Goal: Task Accomplishment & Management: Manage account settings

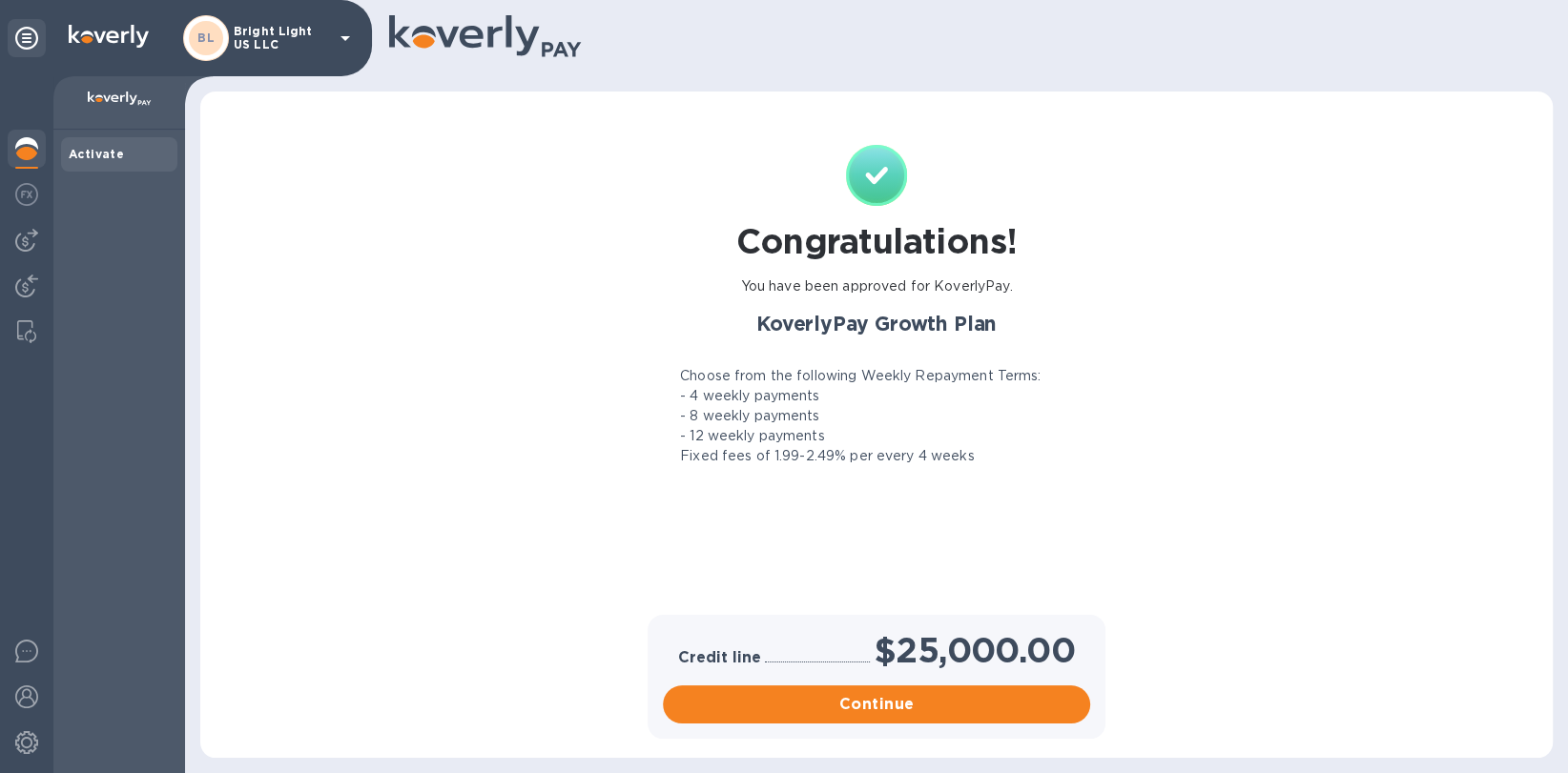
click at [352, 38] on icon at bounding box center [345, 38] width 23 height 23
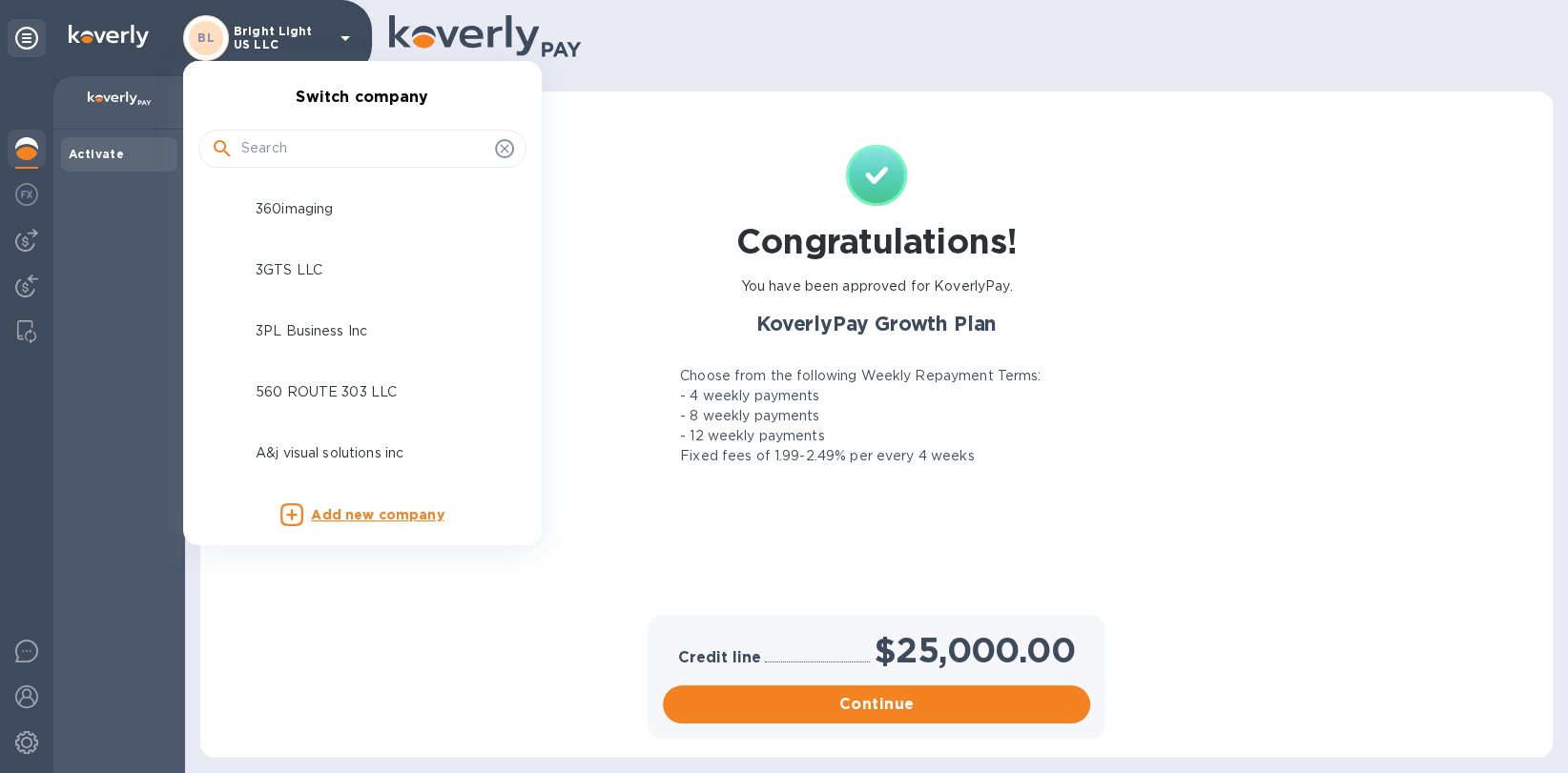
click at [293, 144] on input "text" at bounding box center [364, 149] width 246 height 29
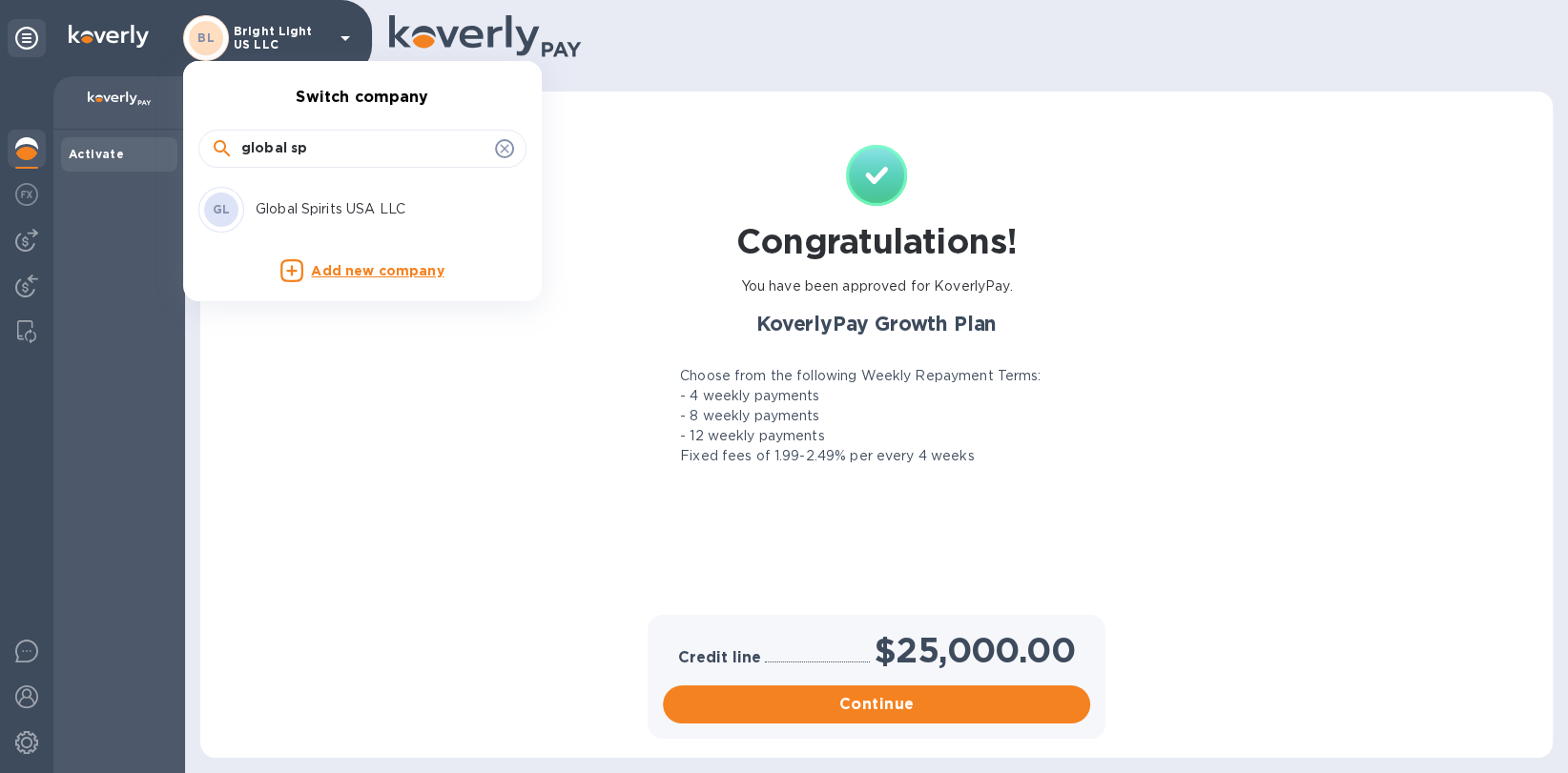
type input "global sp"
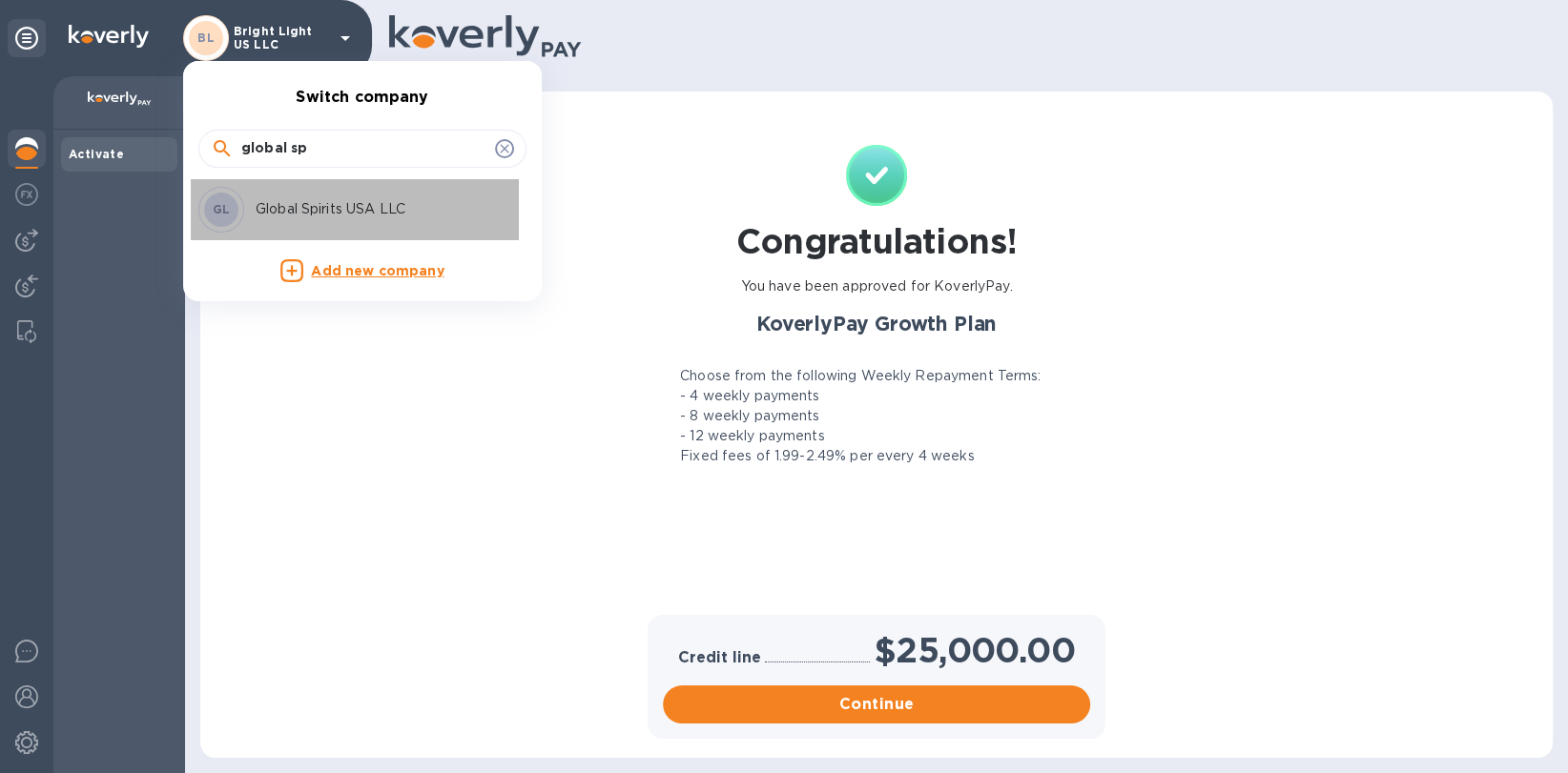
click at [342, 206] on p "Global Spirits USA LLC" at bounding box center [375, 209] width 240 height 20
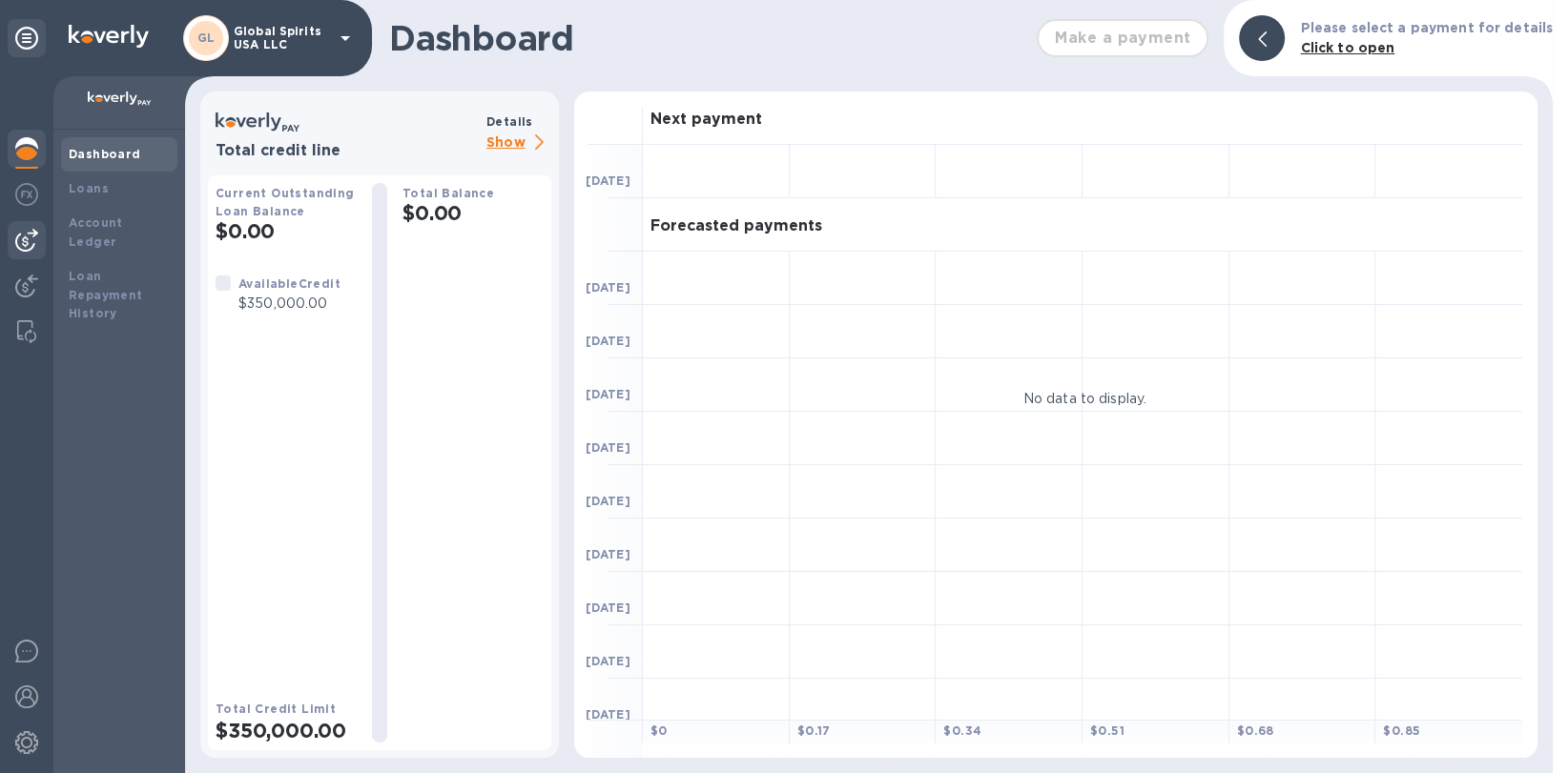
click at [35, 240] on img at bounding box center [27, 241] width 23 height 23
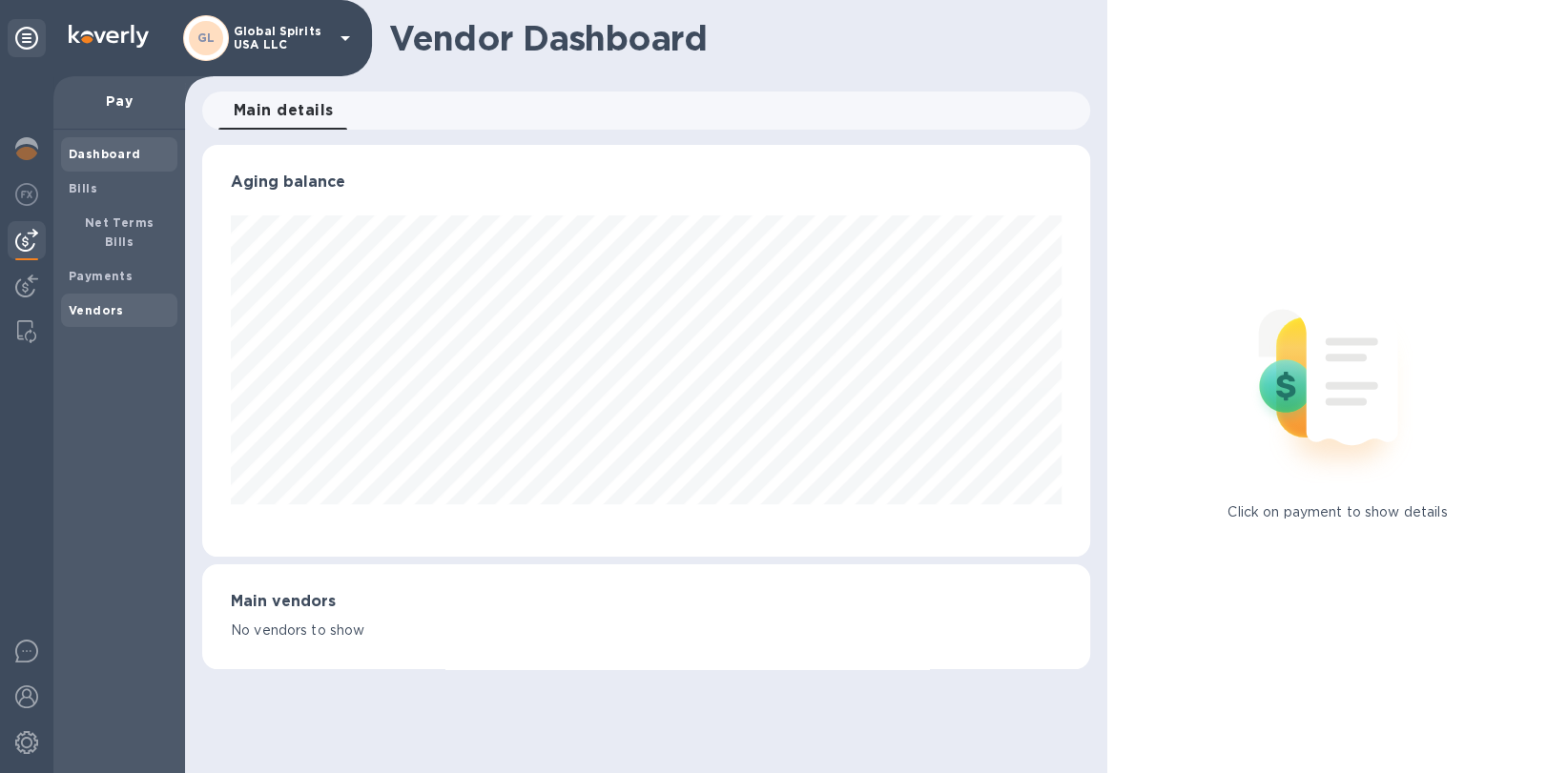
scroll to position [410, 887]
click at [108, 303] on b "Vendors" at bounding box center [97, 310] width 56 height 14
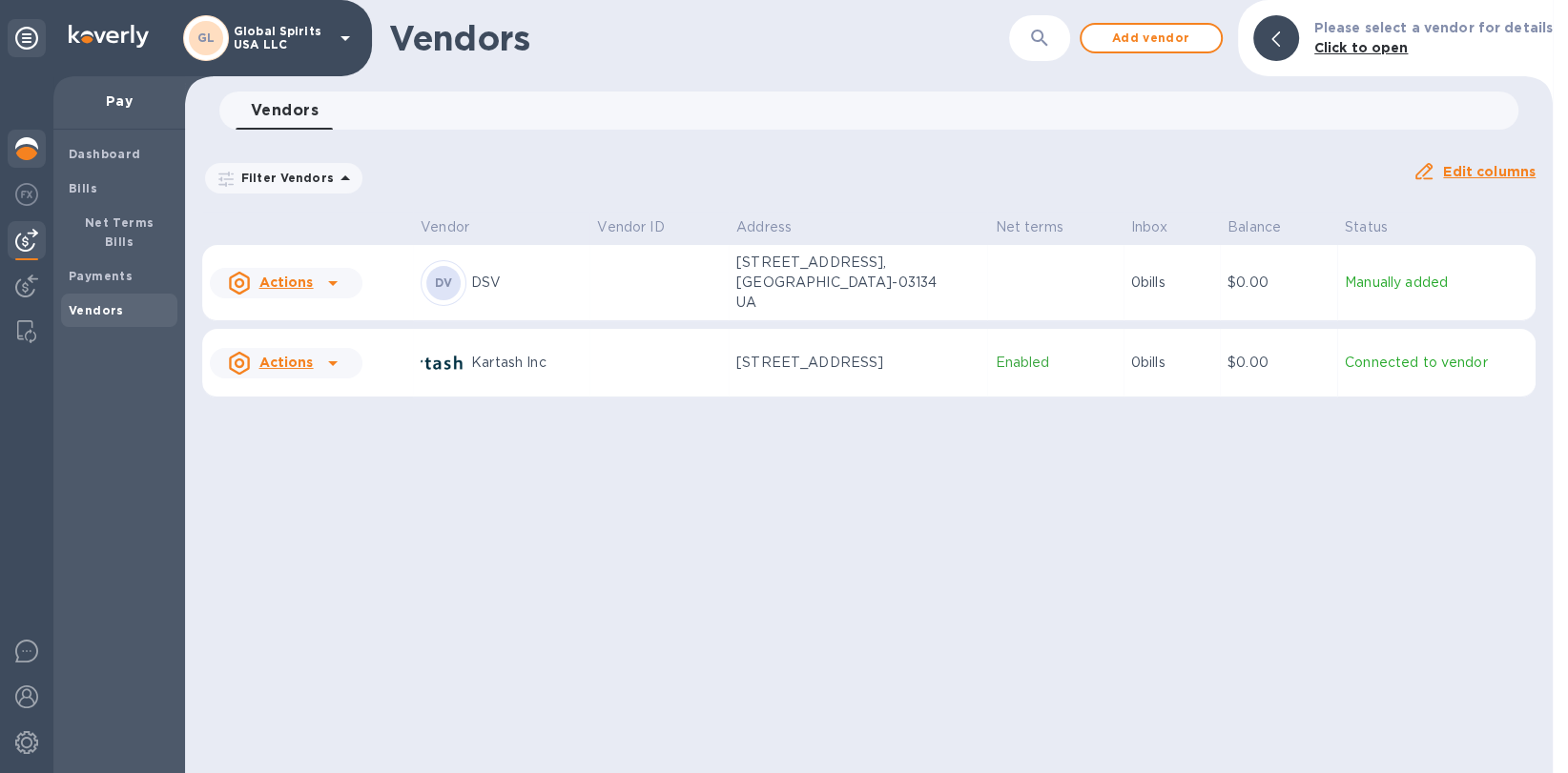
click at [36, 163] on div at bounding box center [27, 151] width 38 height 42
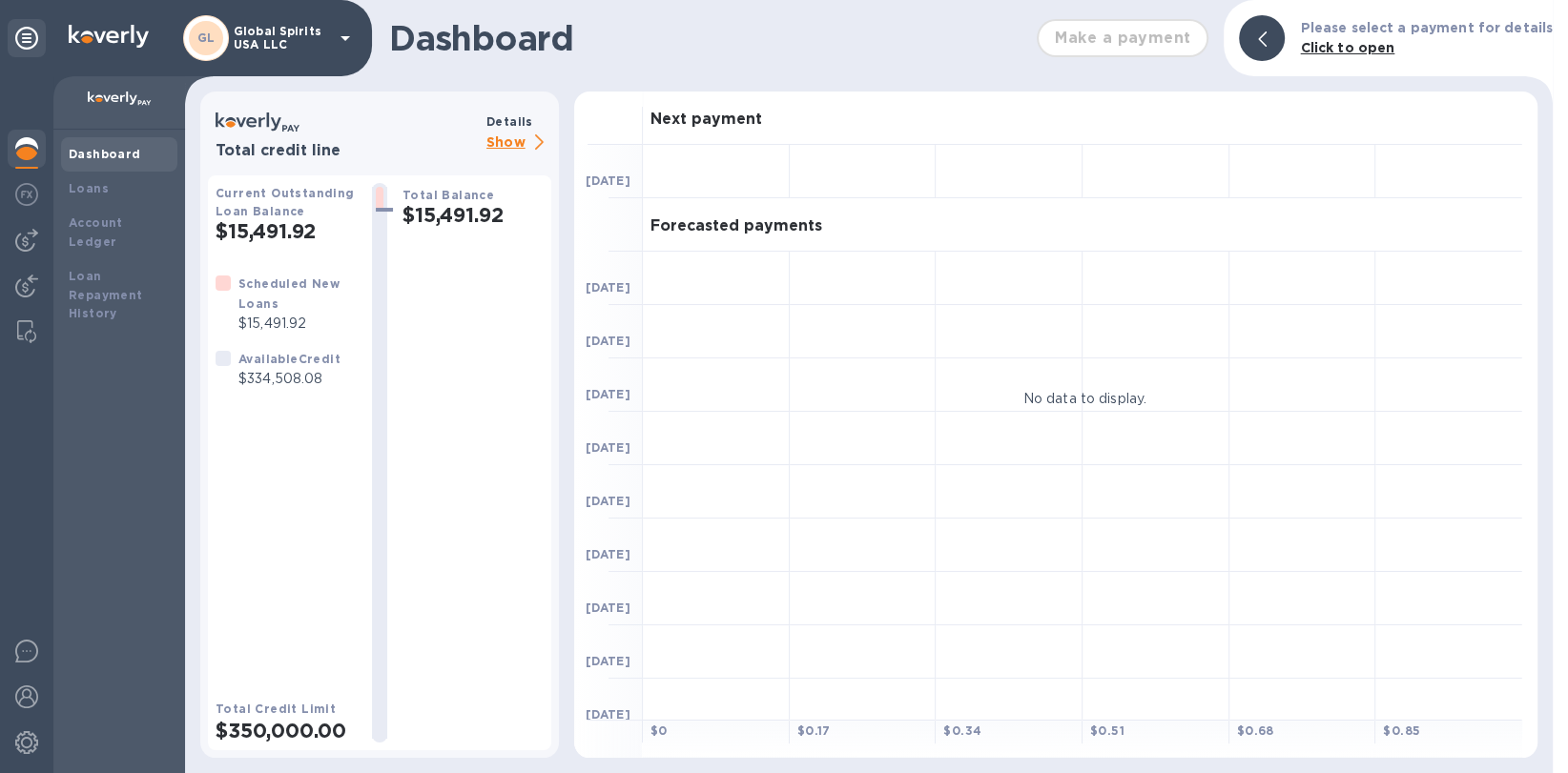
click at [503, 141] on p "Show" at bounding box center [519, 143] width 65 height 24
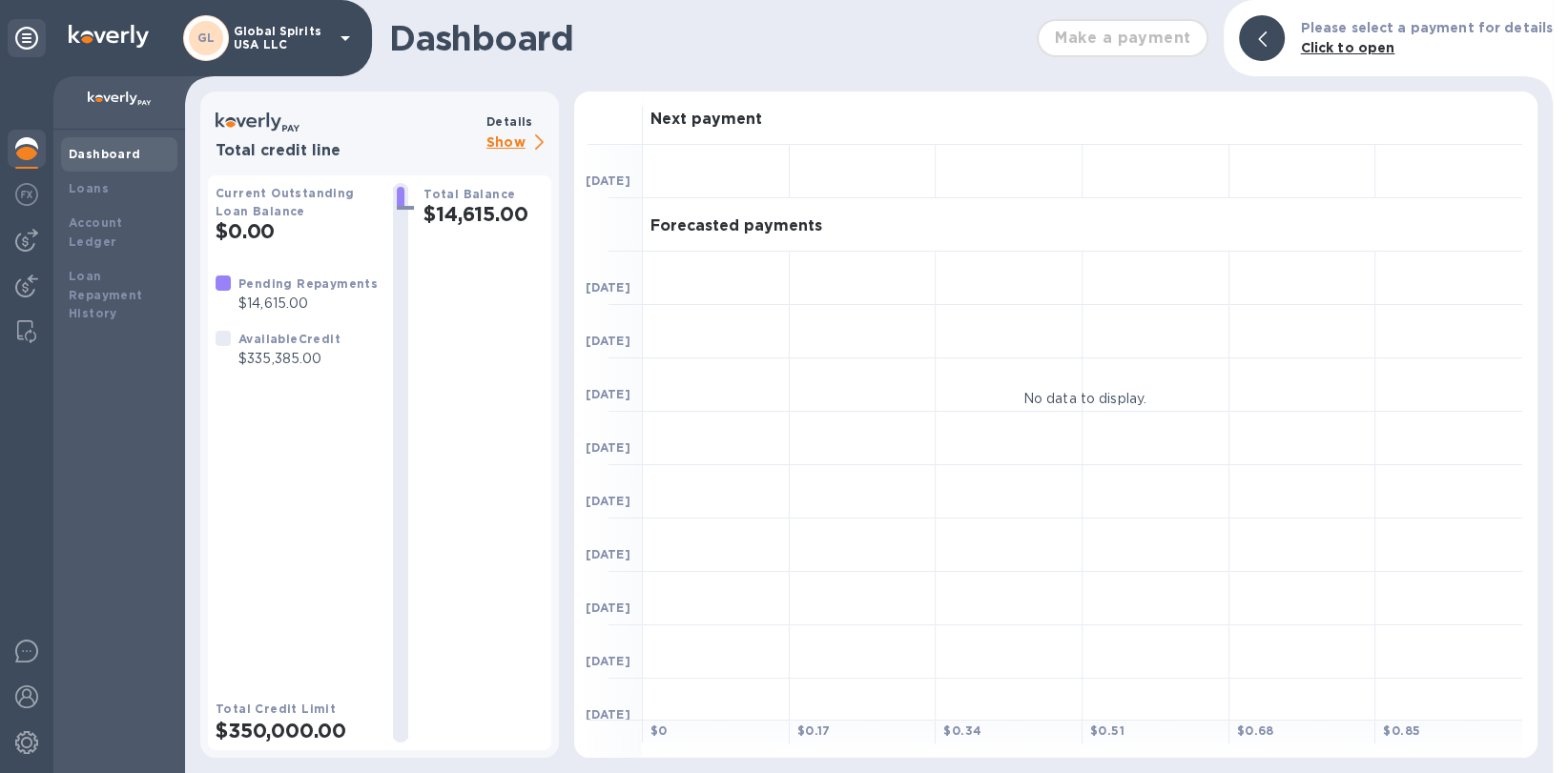
click at [514, 140] on p "Show" at bounding box center [519, 143] width 65 height 24
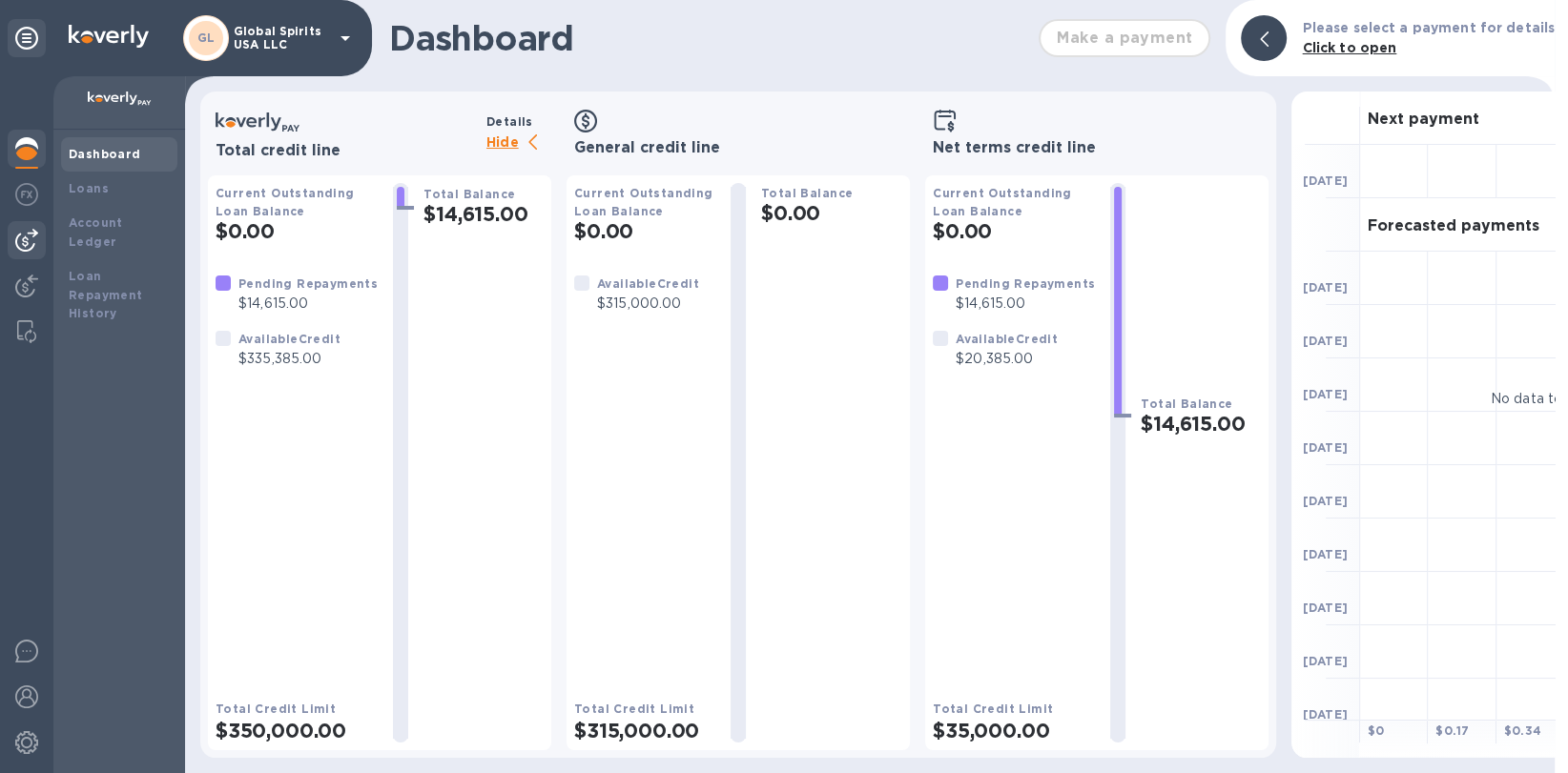
click at [27, 250] on img at bounding box center [27, 241] width 23 height 23
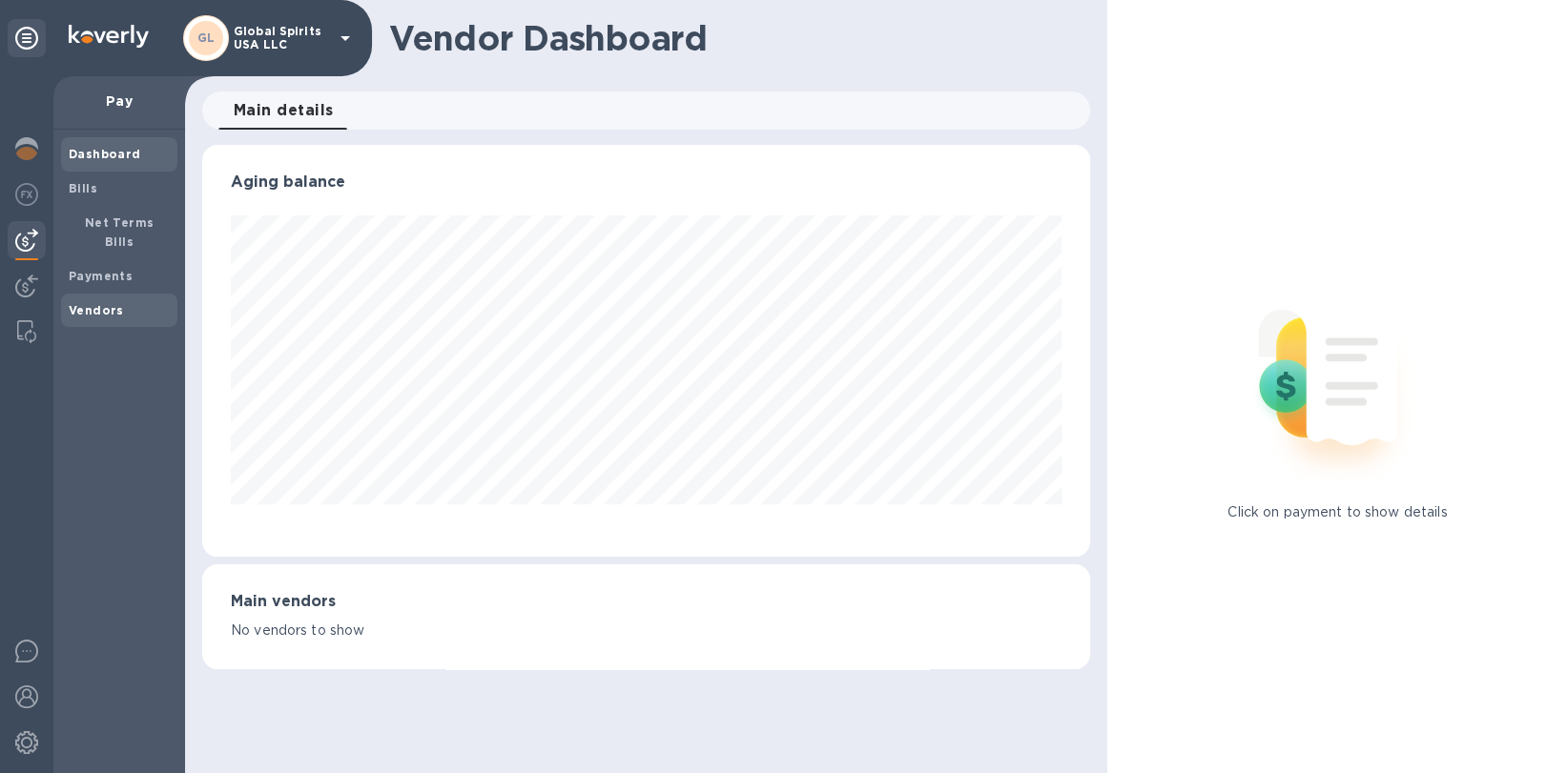
scroll to position [410, 887]
click at [108, 269] on b "Payments" at bounding box center [101, 275] width 64 height 14
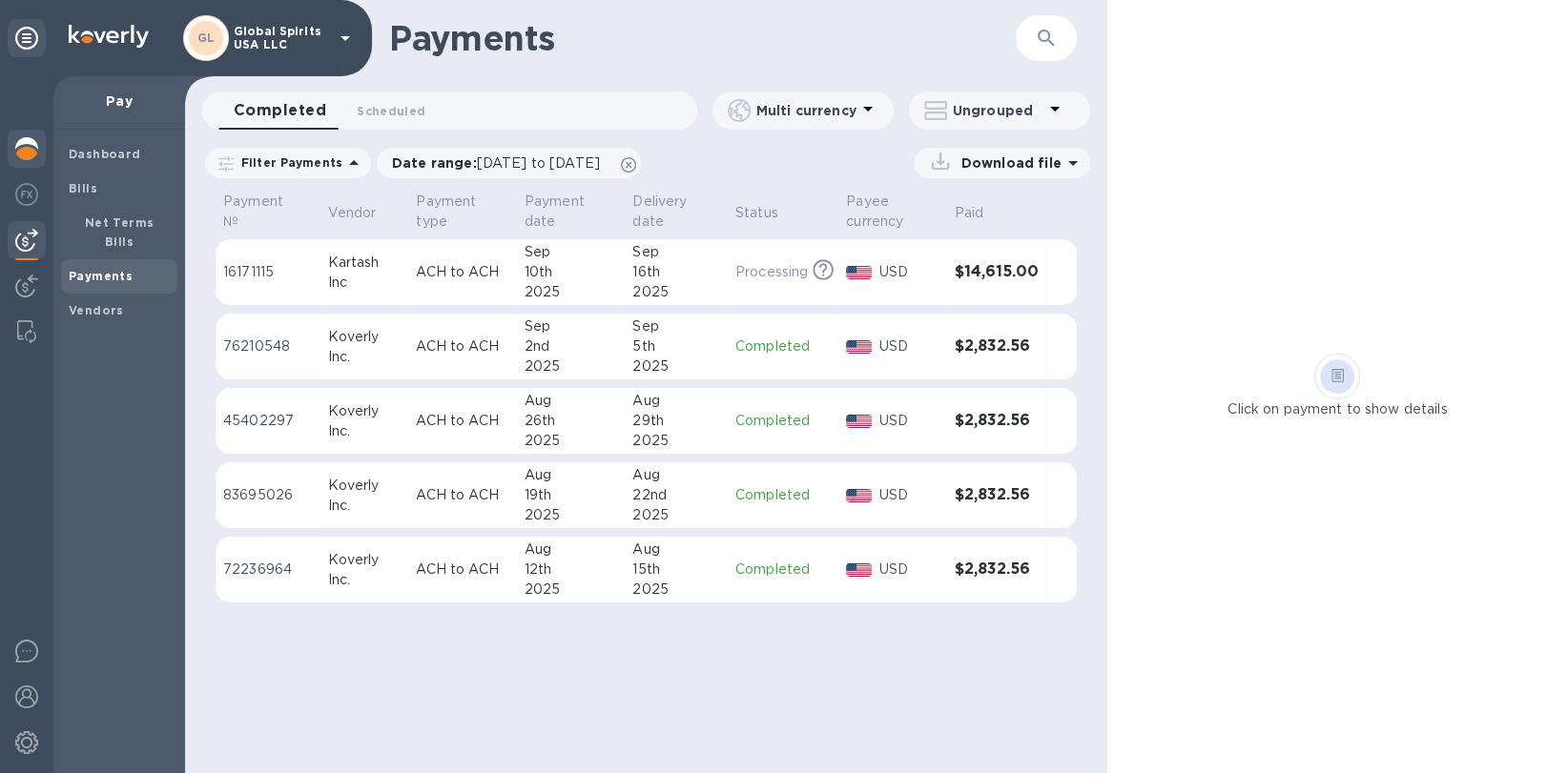
click at [33, 155] on img at bounding box center [27, 149] width 23 height 23
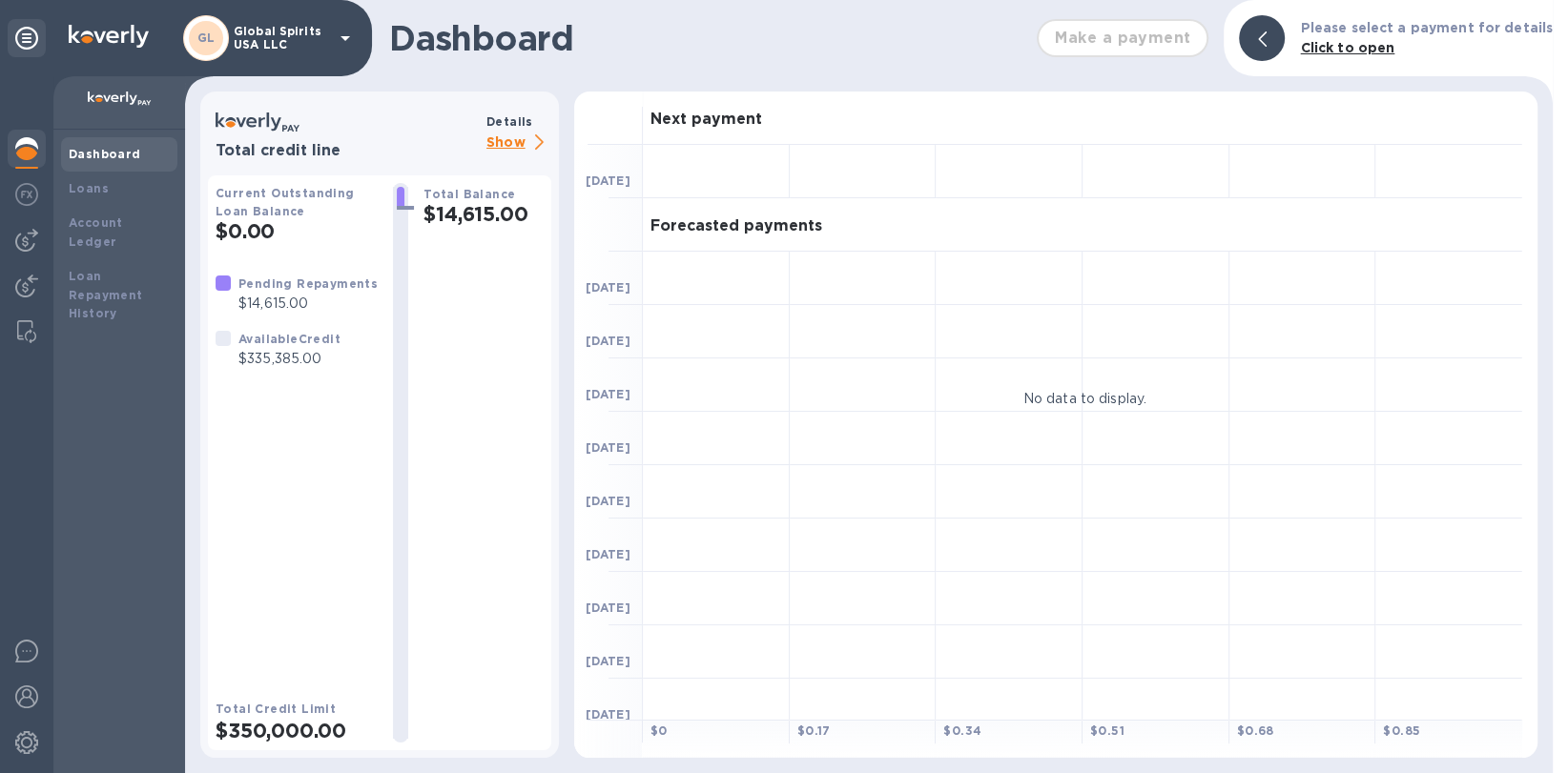
click at [535, 156] on div "Total credit line Details Show" at bounding box center [380, 133] width 344 height 54
click at [517, 129] on div "Details" at bounding box center [519, 121] width 65 height 20
click at [517, 142] on p "Show" at bounding box center [519, 143] width 65 height 24
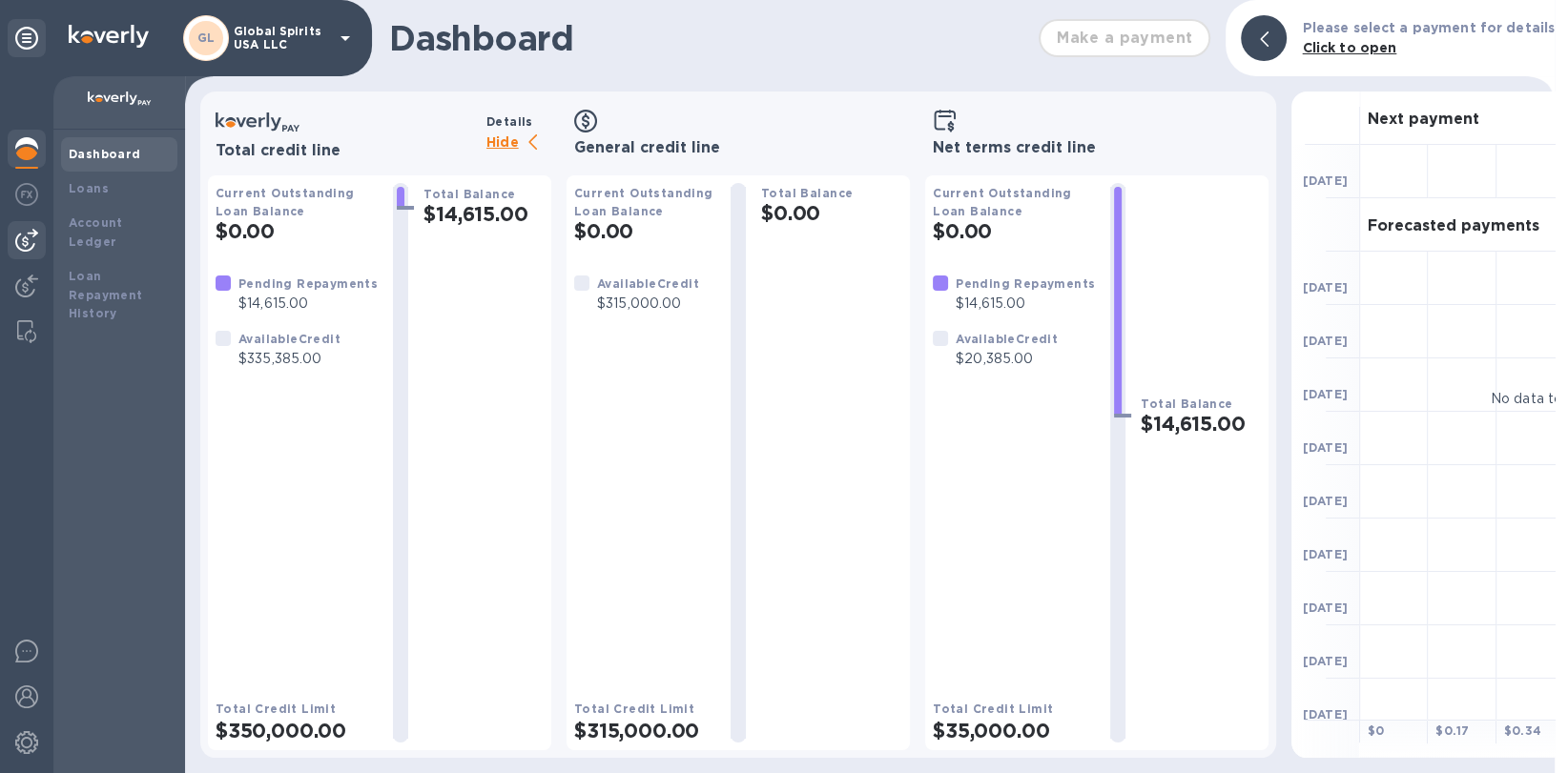
click at [36, 239] on img at bounding box center [27, 241] width 23 height 23
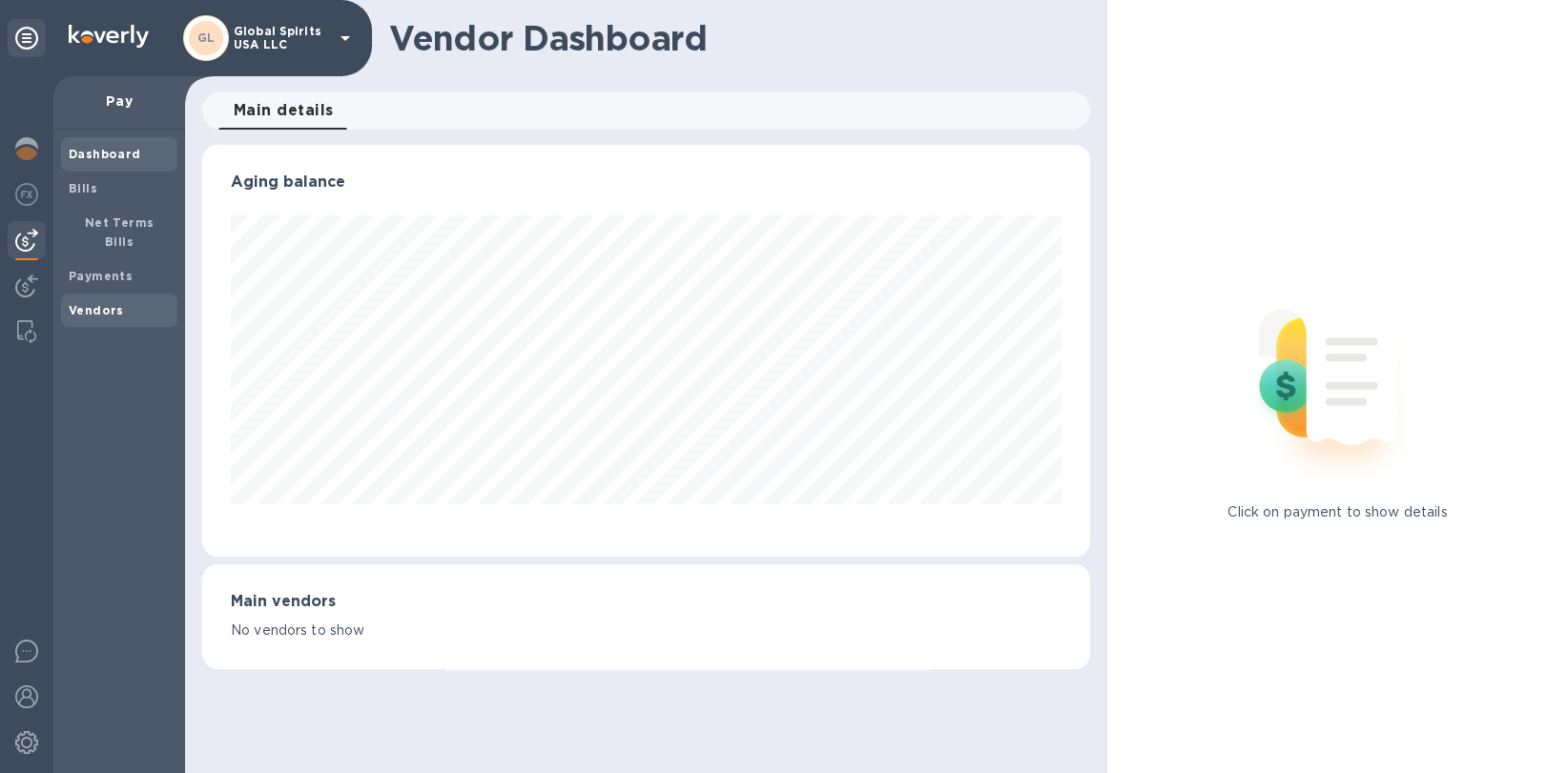
scroll to position [410, 887]
click at [81, 293] on div "Vendors" at bounding box center [119, 311] width 116 height 35
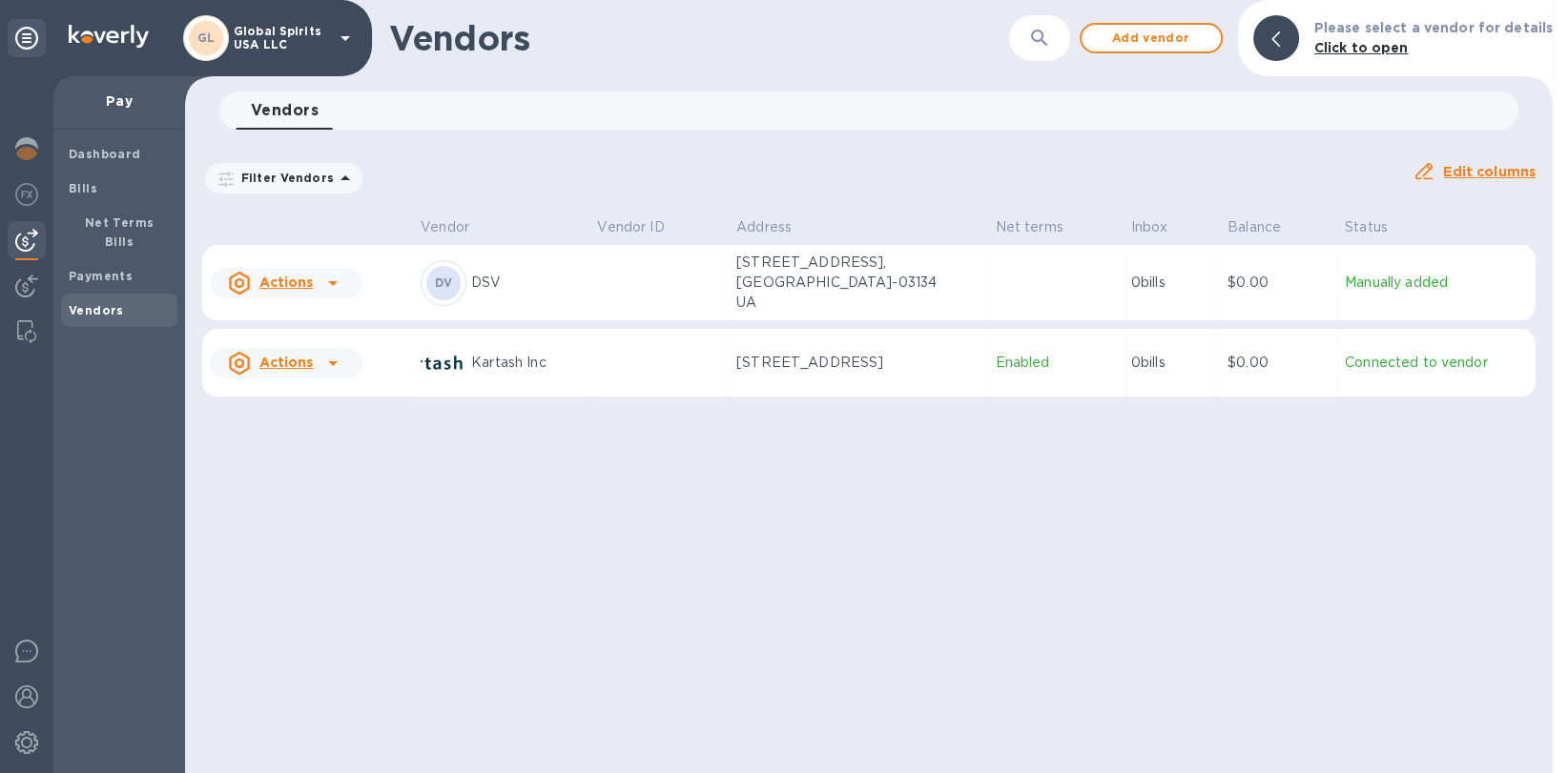
click at [304, 32] on p "Global Spirits USA LLC" at bounding box center [281, 38] width 95 height 27
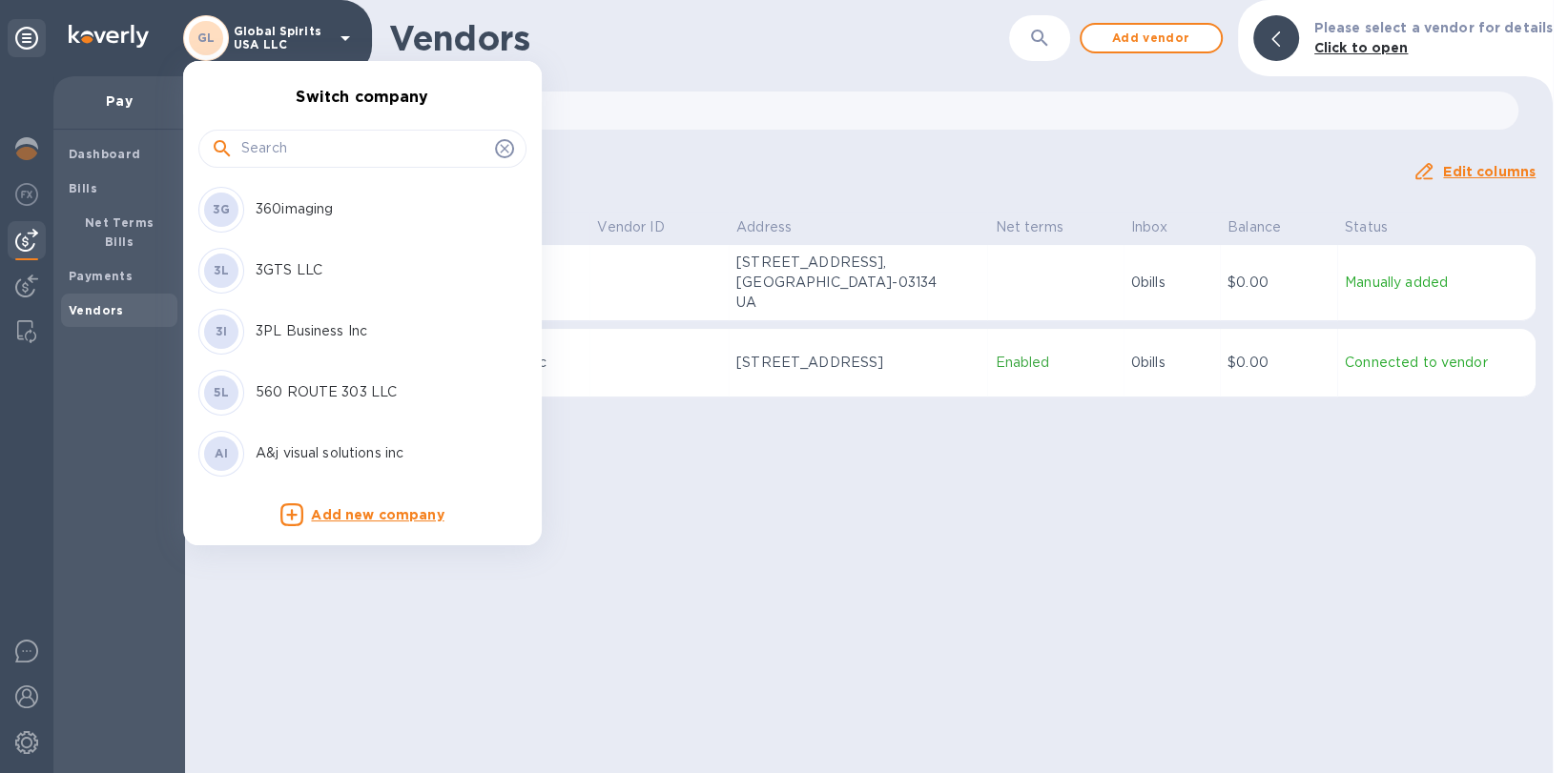
click at [300, 134] on div at bounding box center [363, 149] width 328 height 38
click at [300, 136] on input "text" at bounding box center [364, 149] width 246 height 29
paste input "Spudnik Equipment Company"
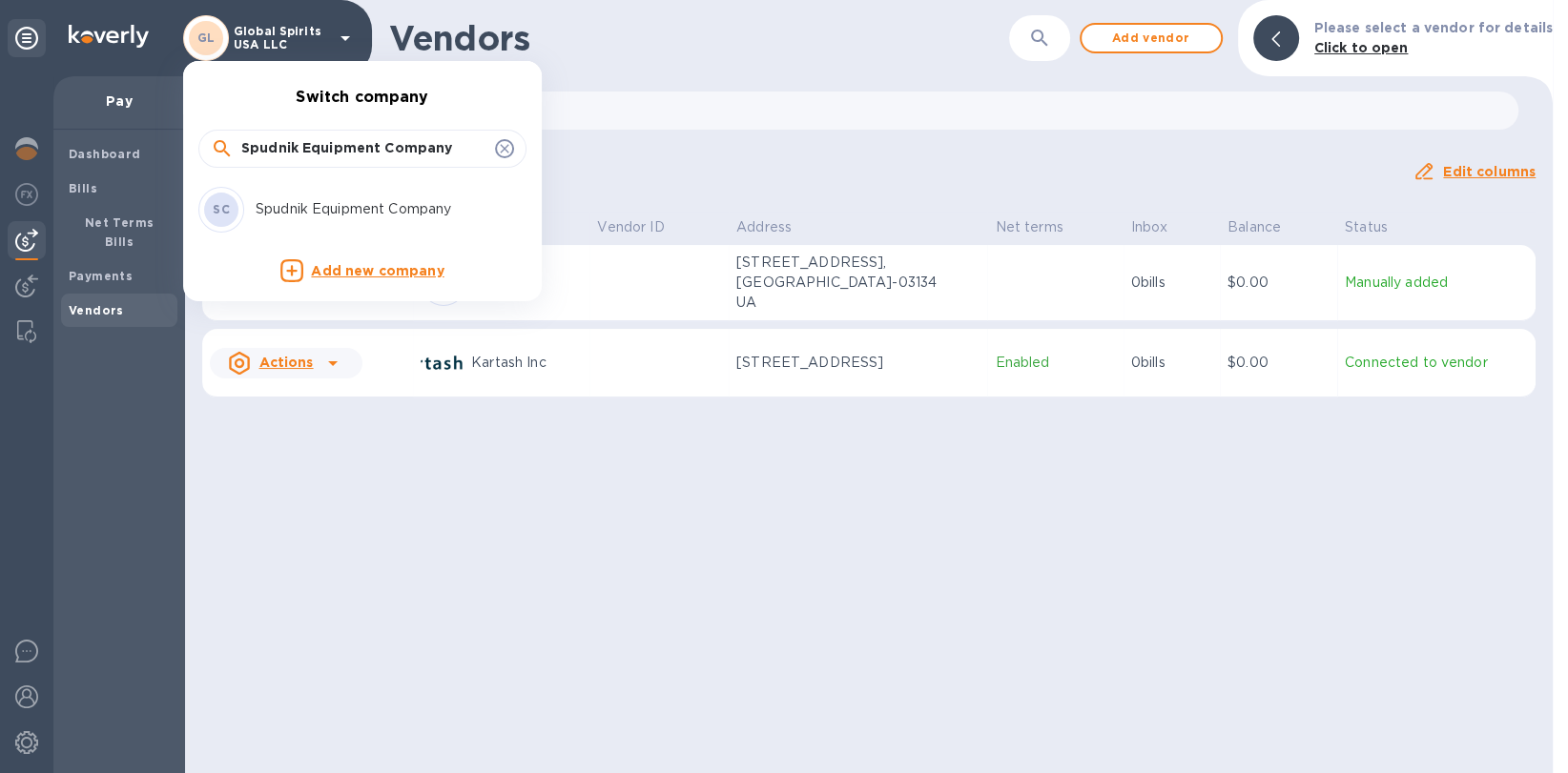
type input "Spudnik Equipment Company"
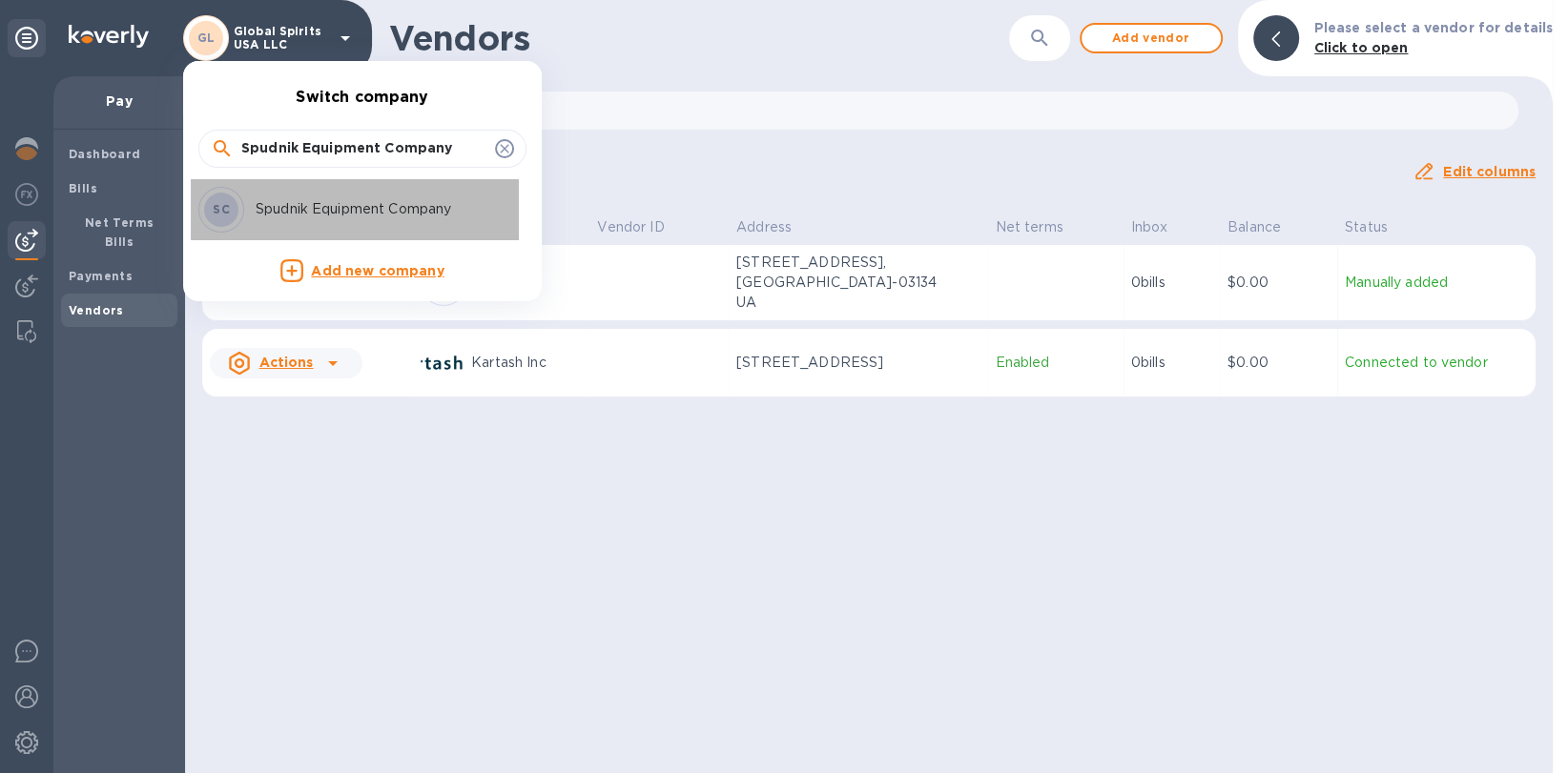
click at [290, 212] on p "Spudnik Equipment Company" at bounding box center [375, 209] width 240 height 20
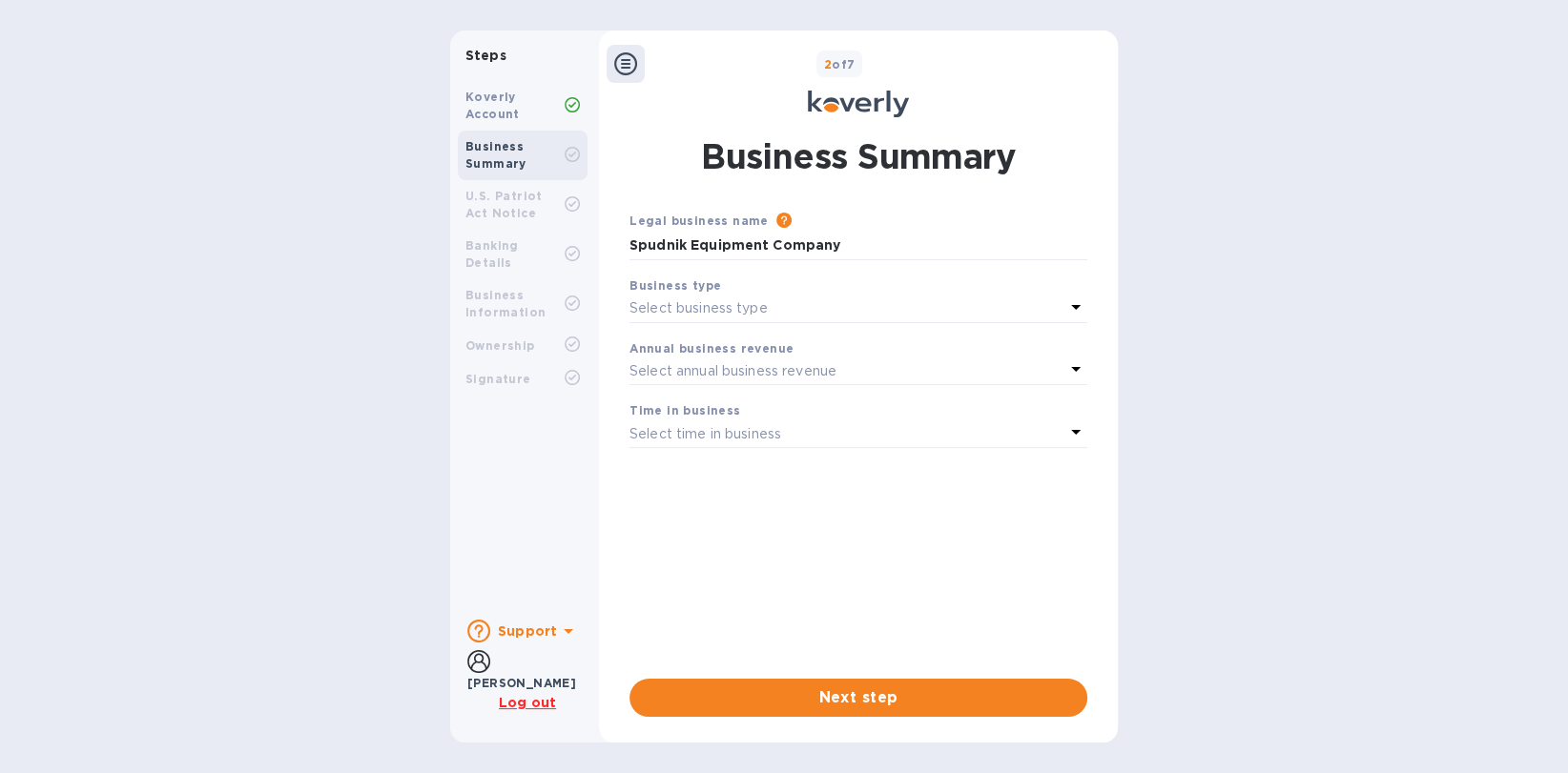
click at [526, 106] on div "Koverly Account" at bounding box center [514, 105] width 99 height 35
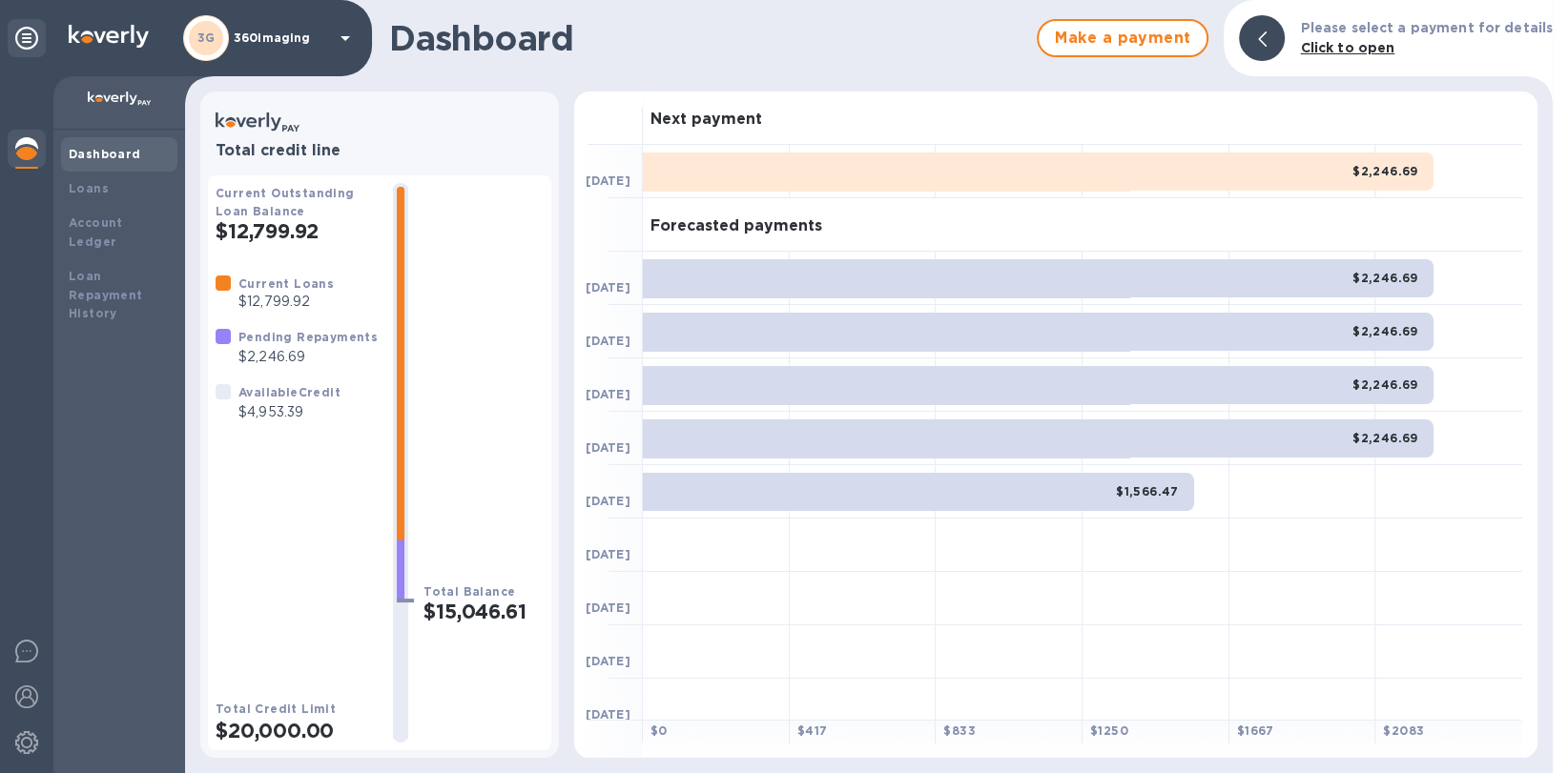
click at [258, 41] on p "360imaging" at bounding box center [281, 38] width 95 height 13
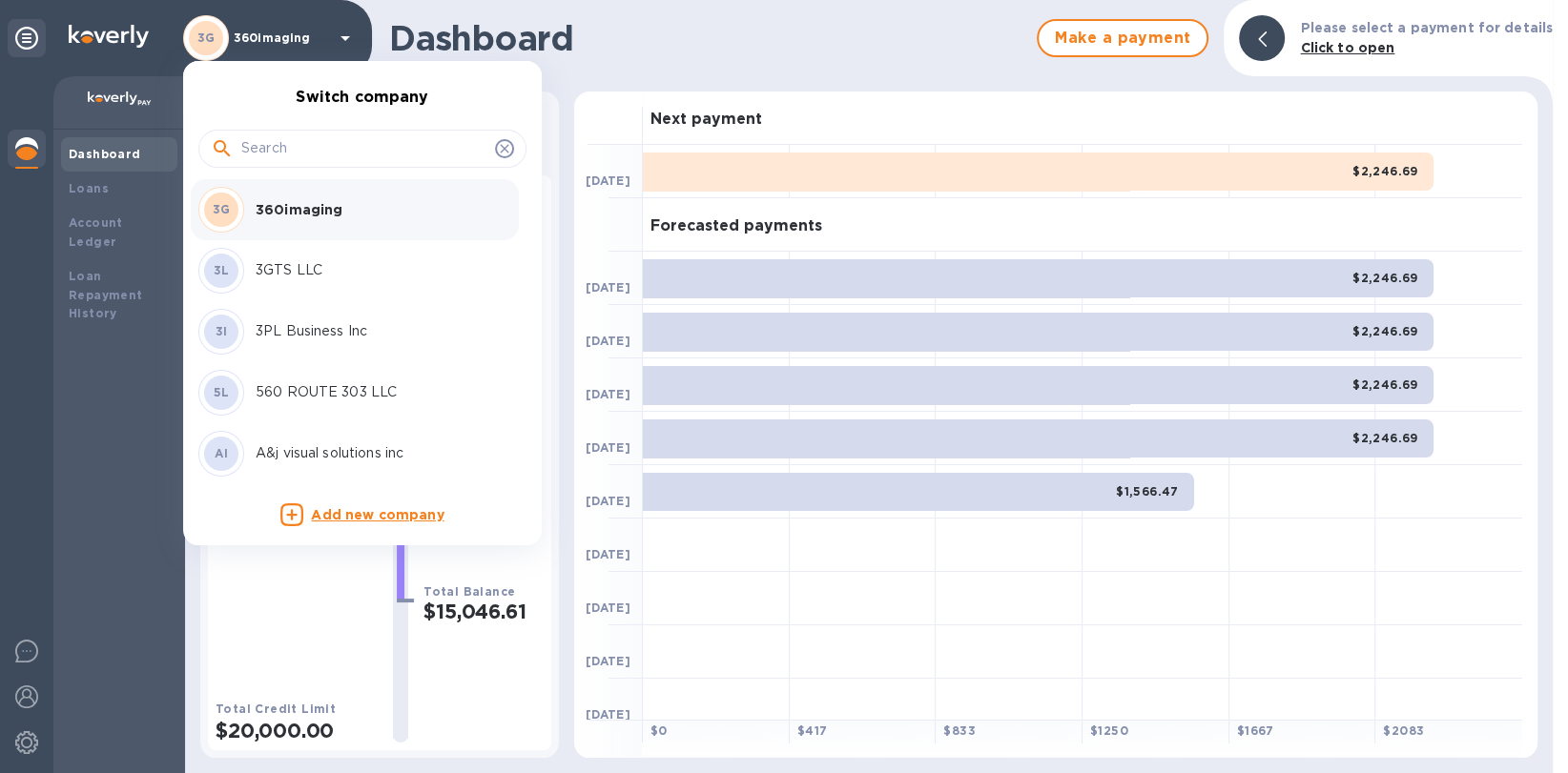
click at [249, 149] on input "text" at bounding box center [364, 149] width 246 height 29
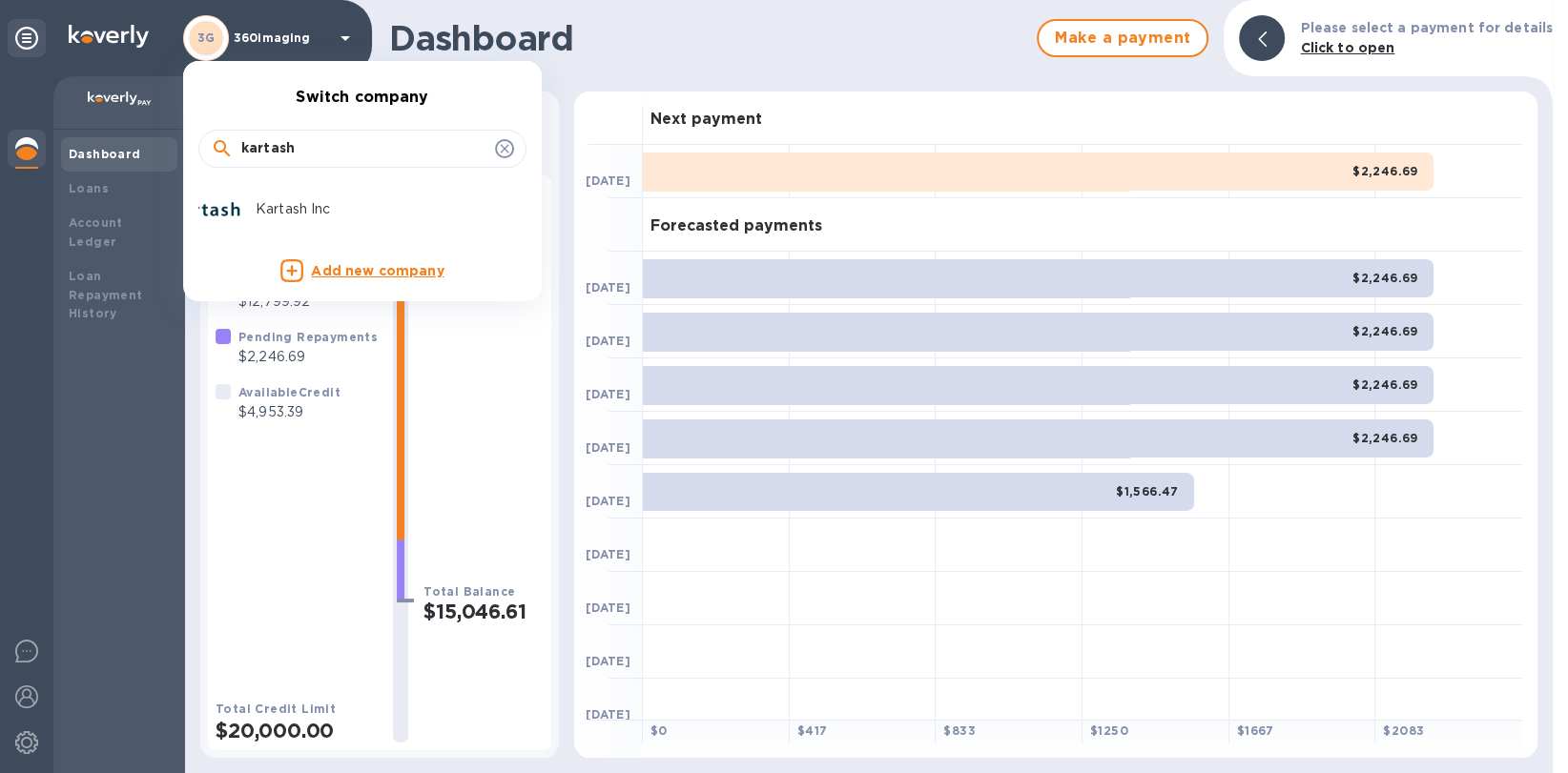
type input "kartash"
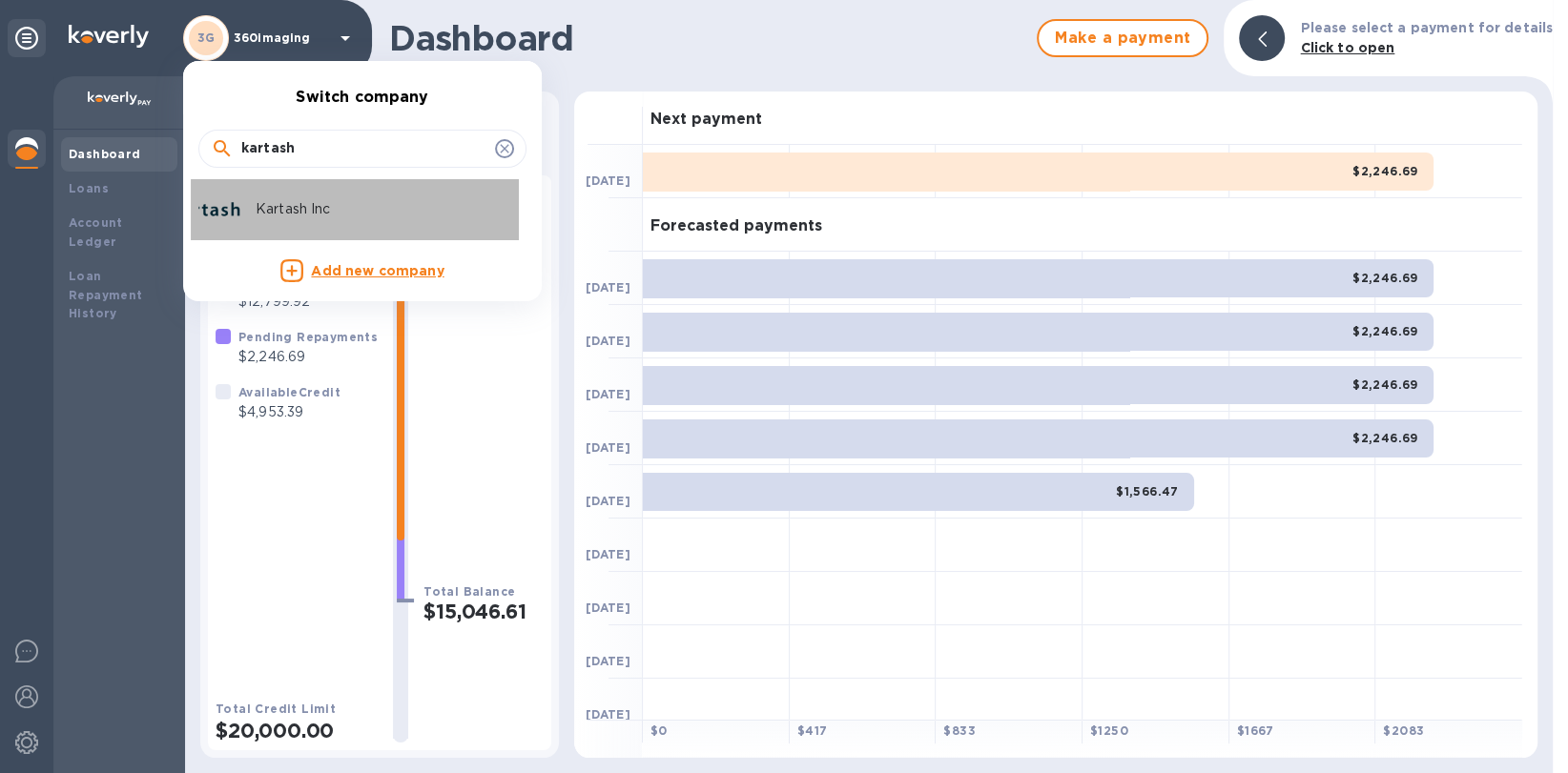
click at [261, 199] on p "Kartash Inc" at bounding box center [375, 209] width 240 height 20
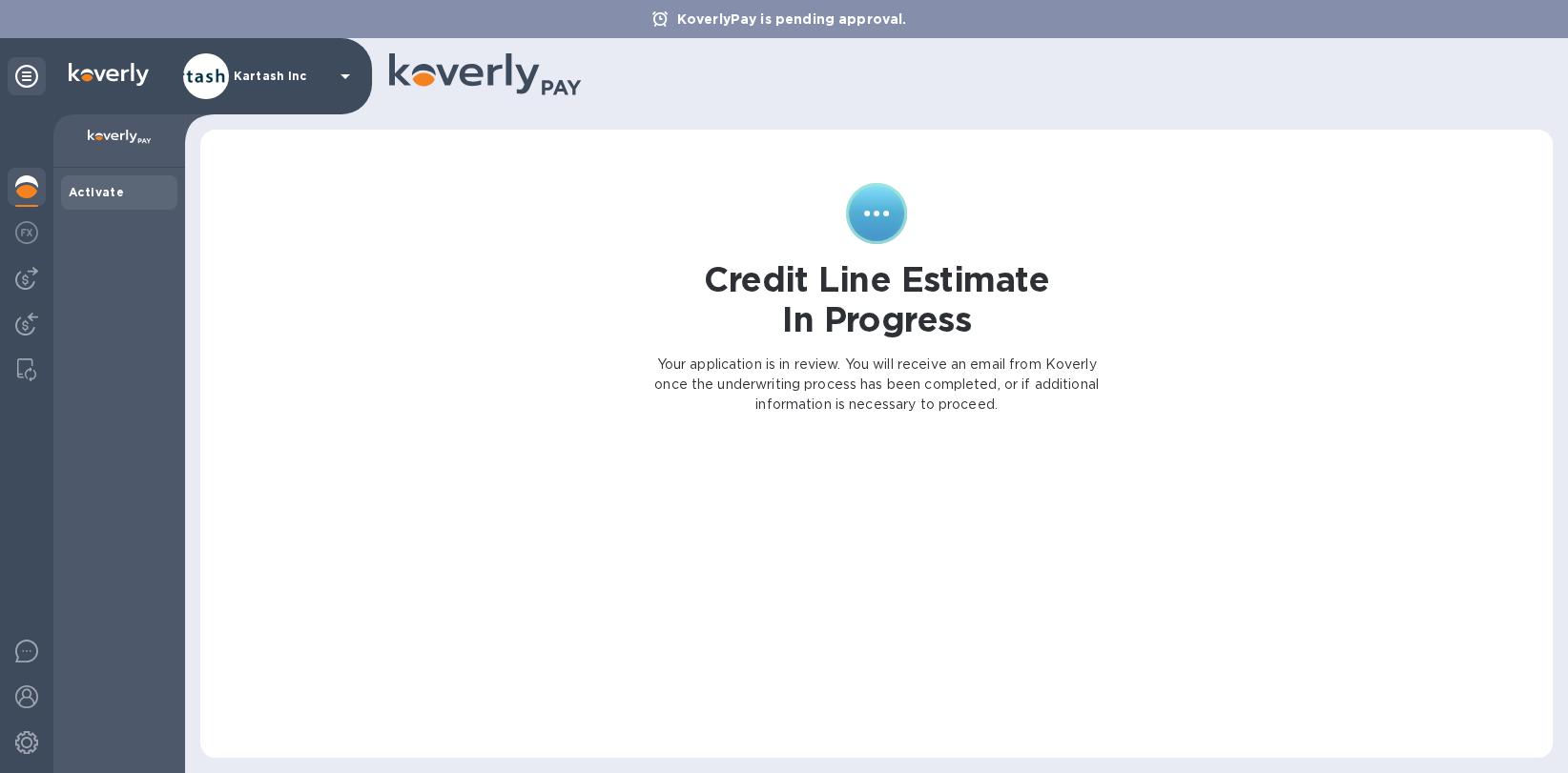
click at [263, 68] on div "Kartash Inc" at bounding box center [270, 77] width 174 height 46
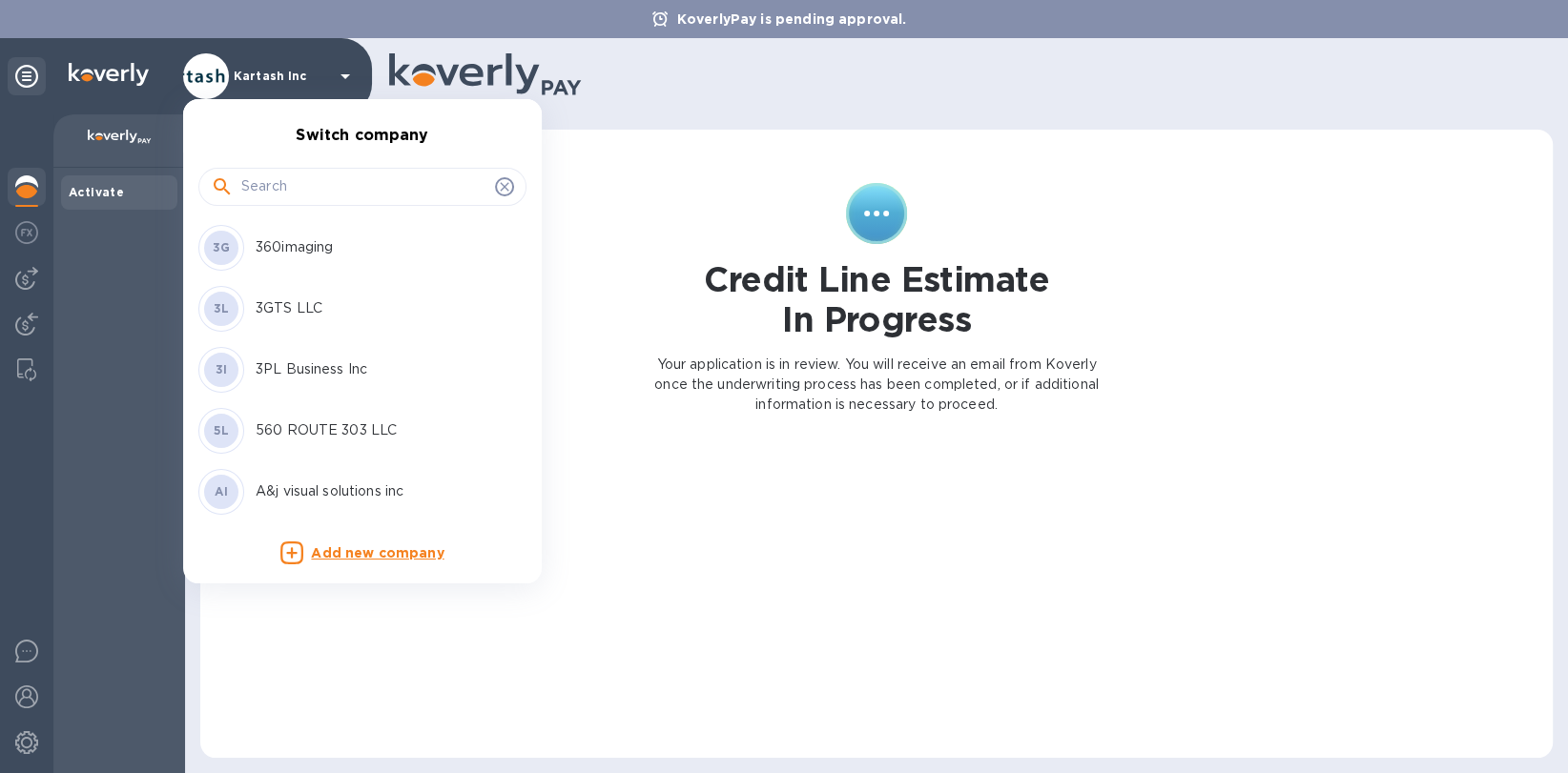
click at [249, 181] on input "text" at bounding box center [364, 187] width 246 height 29
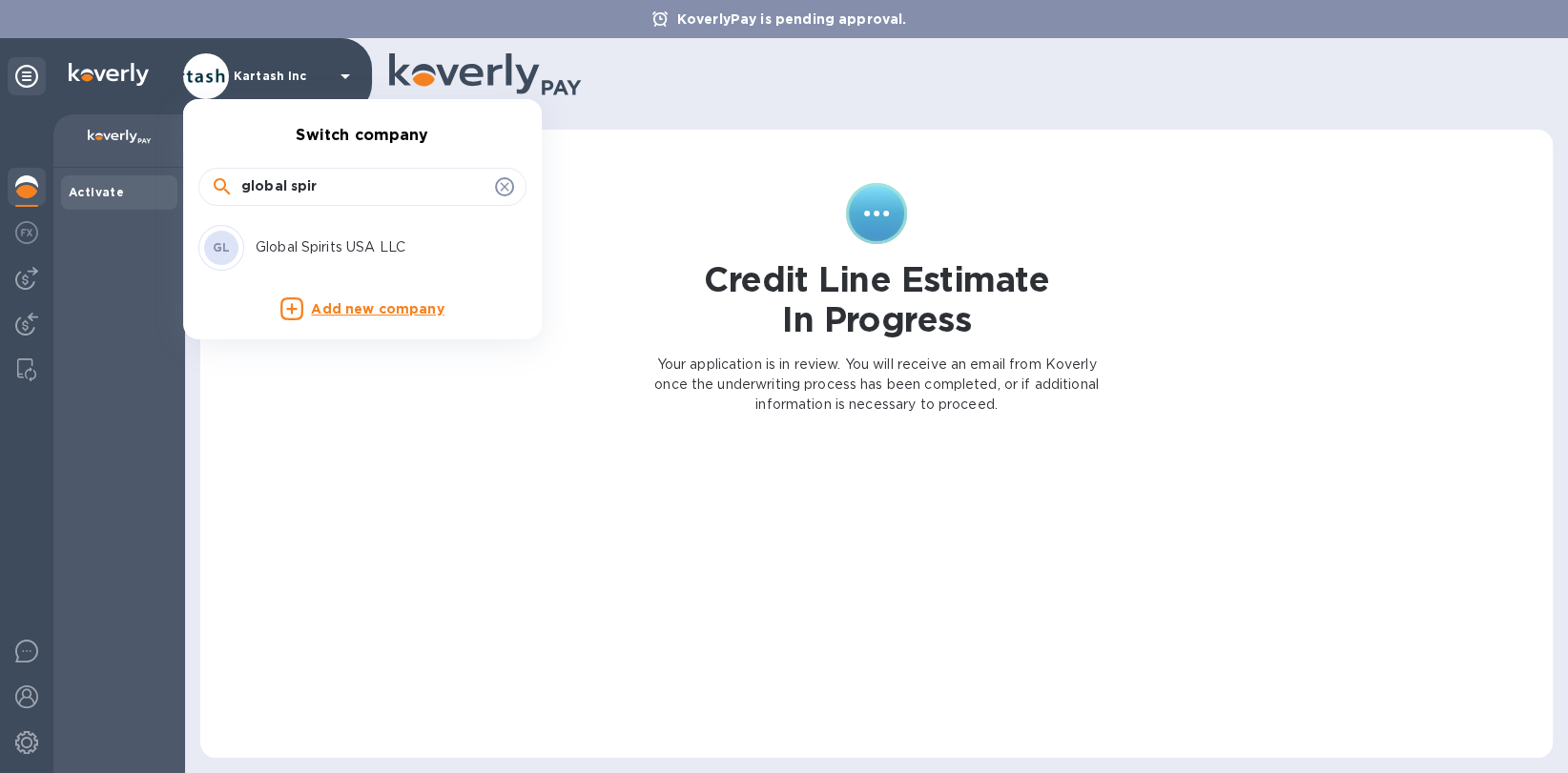
type input "global spir"
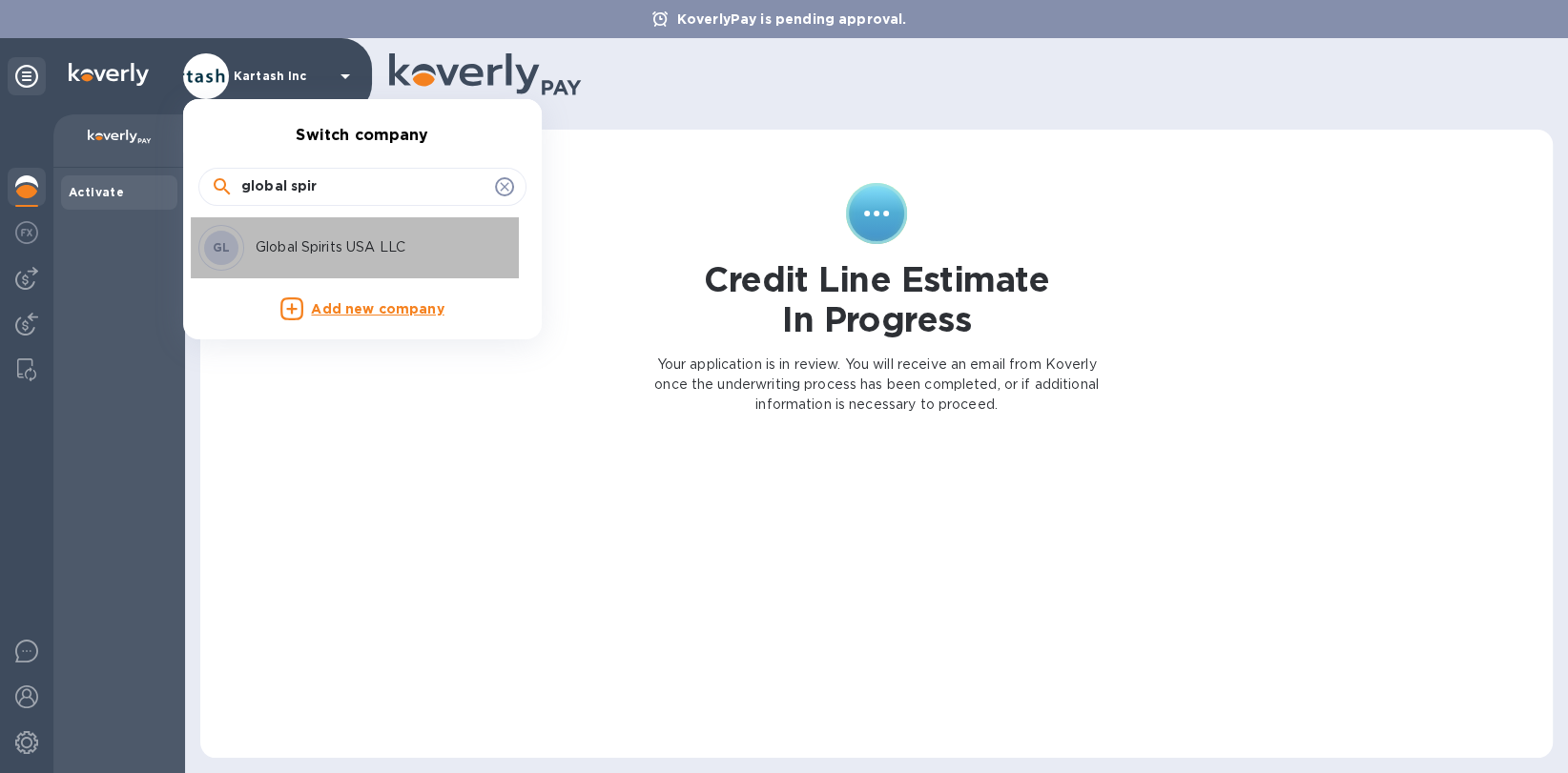
click at [321, 248] on p "Global Spirits USA LLC" at bounding box center [375, 246] width 240 height 20
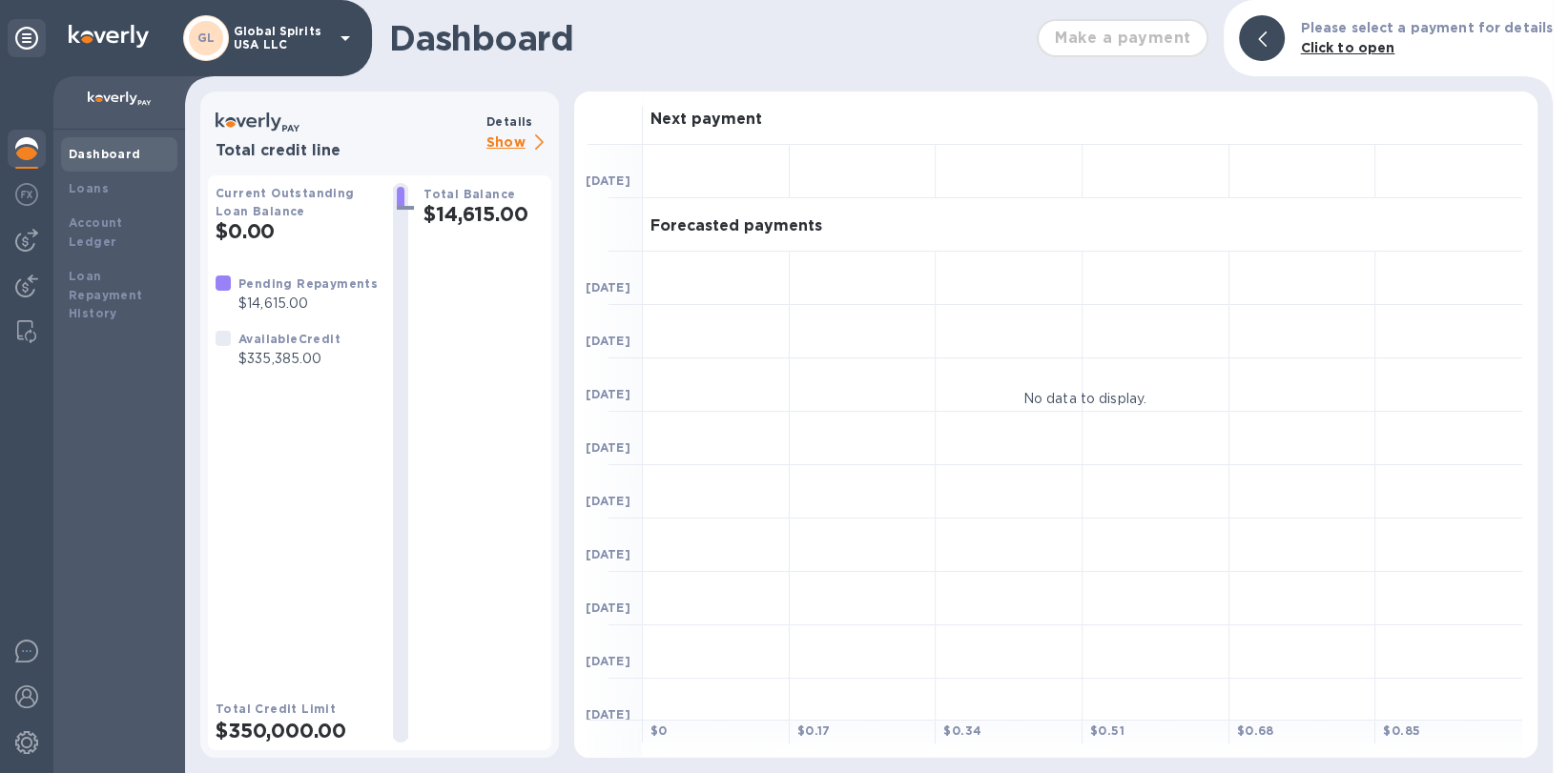
click at [516, 153] on p "Show" at bounding box center [519, 143] width 65 height 24
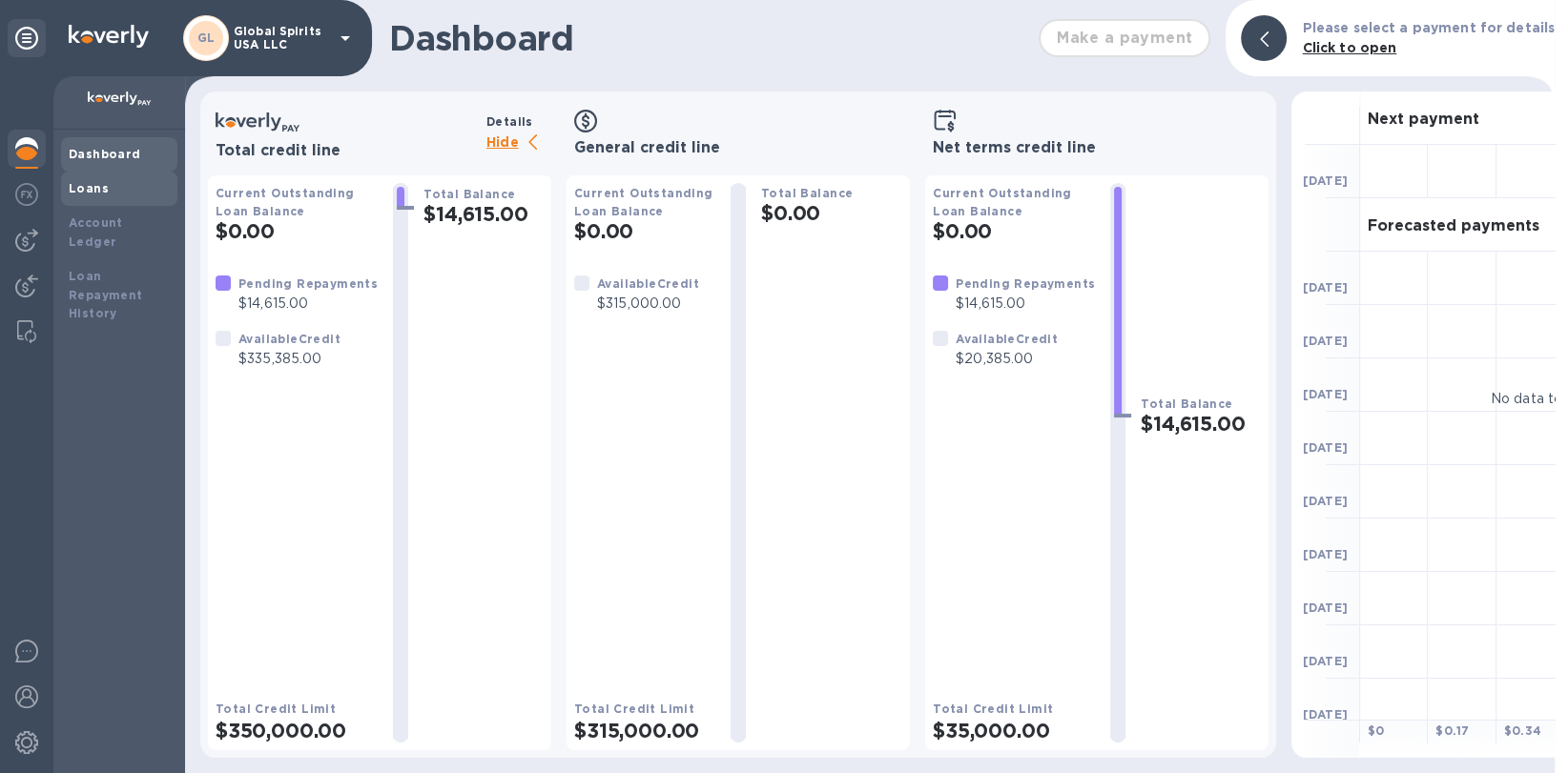
click at [107, 199] on div "Loans" at bounding box center [119, 189] width 116 height 35
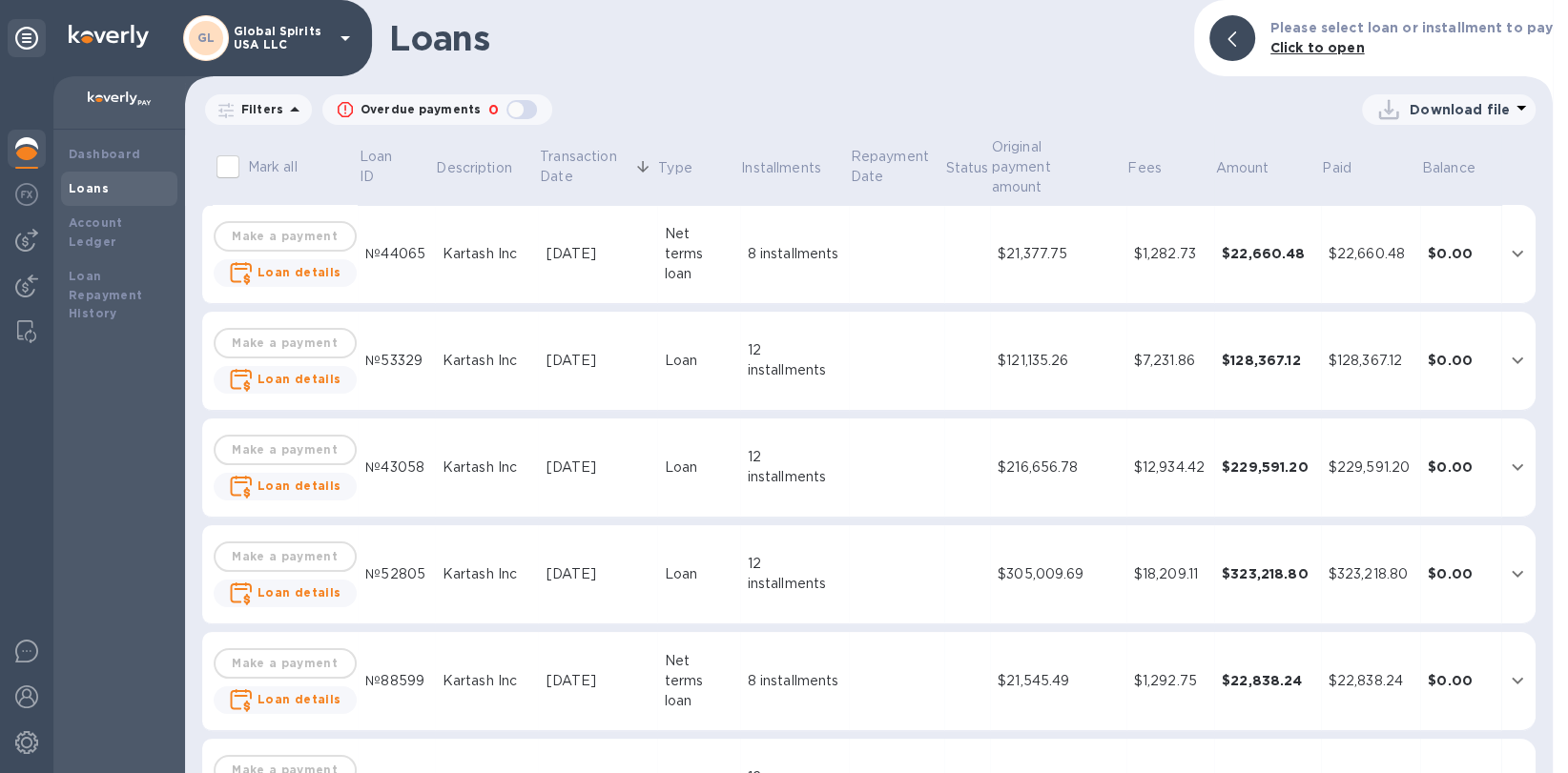
click at [34, 155] on img at bounding box center [27, 149] width 23 height 23
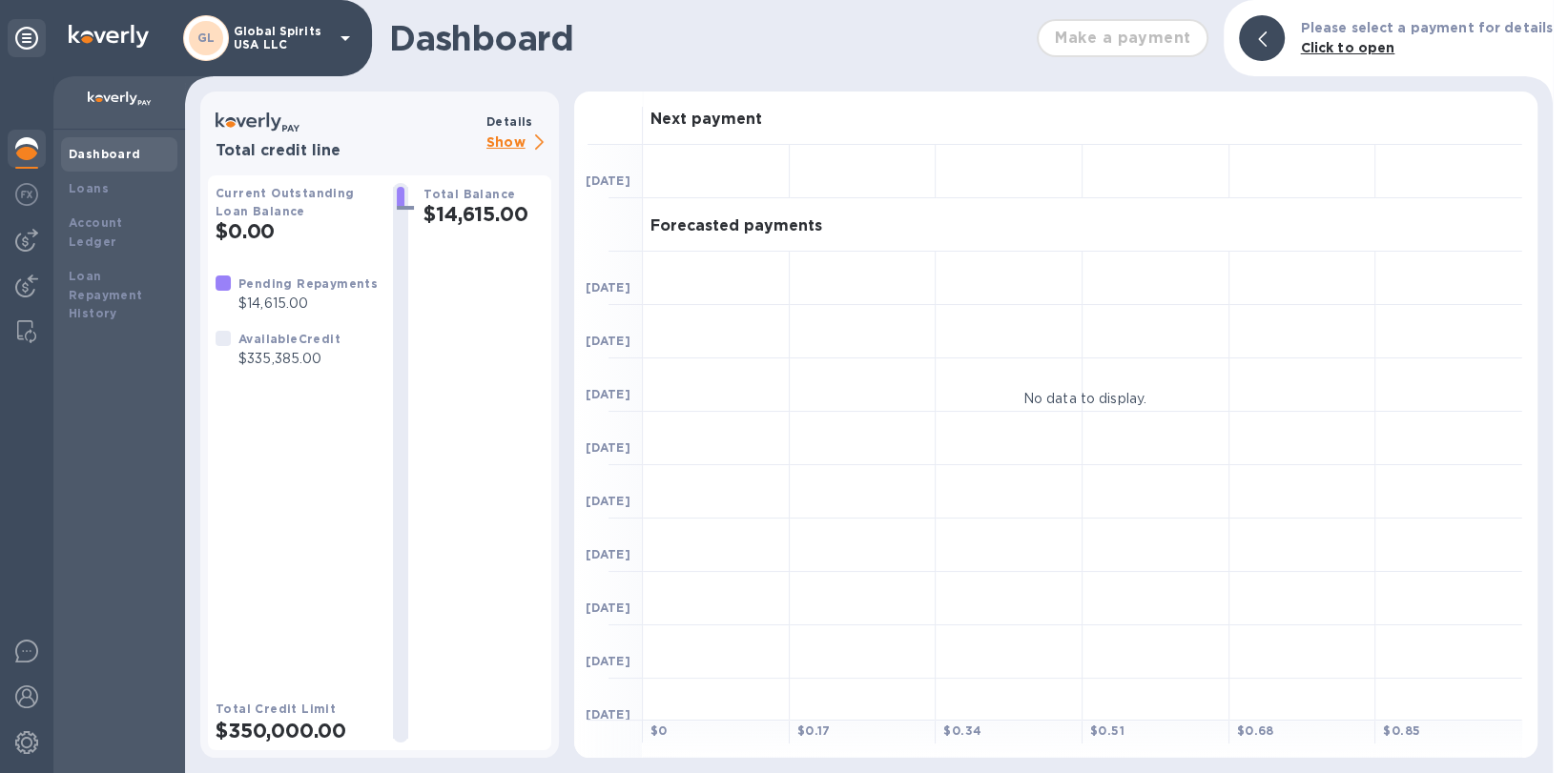
click at [508, 138] on p "Show" at bounding box center [519, 143] width 65 height 24
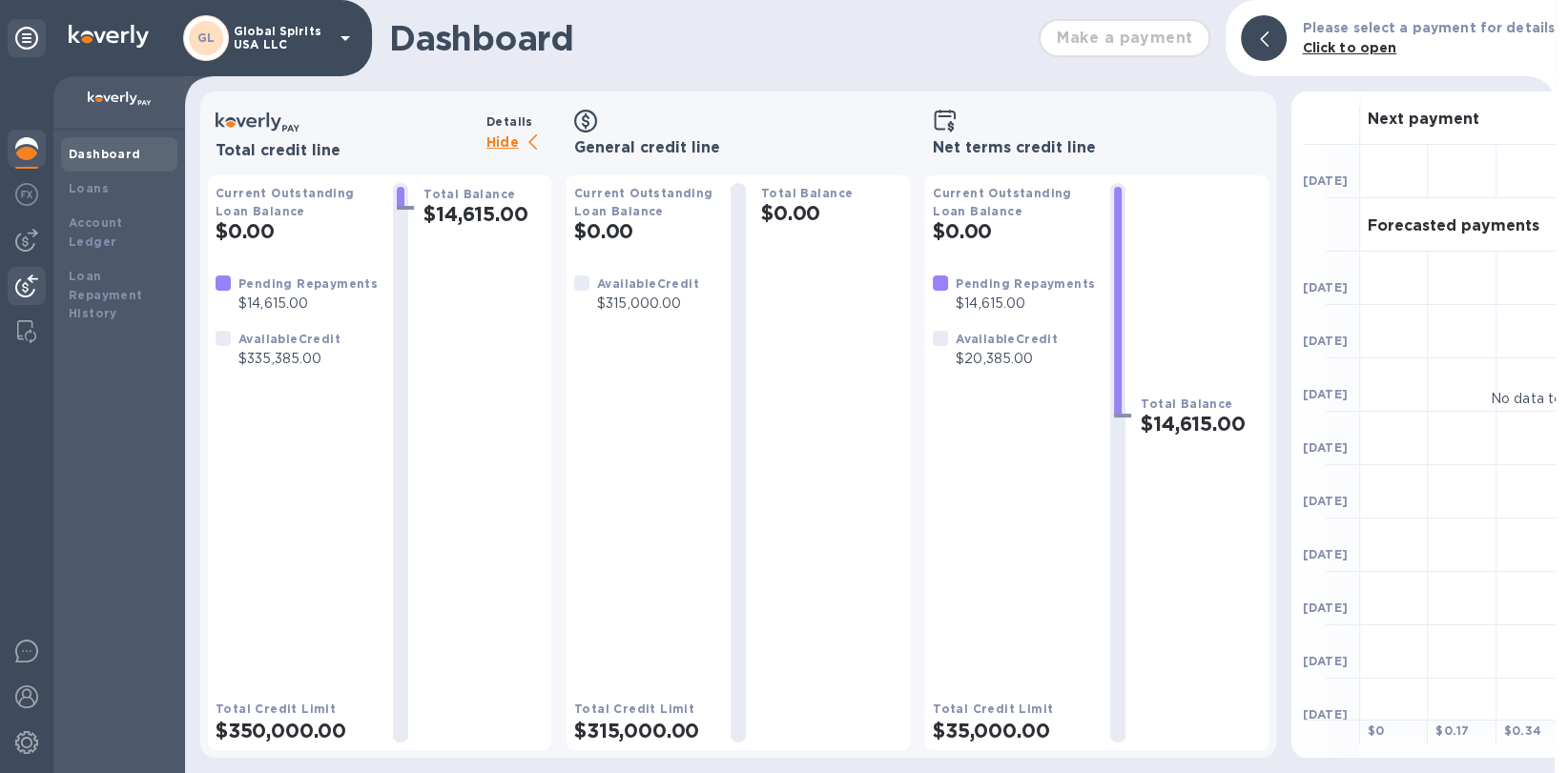
click at [33, 270] on div at bounding box center [27, 288] width 38 height 42
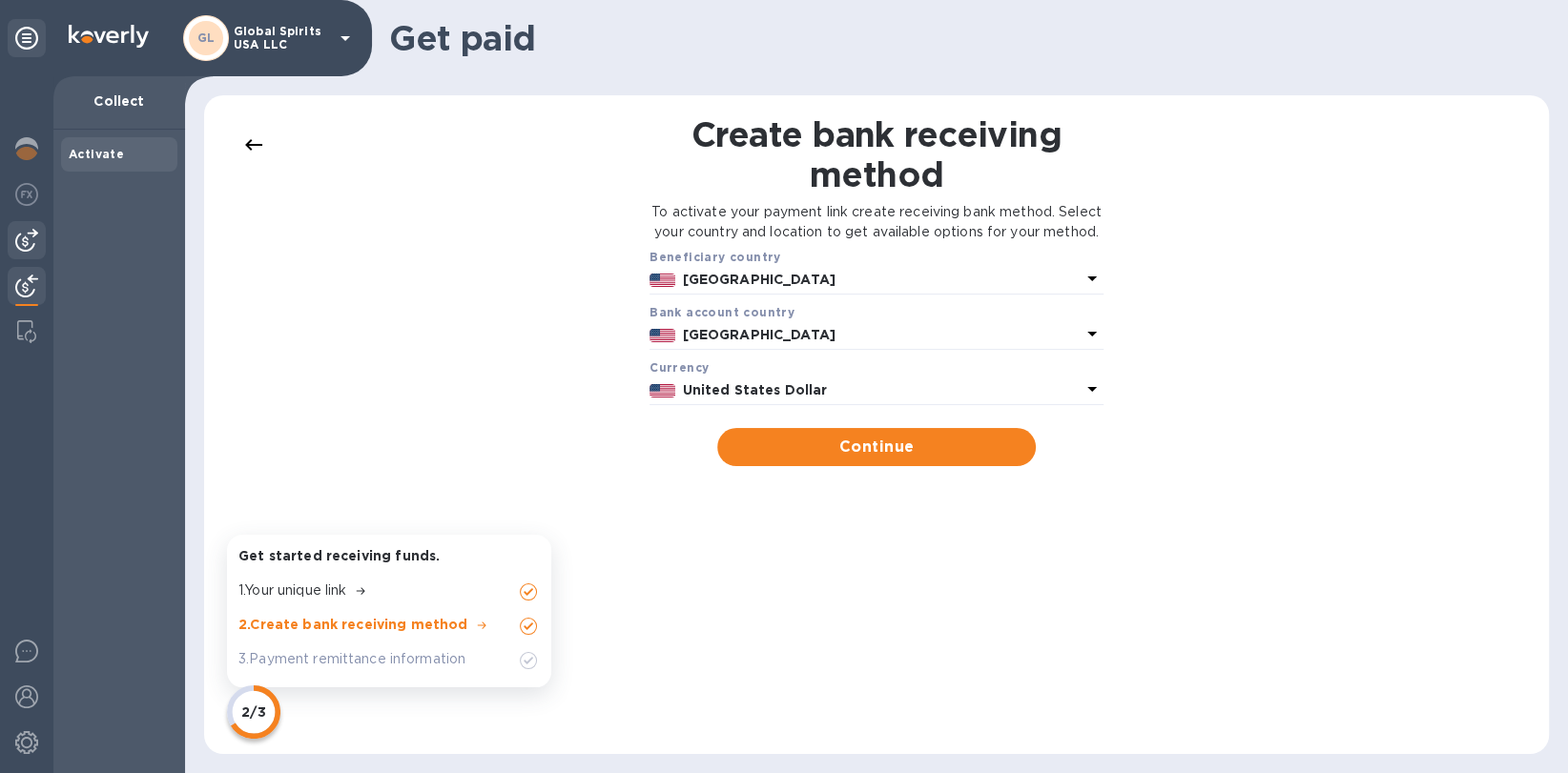
click at [33, 245] on img at bounding box center [27, 241] width 23 height 23
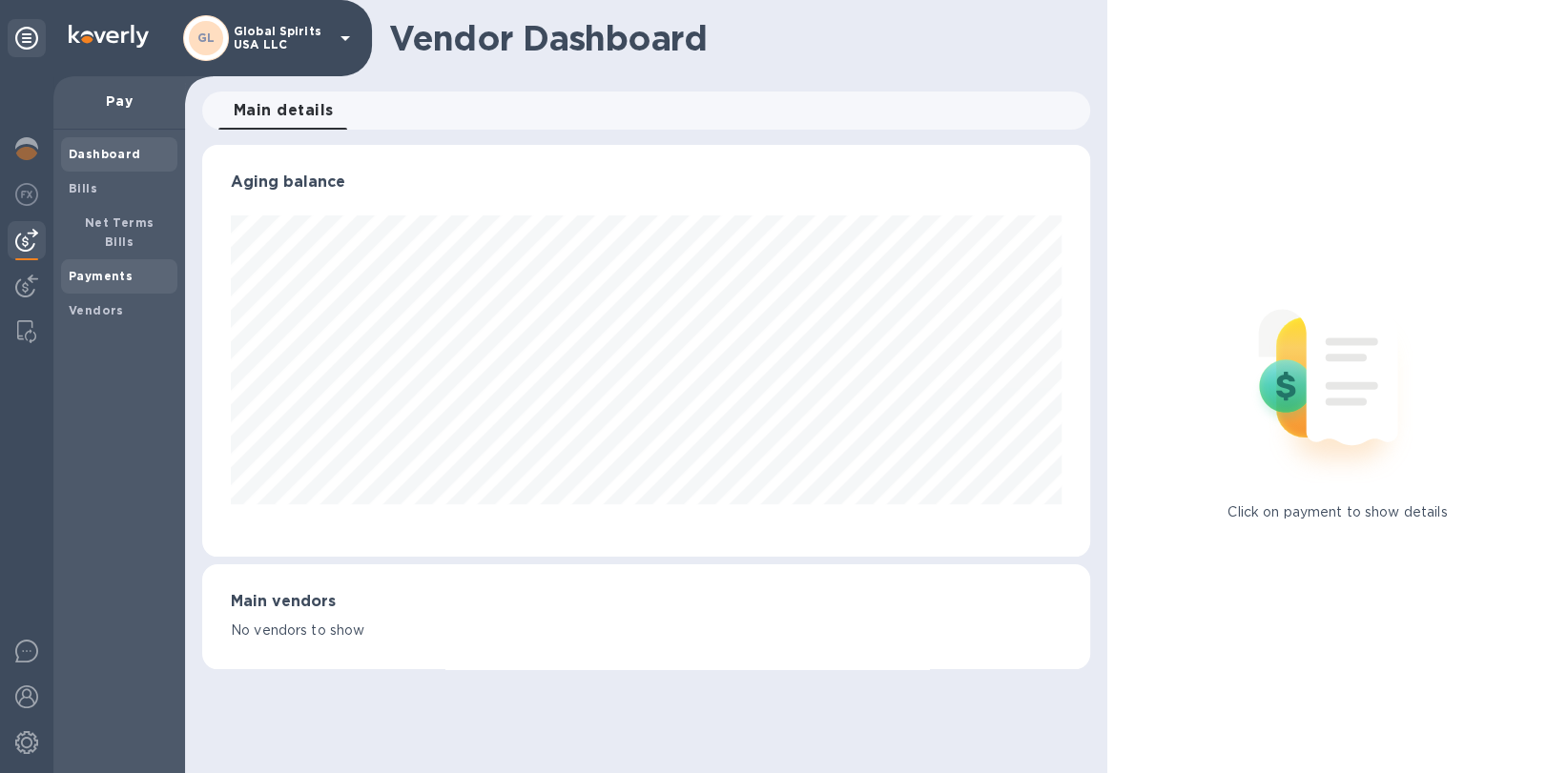
scroll to position [410, 887]
click at [106, 188] on span "Bills" at bounding box center [119, 189] width 101 height 19
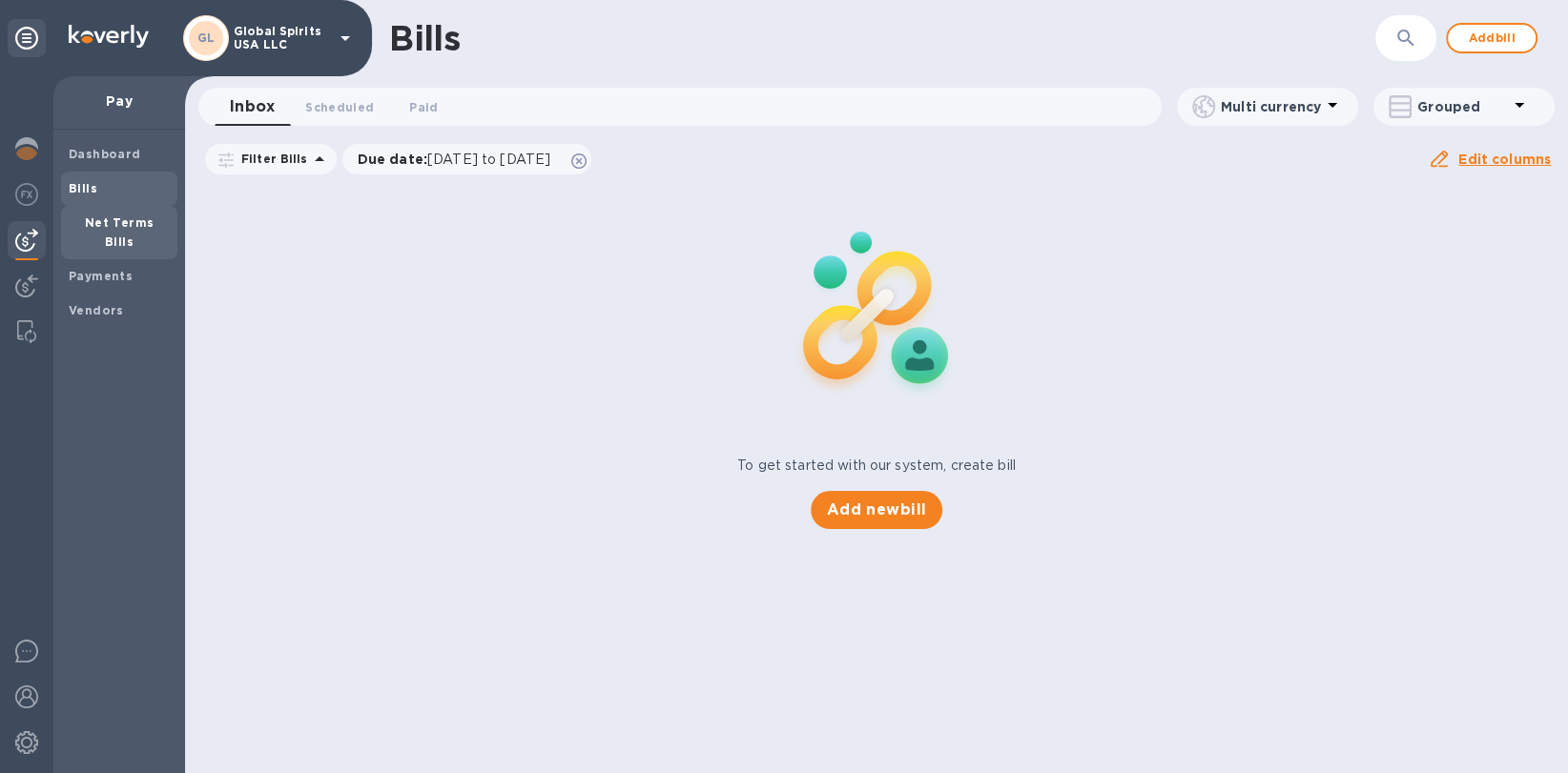
click at [107, 222] on b "Net Terms Bills" at bounding box center [119, 232] width 70 height 34
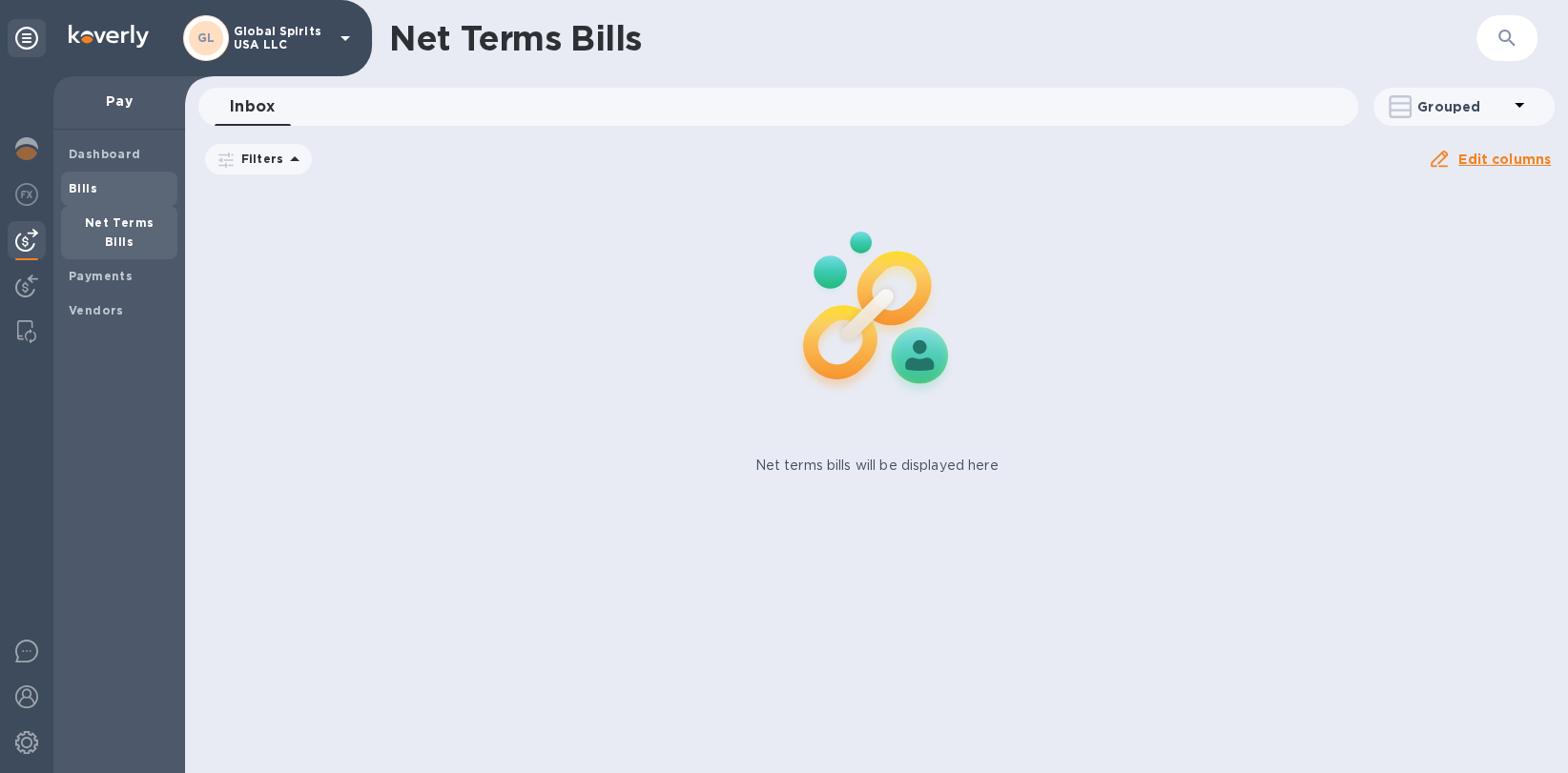
click at [108, 192] on span "Bills" at bounding box center [119, 189] width 101 height 19
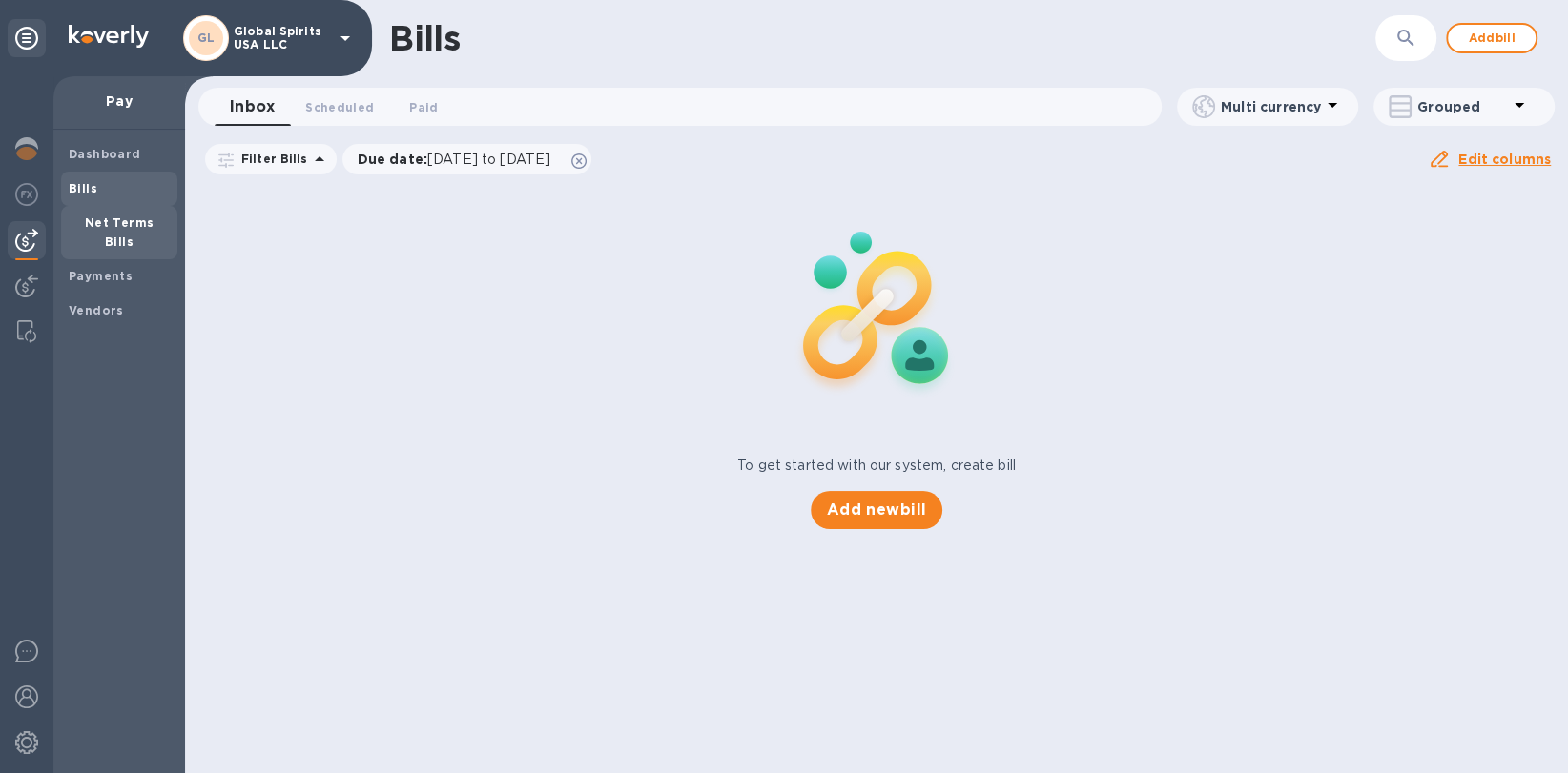
click at [110, 232] on span "Net Terms Bills" at bounding box center [119, 233] width 101 height 38
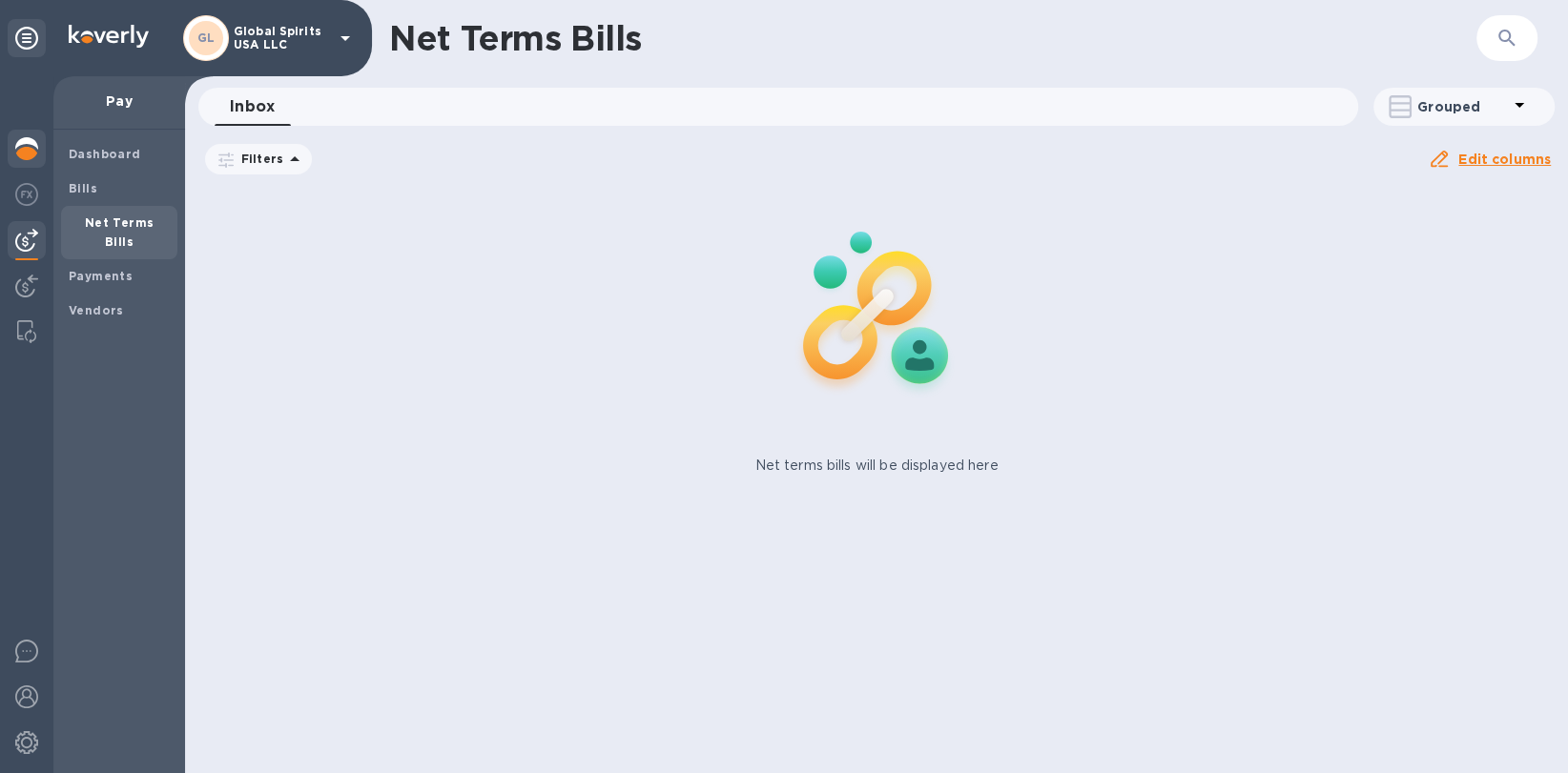
click at [26, 158] on img at bounding box center [27, 149] width 23 height 23
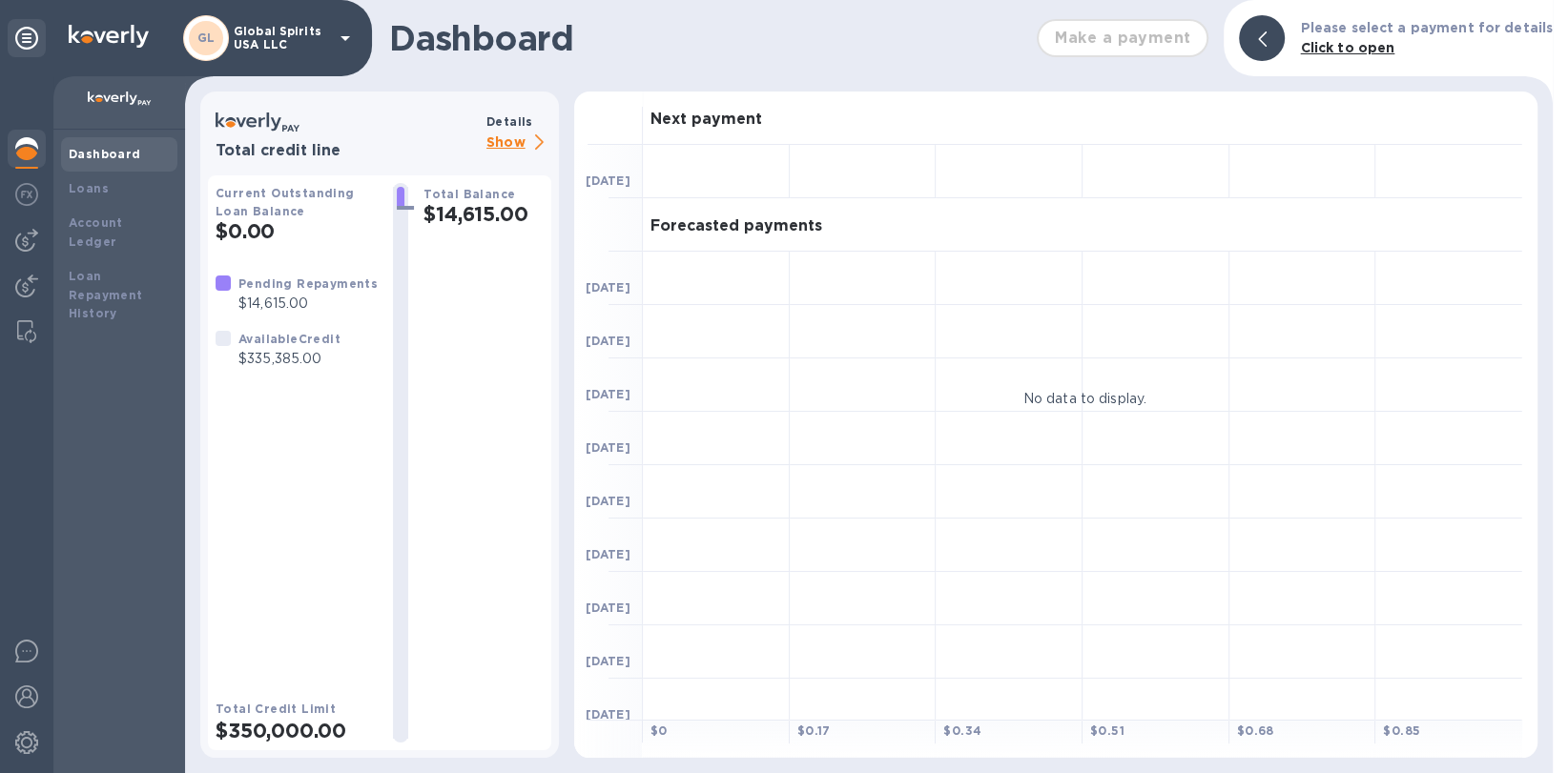
click at [496, 148] on p "Show" at bounding box center [519, 143] width 65 height 24
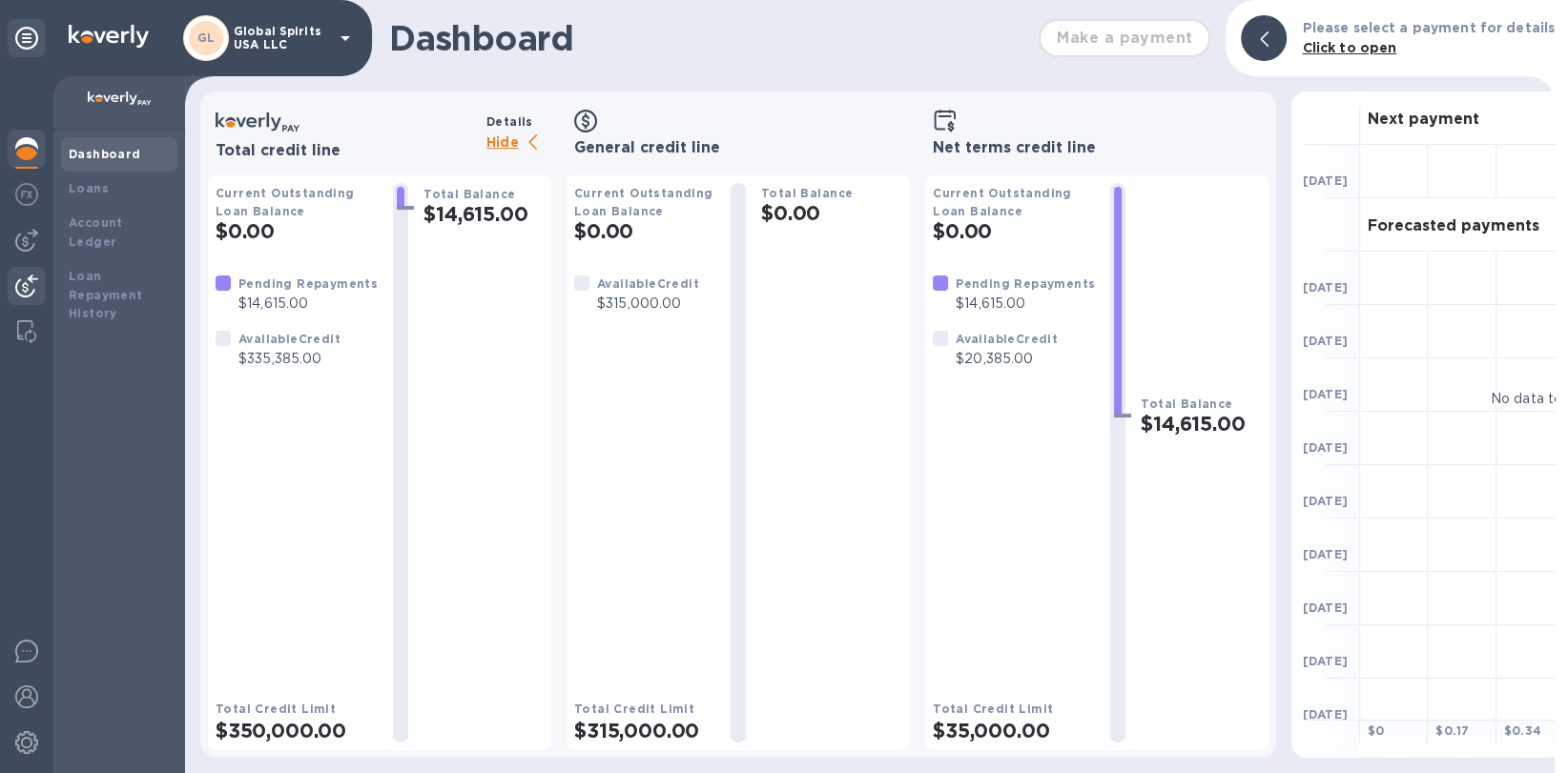
click at [20, 299] on div at bounding box center [27, 288] width 38 height 42
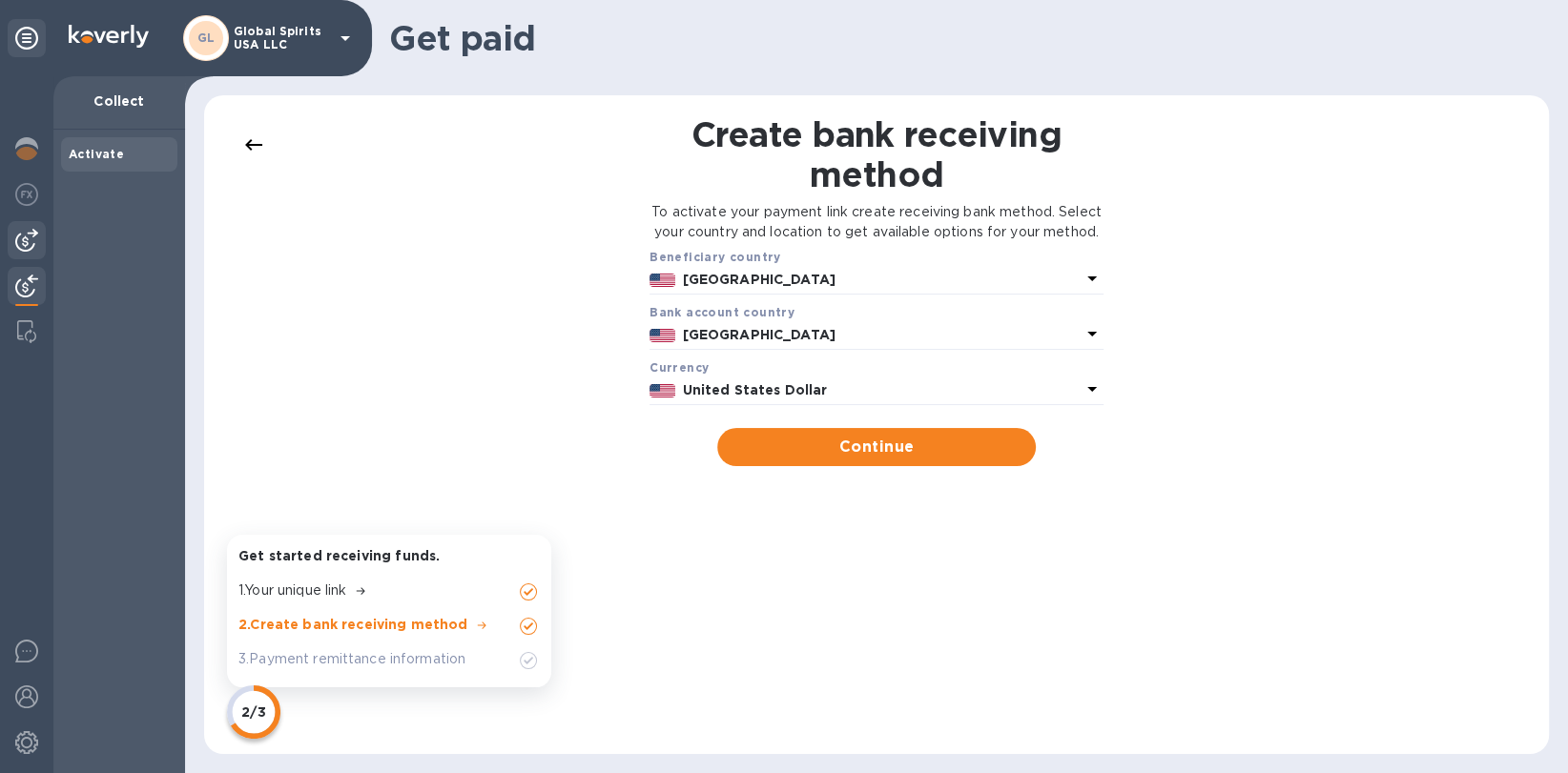
click at [37, 235] on img at bounding box center [27, 241] width 23 height 23
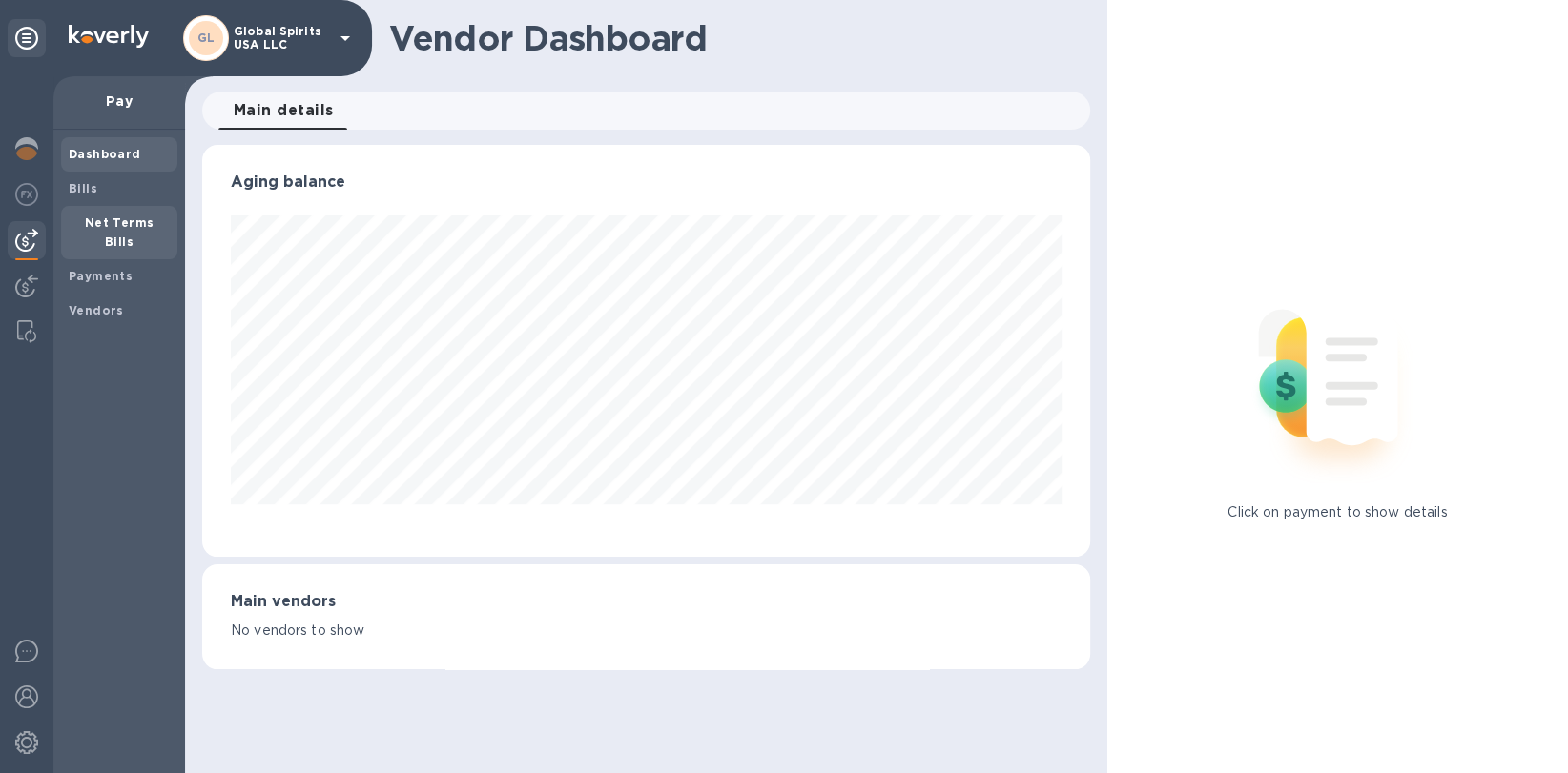
scroll to position [410, 887]
click at [103, 269] on b "Payments" at bounding box center [101, 275] width 64 height 14
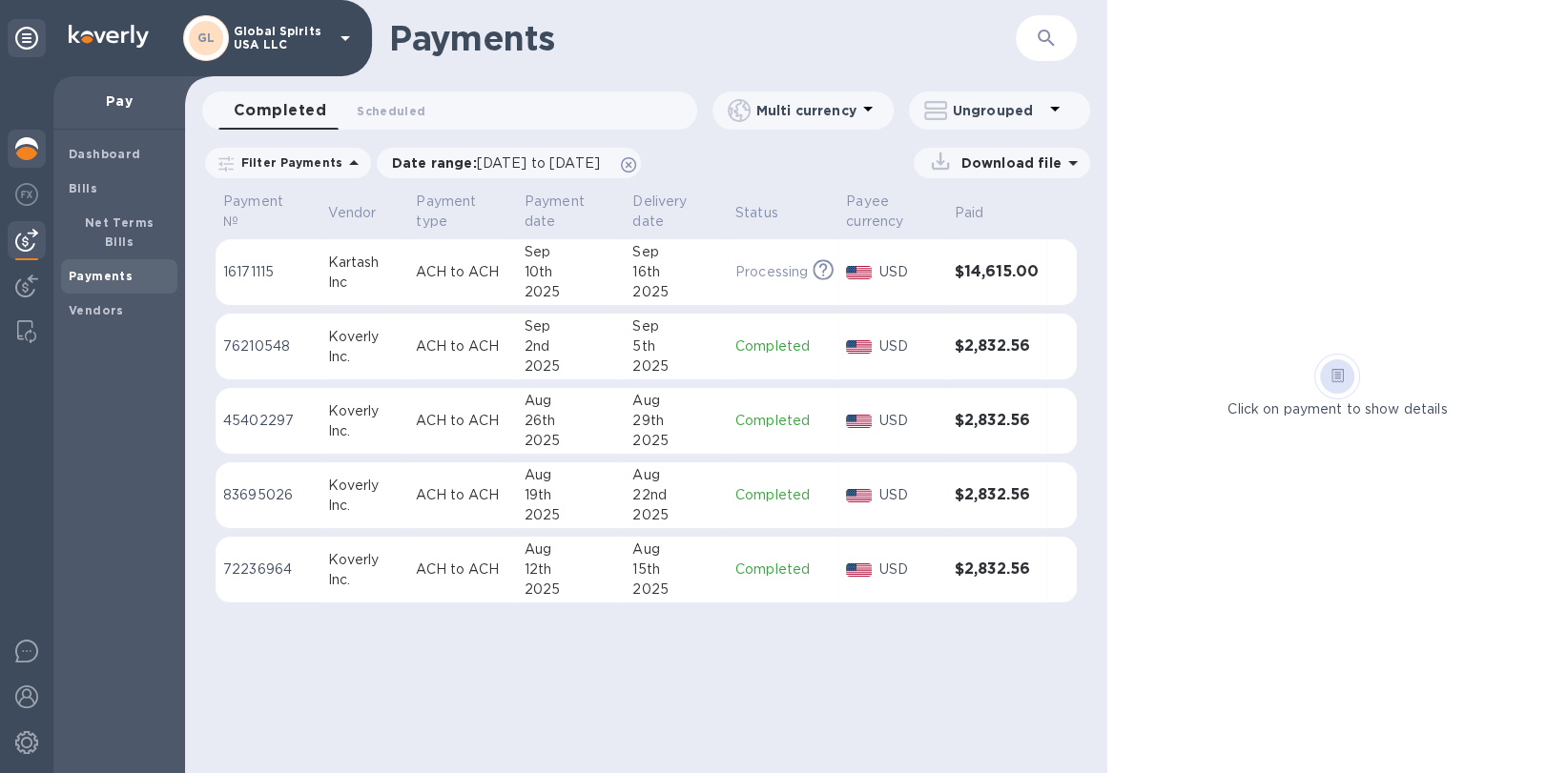
click at [29, 153] on img at bounding box center [27, 149] width 23 height 23
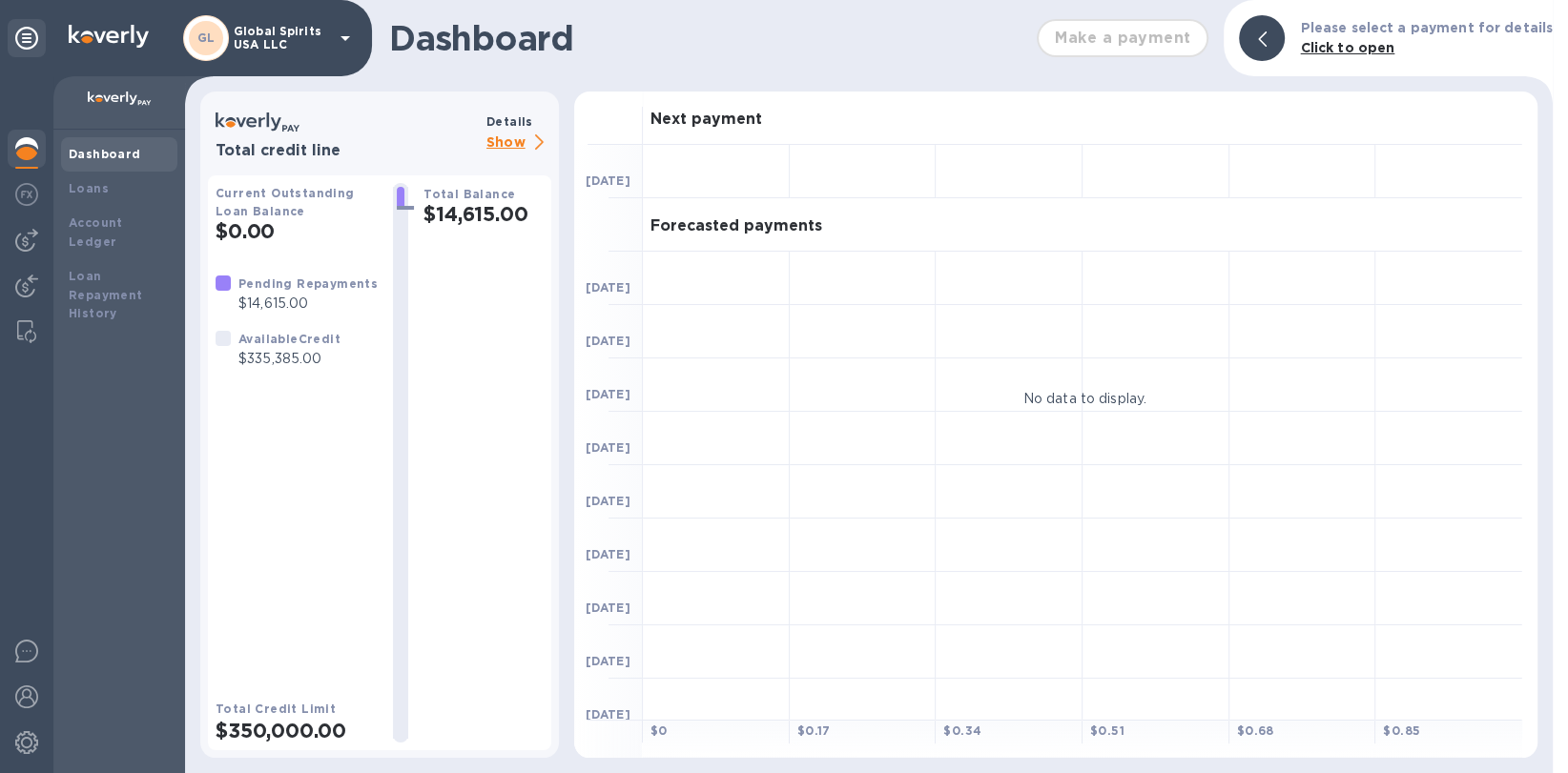
click at [511, 136] on p "Show" at bounding box center [519, 143] width 65 height 24
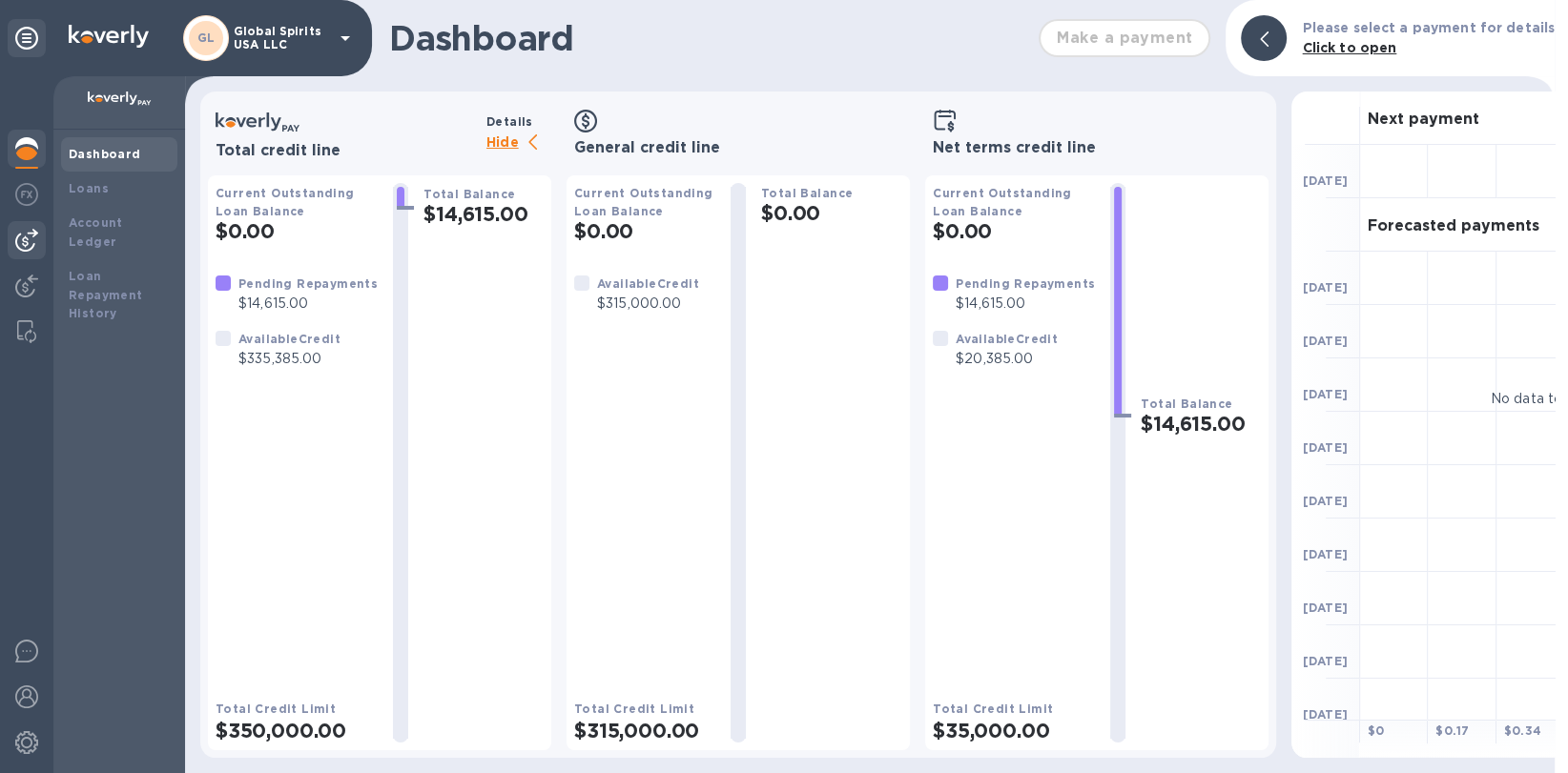
click at [32, 239] on img at bounding box center [27, 241] width 23 height 23
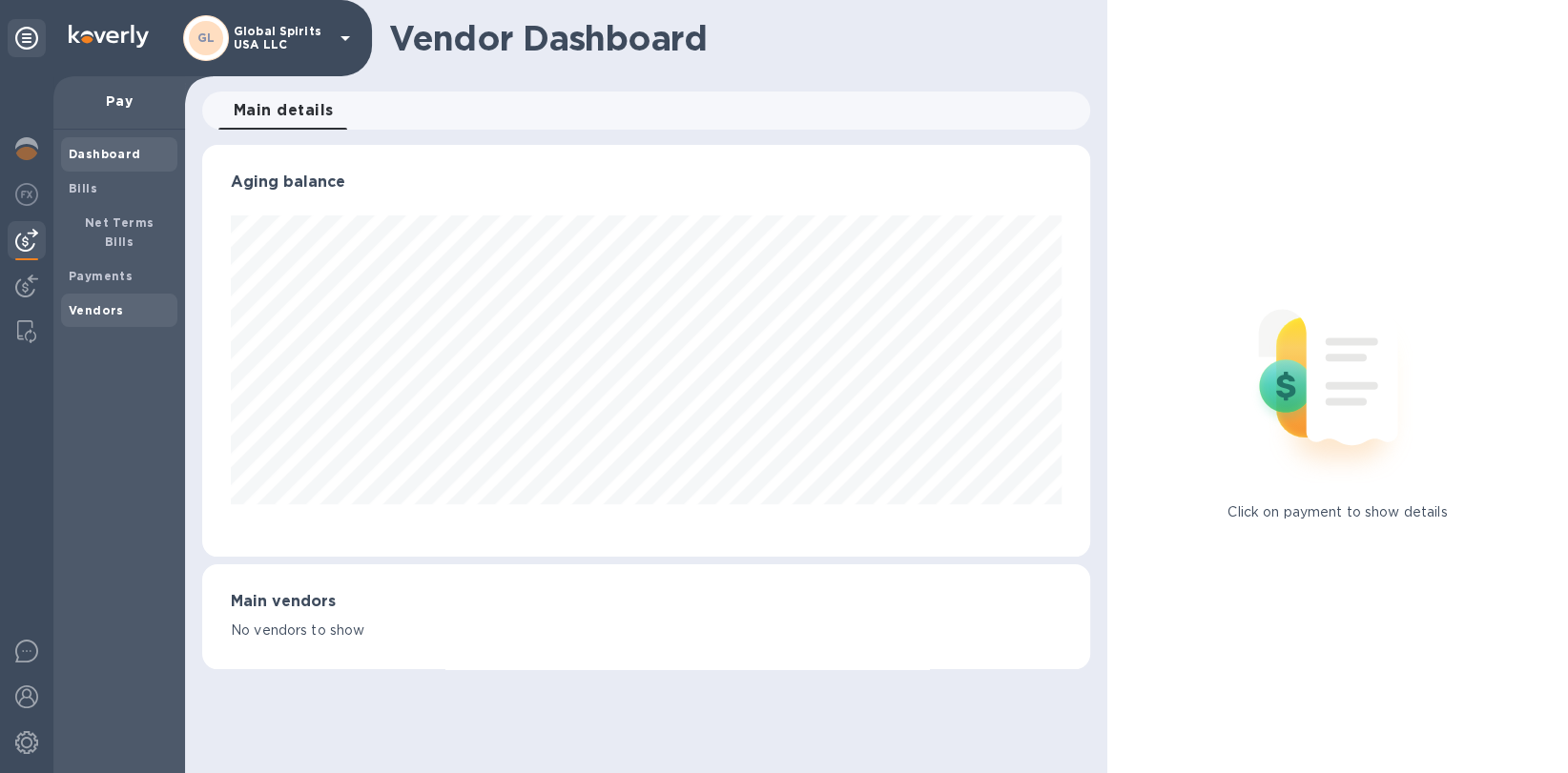
scroll to position [410, 887]
click at [100, 303] on b "Vendors" at bounding box center [97, 310] width 56 height 14
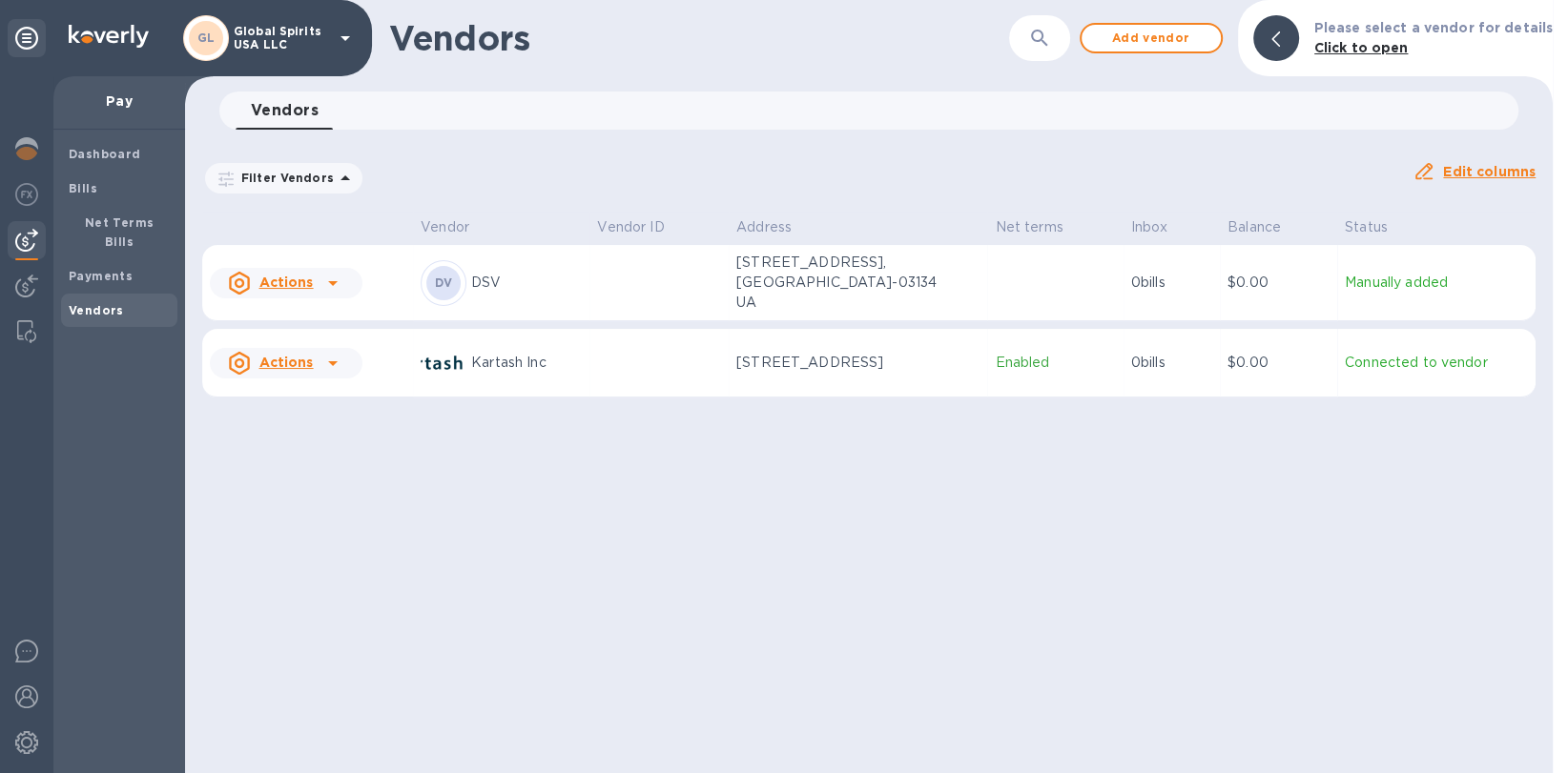
click at [504, 287] on p "DSV" at bounding box center [526, 282] width 110 height 20
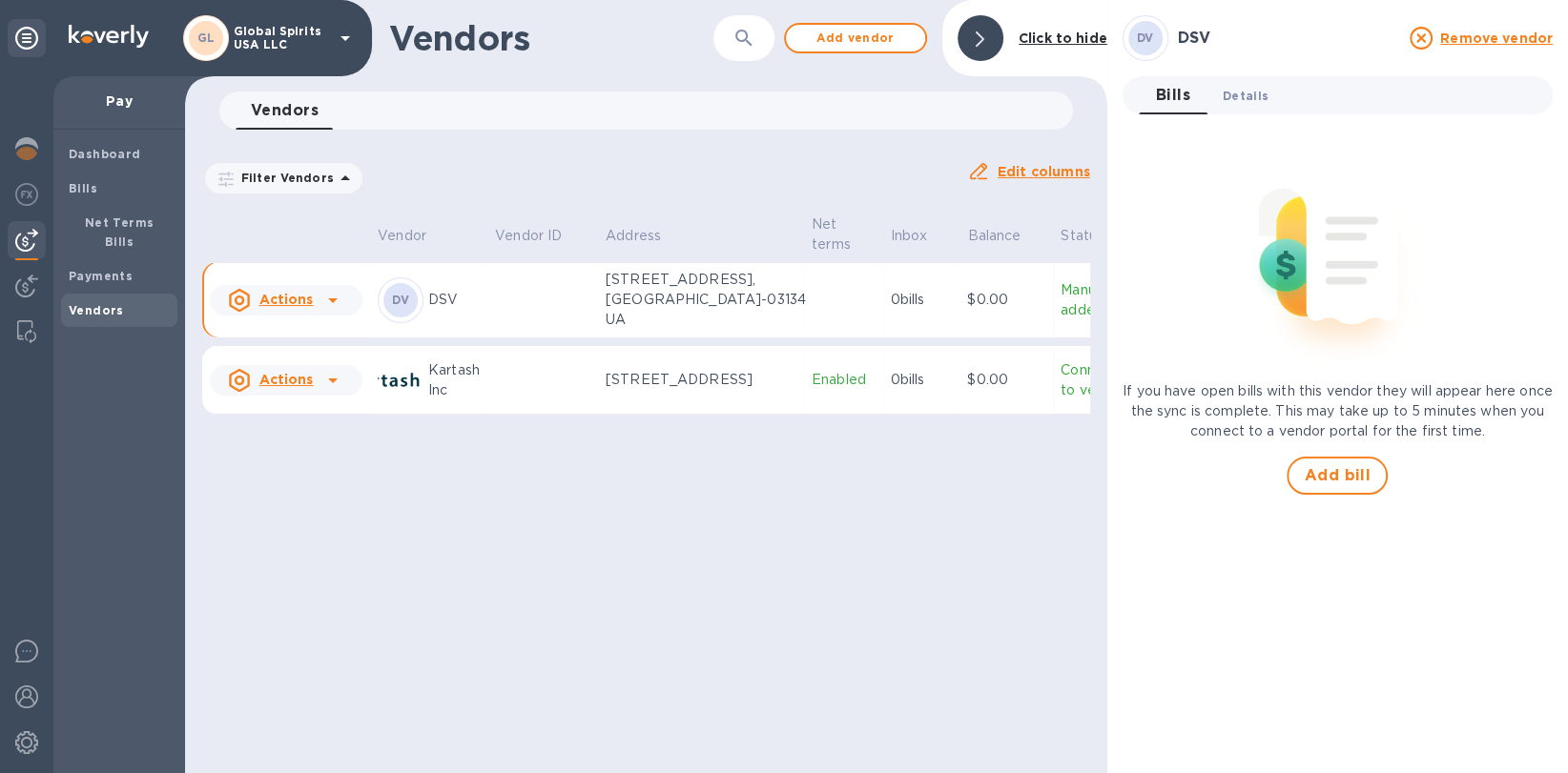
click at [1276, 87] on button "Details 0" at bounding box center [1246, 96] width 77 height 38
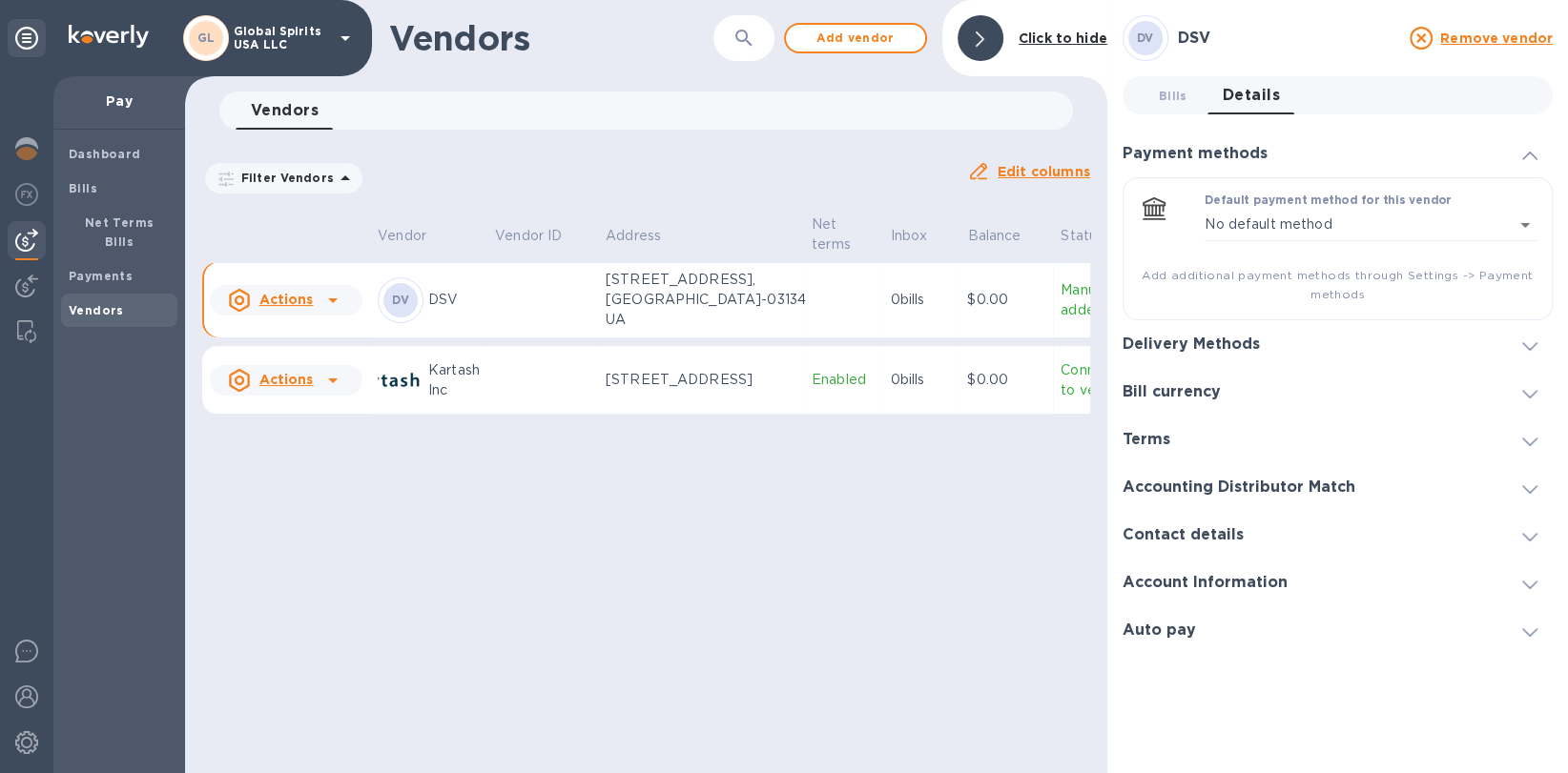
click at [1327, 340] on div "Delivery Methods" at bounding box center [1338, 344] width 430 height 48
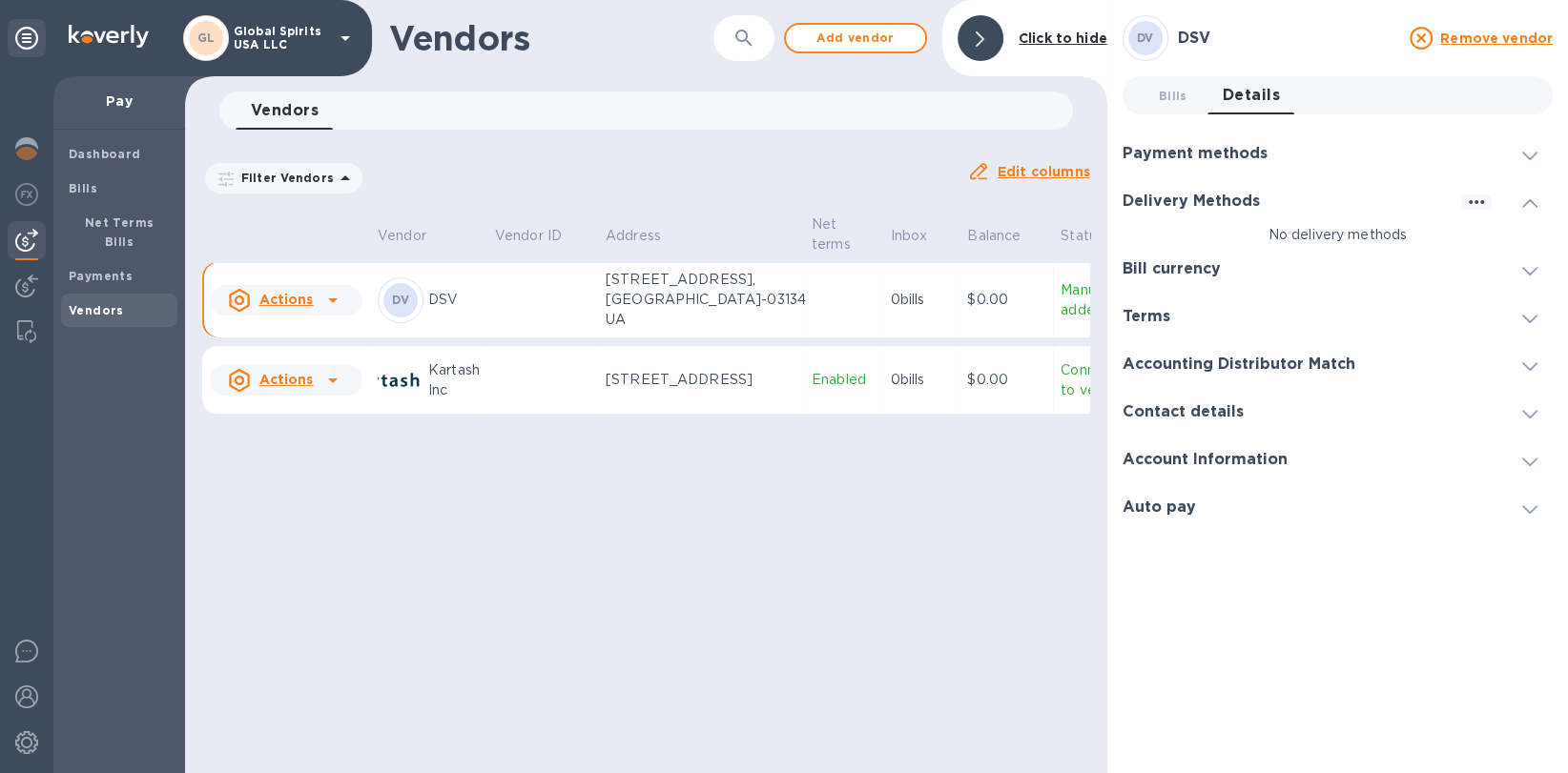
click at [558, 306] on td at bounding box center [542, 300] width 110 height 77
click at [1539, 202] on div at bounding box center [1530, 201] width 46 height 19
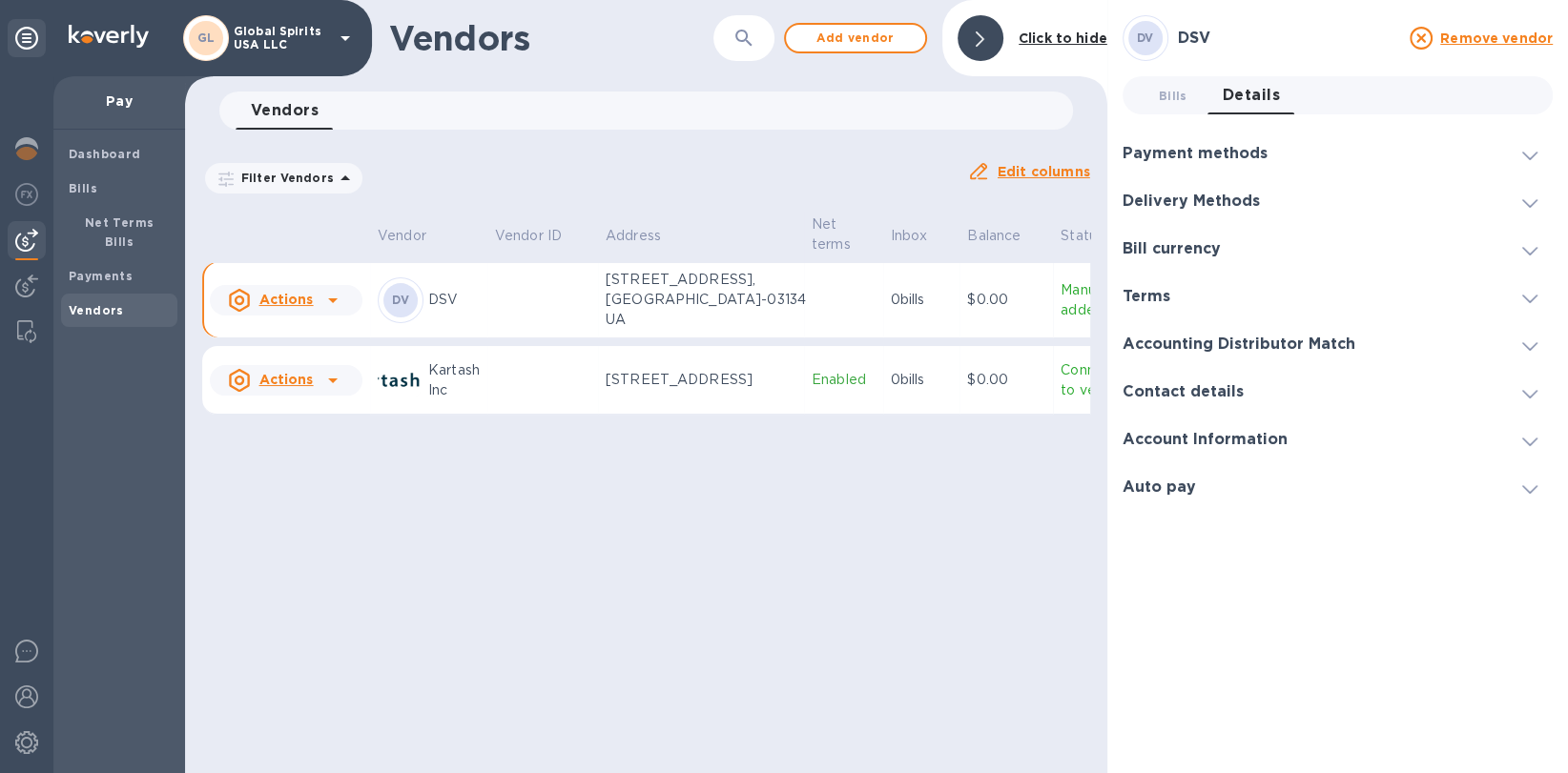
click at [1539, 202] on div at bounding box center [1530, 201] width 46 height 19
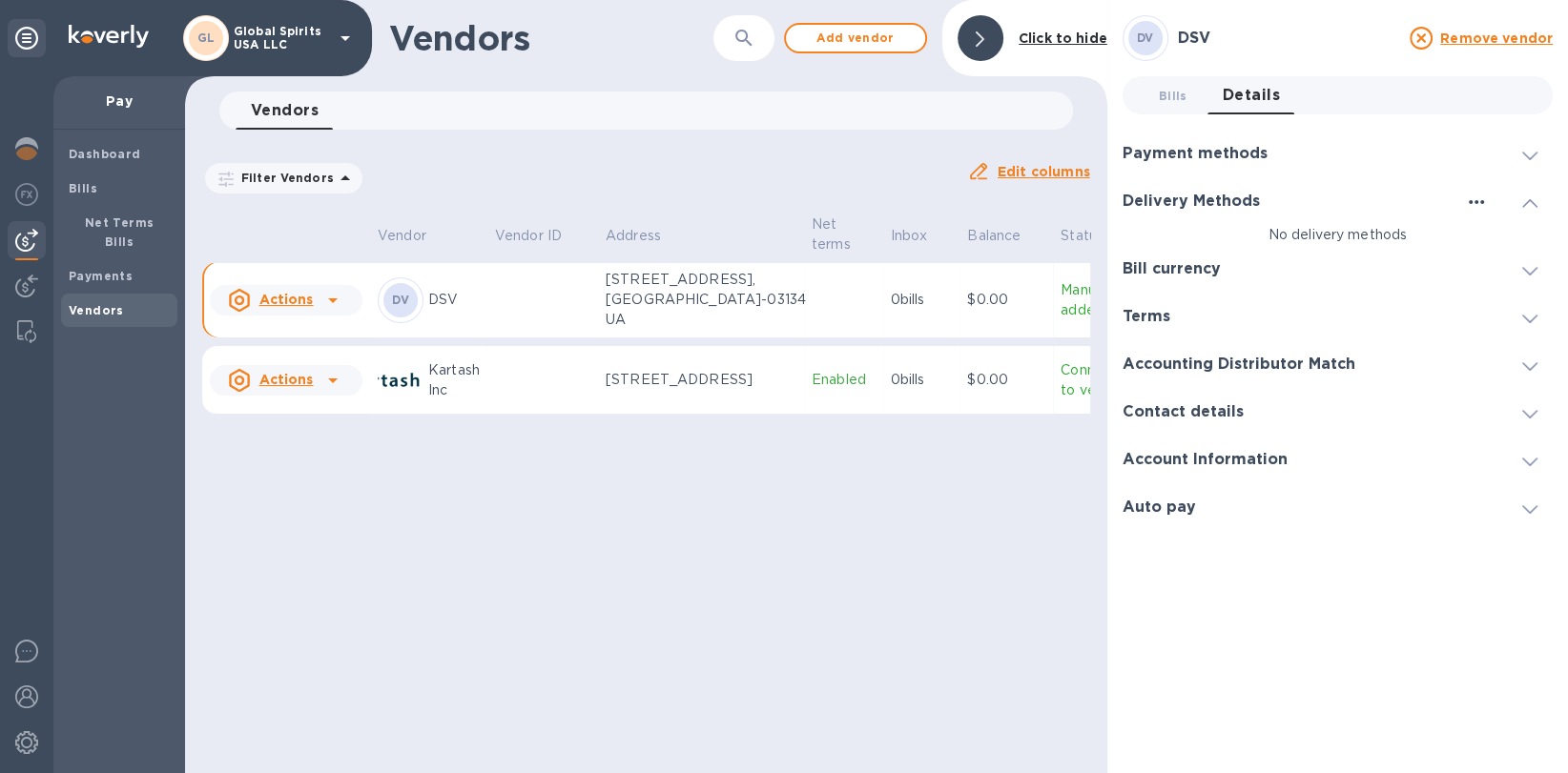
click at [1481, 199] on icon "button" at bounding box center [1477, 202] width 23 height 23
click at [1181, 81] on div at bounding box center [784, 386] width 1568 height 773
click at [1181, 92] on span "Bills 0" at bounding box center [1174, 95] width 29 height 20
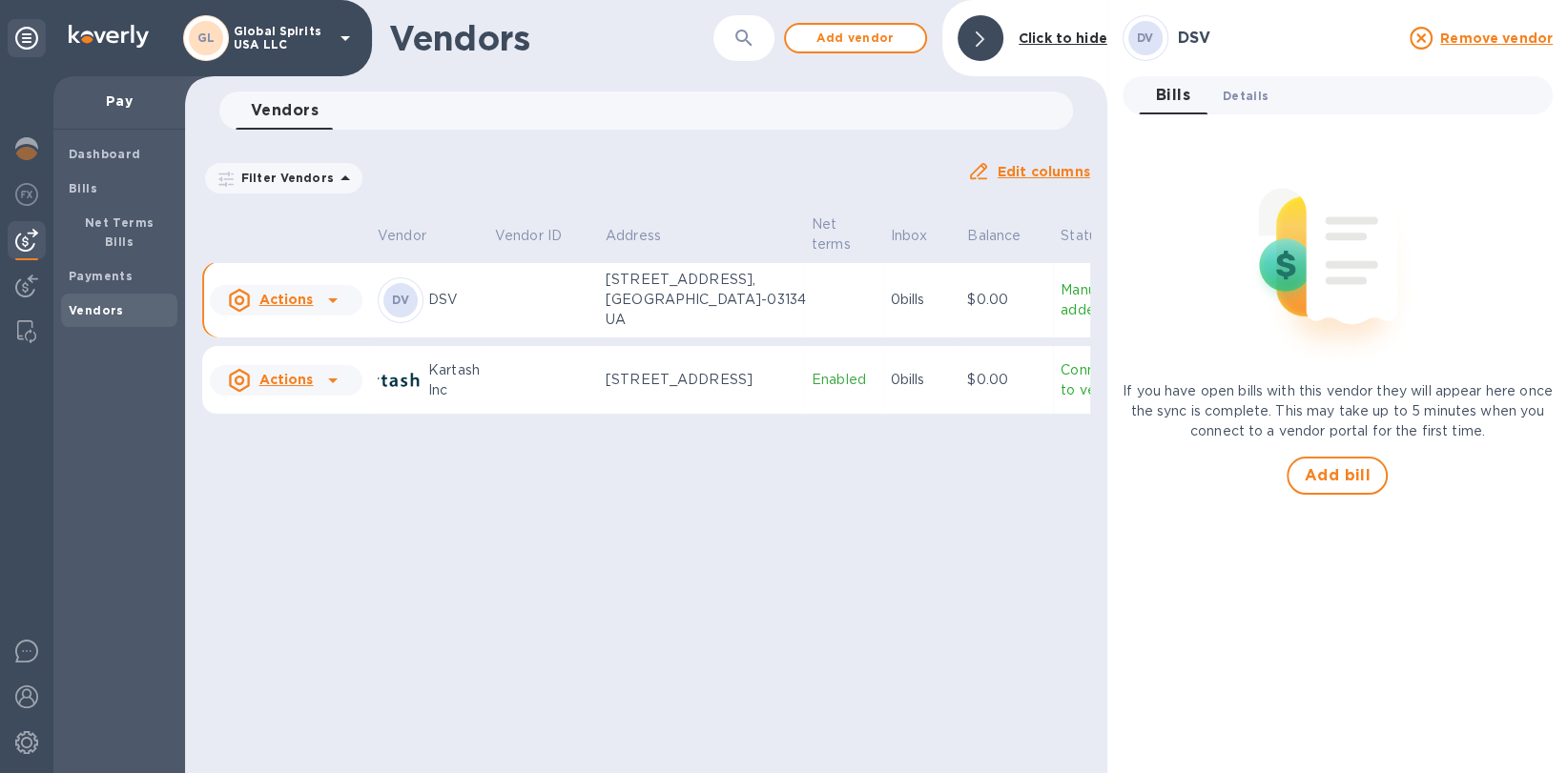
click at [1248, 98] on span "Details 0" at bounding box center [1246, 95] width 46 height 20
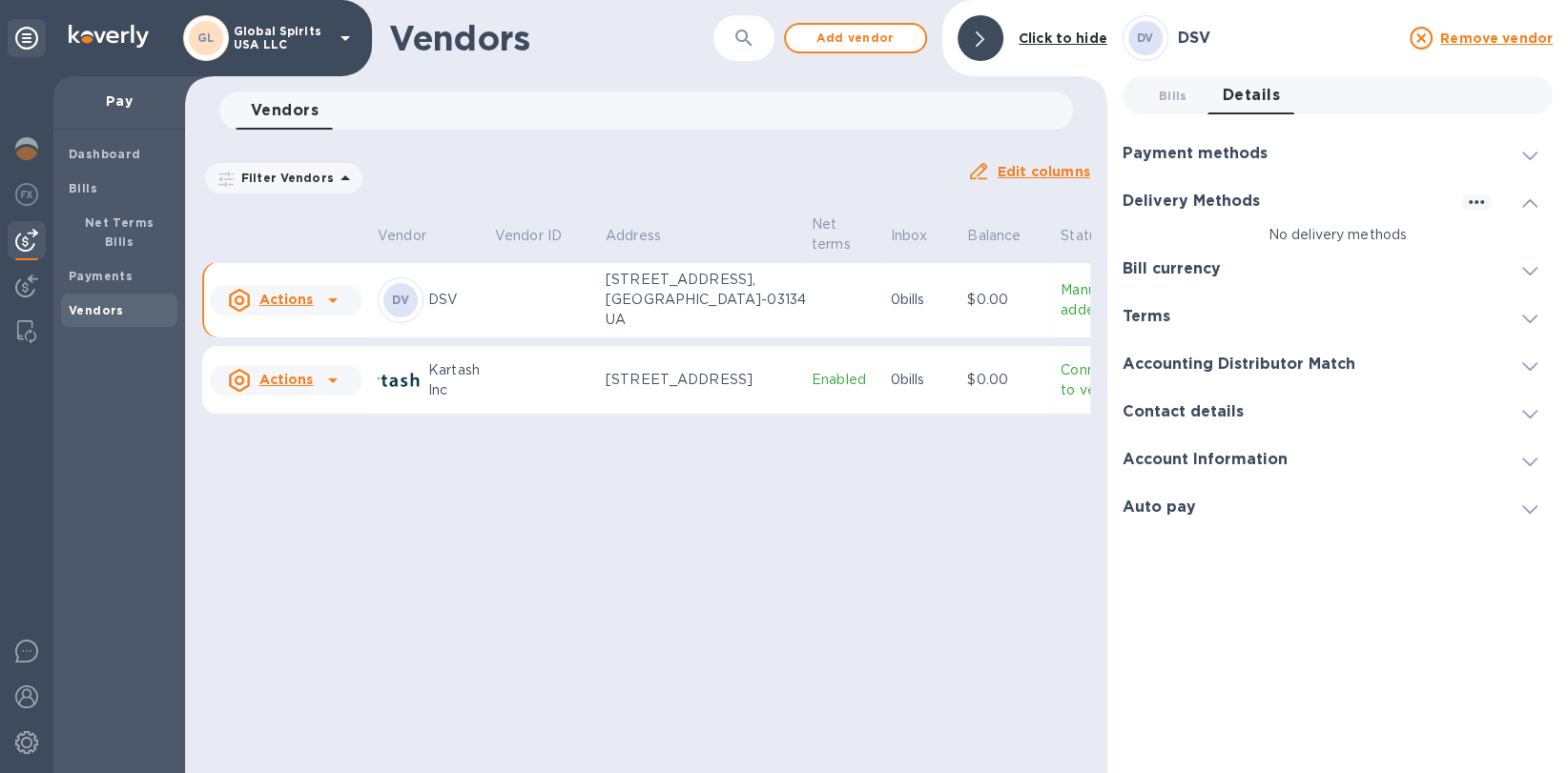
click at [1523, 210] on span at bounding box center [1530, 201] width 15 height 18
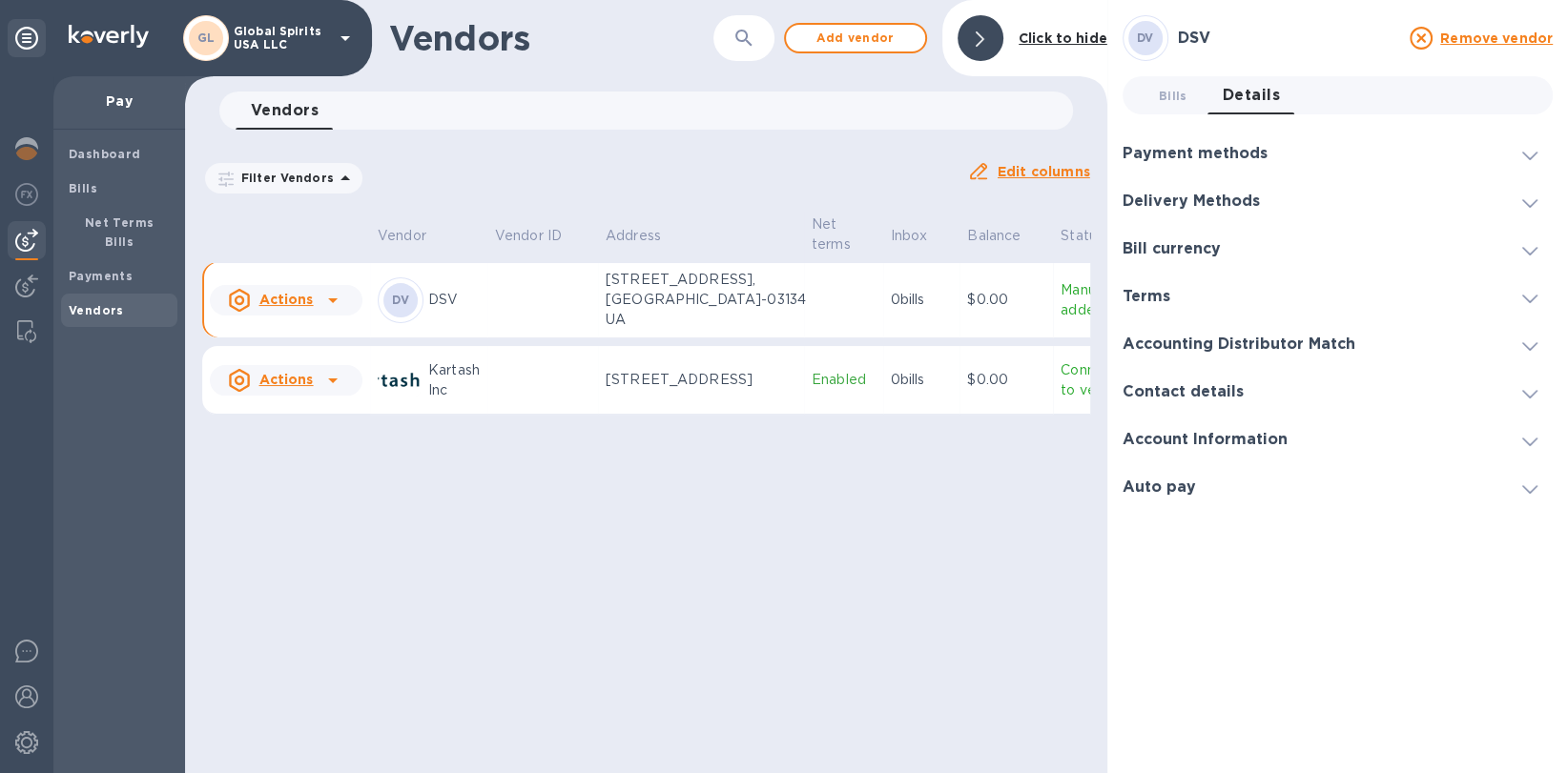
click at [1523, 210] on span at bounding box center [1530, 201] width 15 height 18
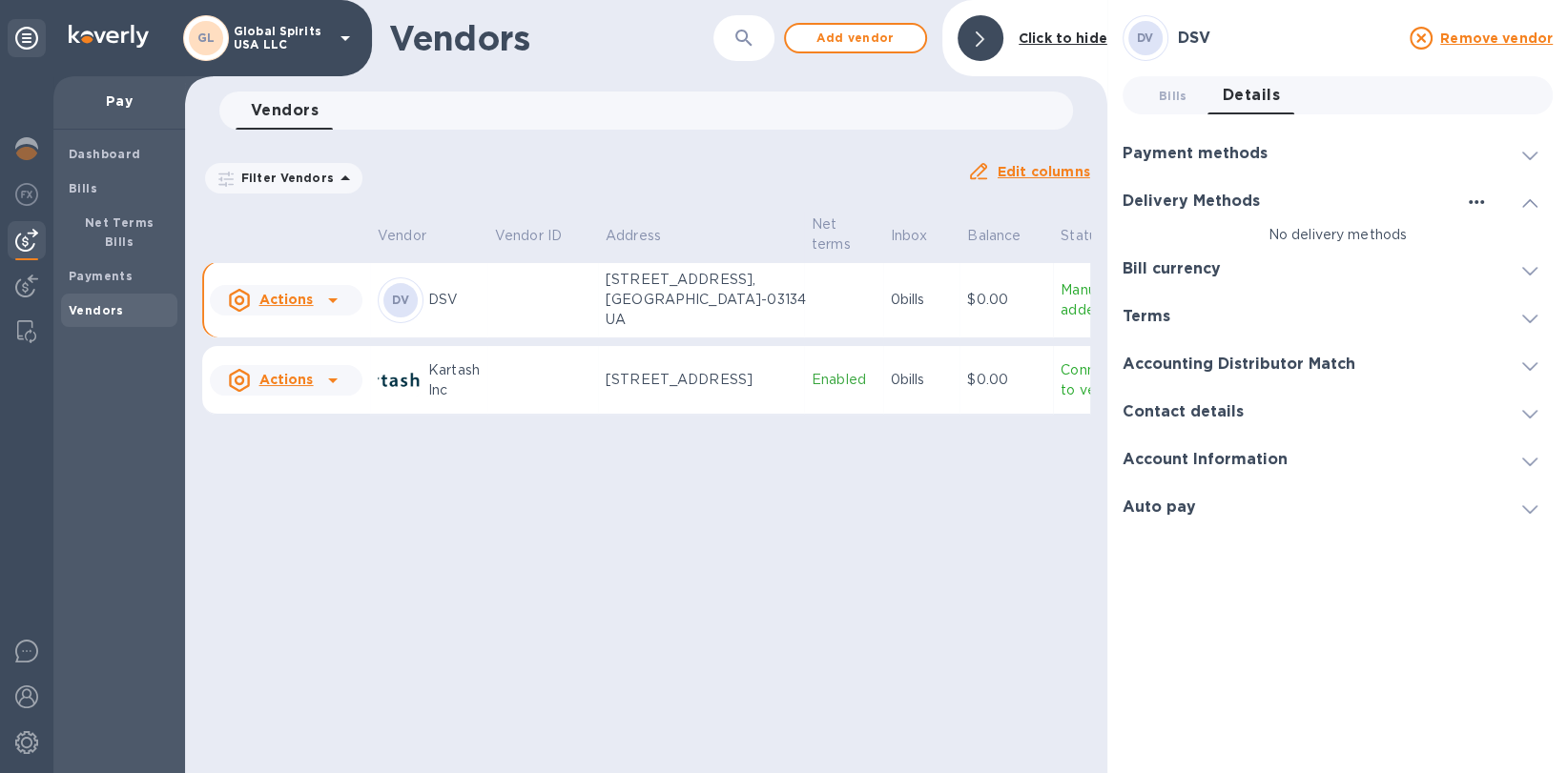
click at [1473, 209] on icon "button" at bounding box center [1477, 202] width 23 height 23
click at [1472, 233] on p "Add new" at bounding box center [1501, 242] width 63 height 19
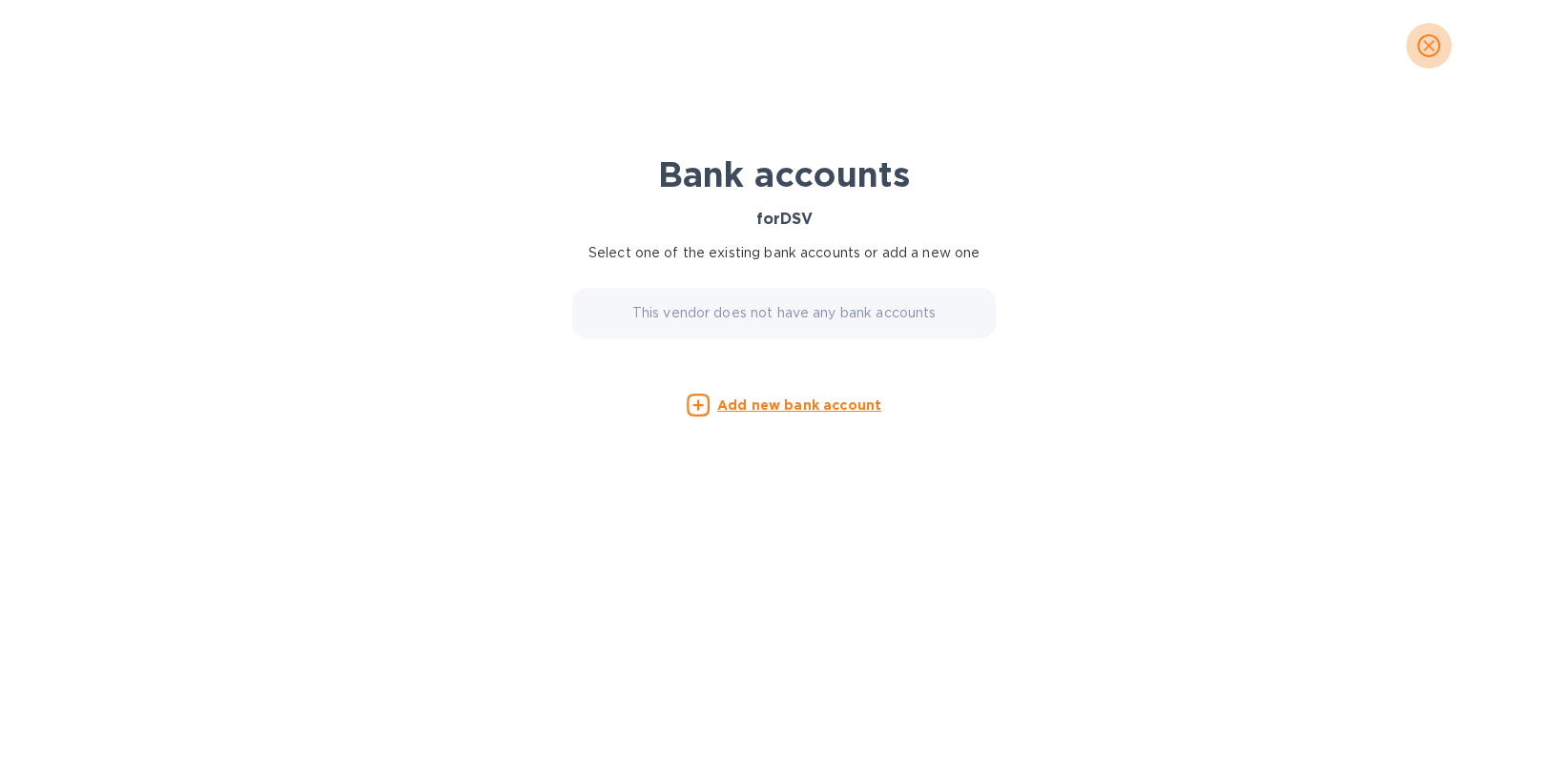
click at [1433, 35] on span "close" at bounding box center [1429, 46] width 23 height 23
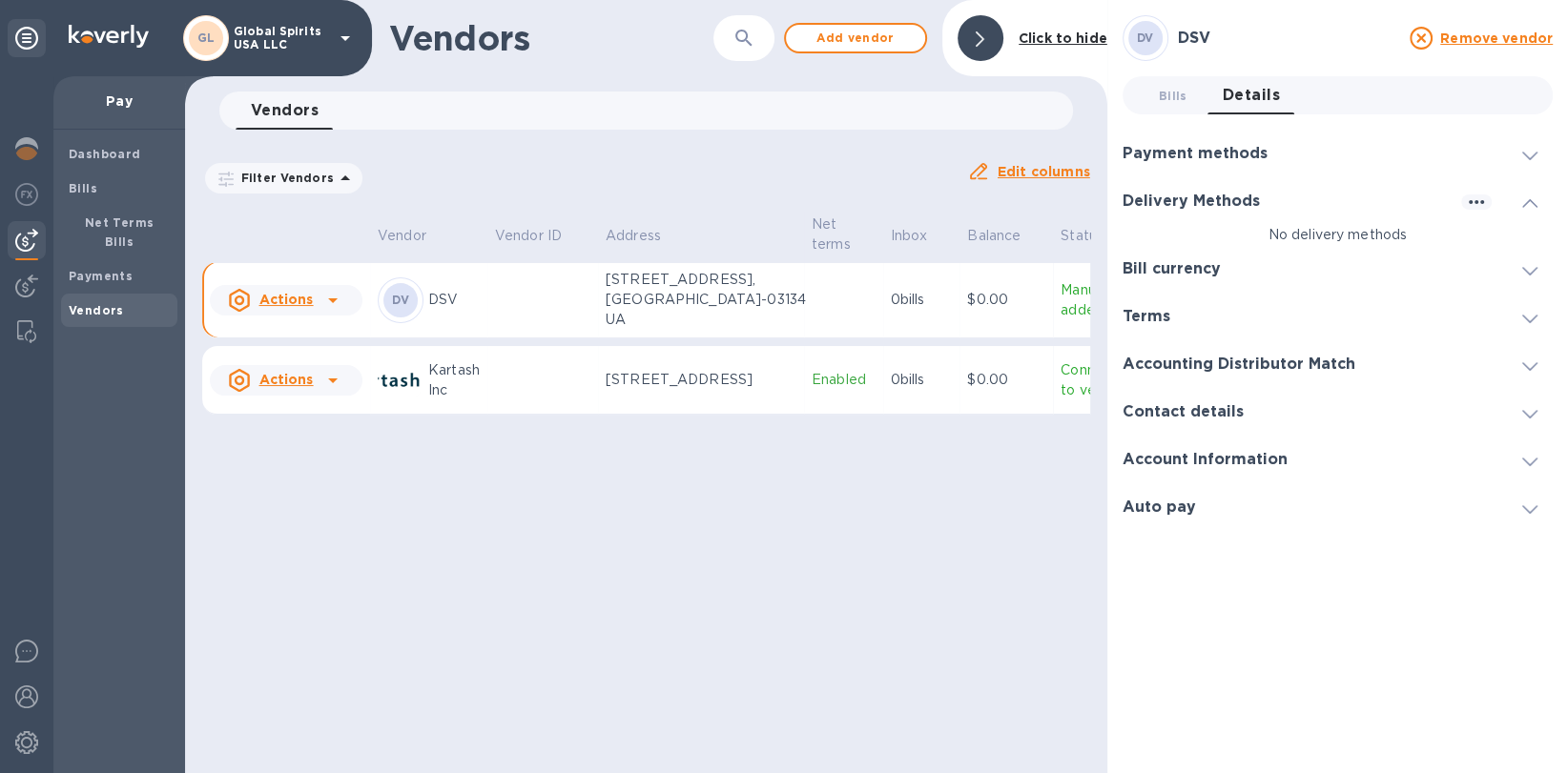
click at [1535, 153] on icon at bounding box center [1530, 155] width 15 height 9
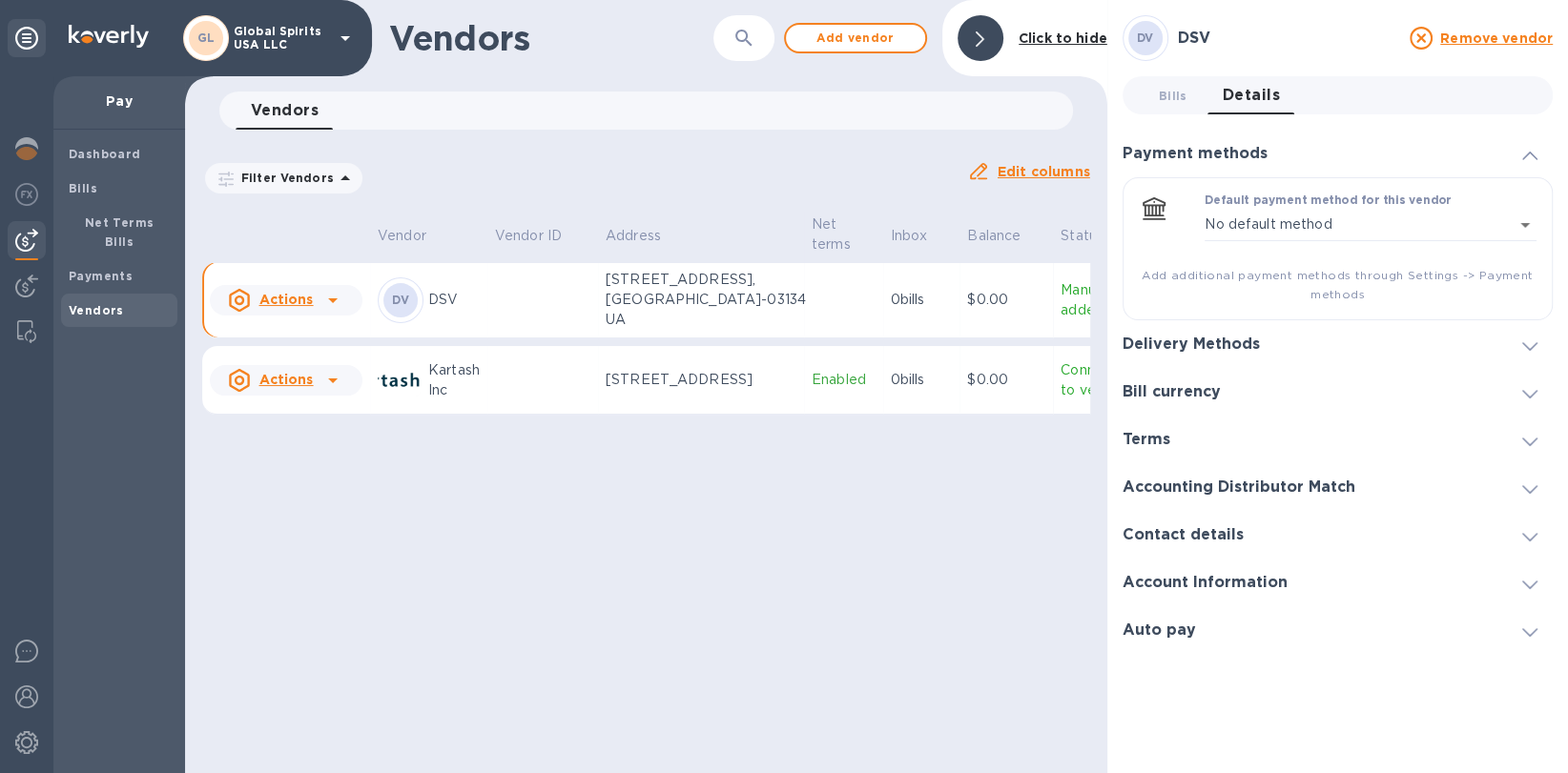
click at [1526, 348] on icon at bounding box center [1530, 346] width 15 height 9
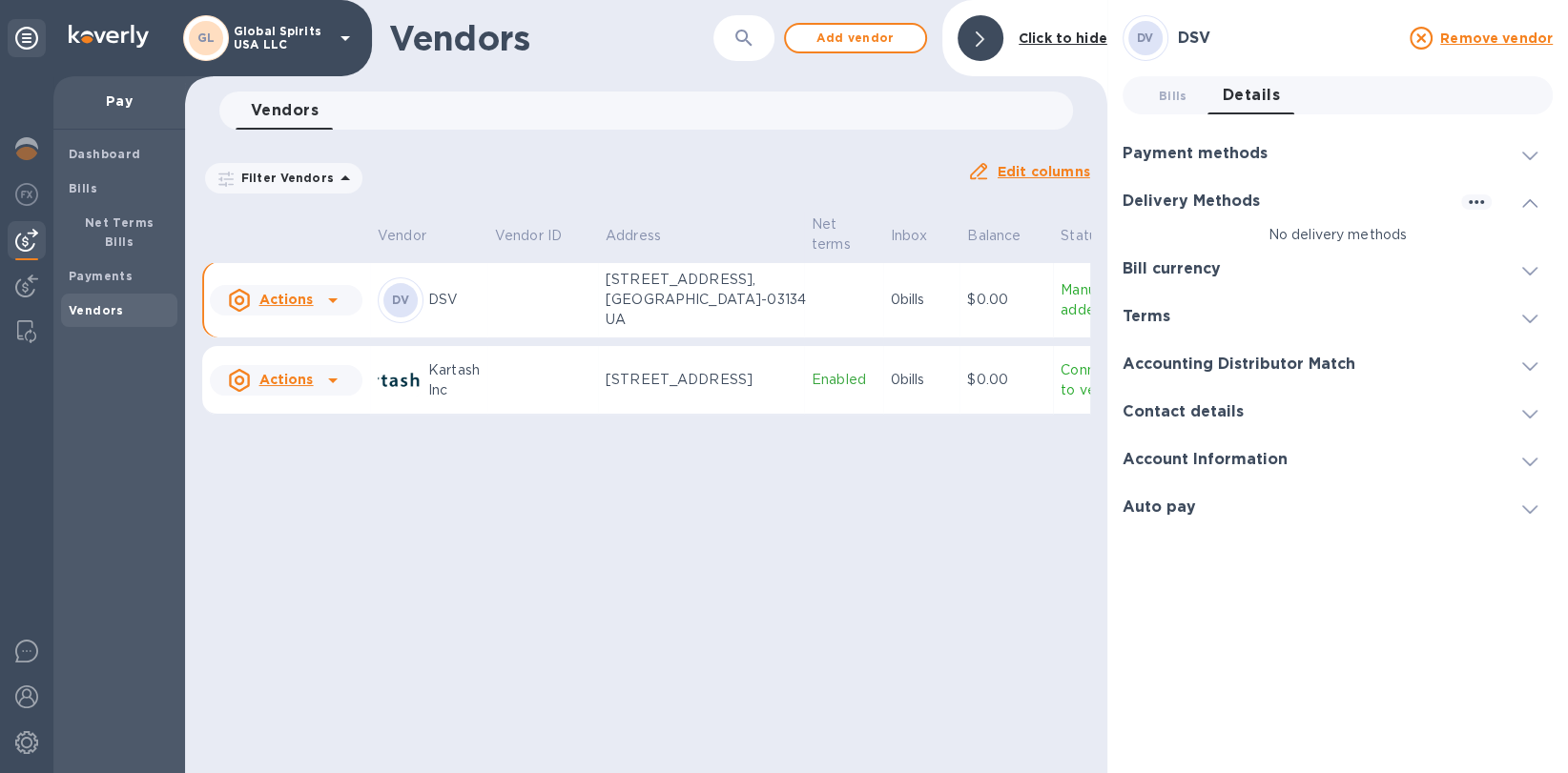
click at [1538, 206] on div at bounding box center [1530, 201] width 46 height 19
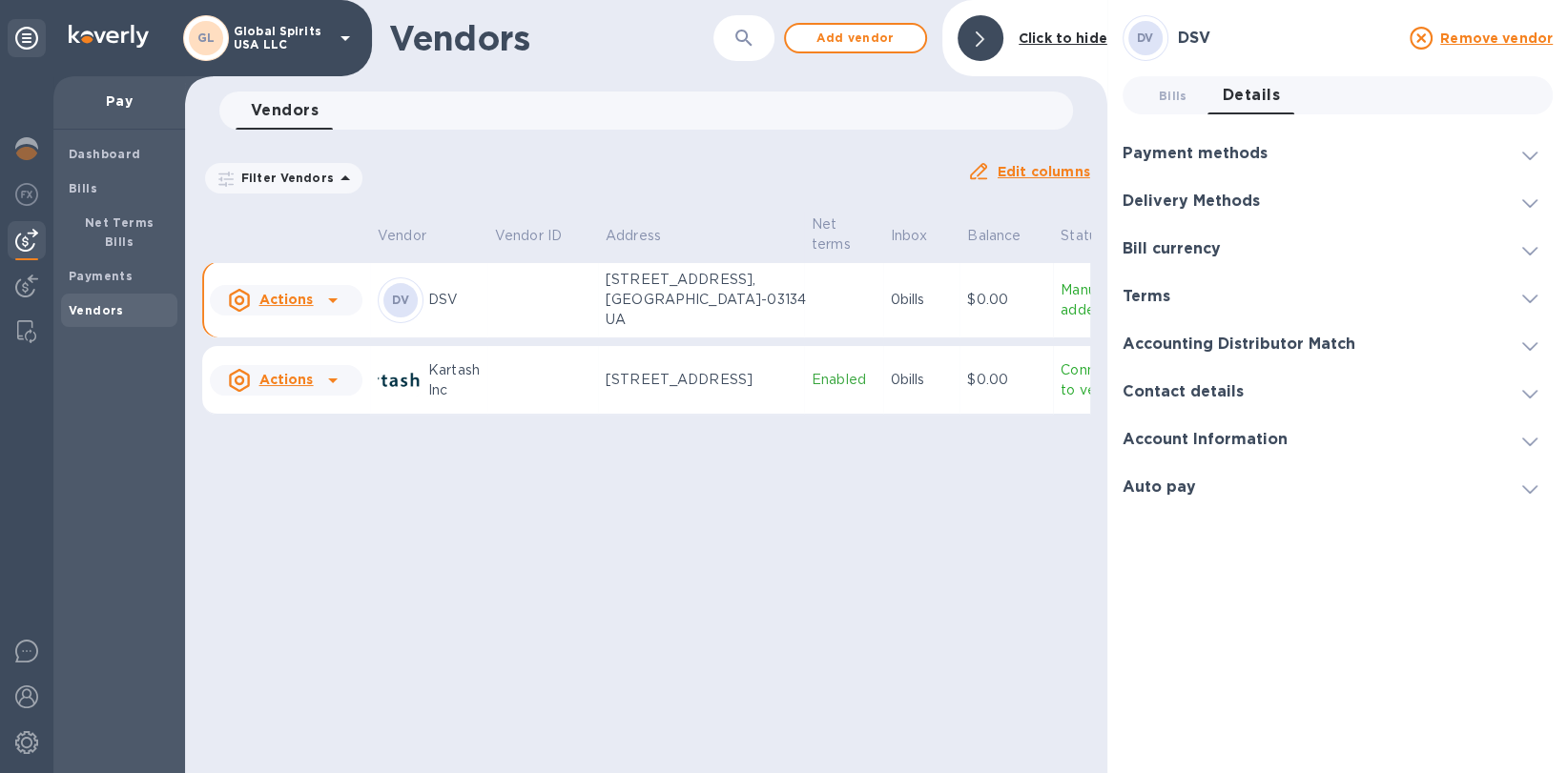
click at [1537, 207] on div at bounding box center [1530, 201] width 46 height 19
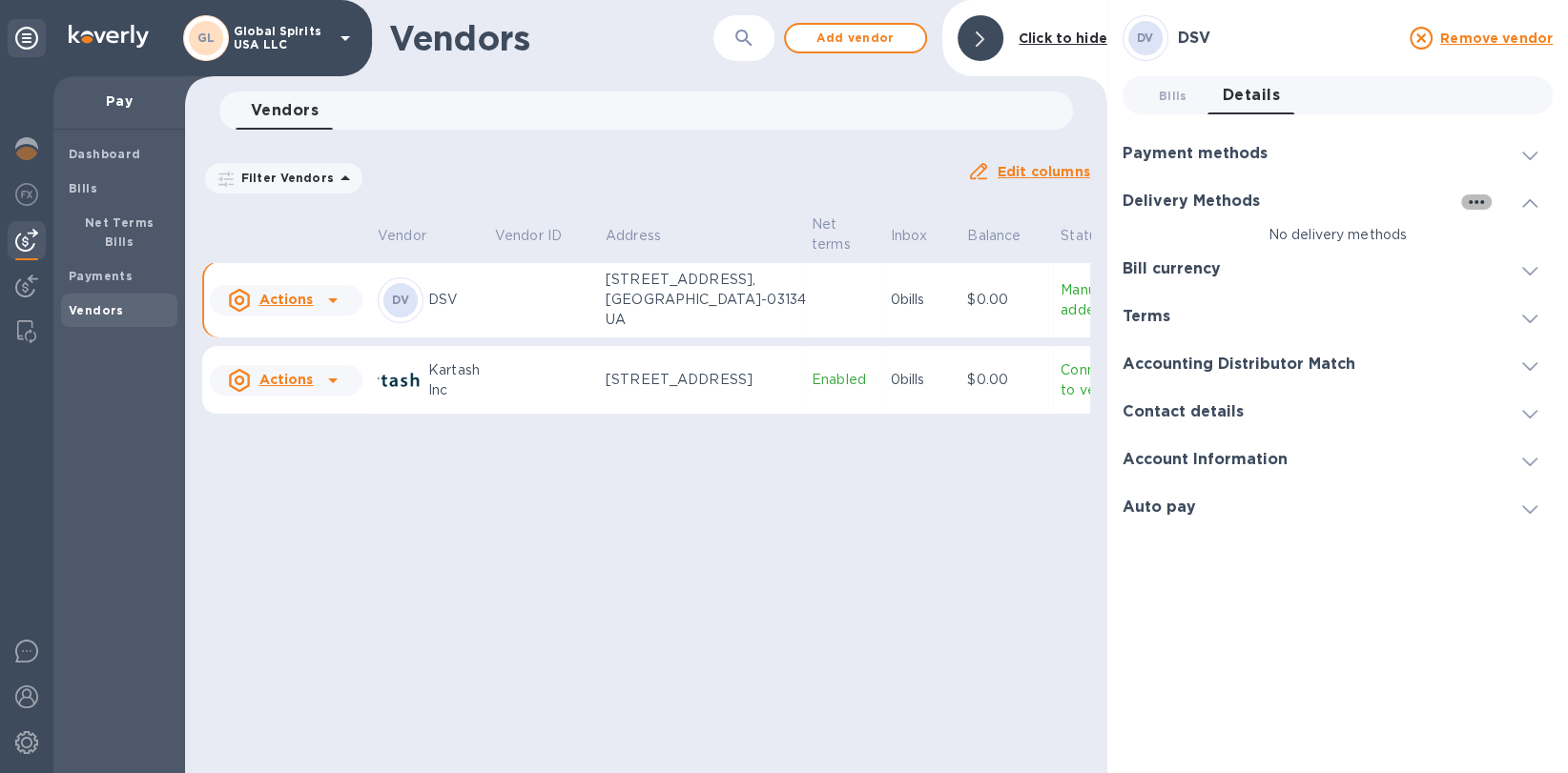
click at [1477, 202] on icon "button" at bounding box center [1477, 202] width 15 height 4
click at [1467, 234] on li "Add new" at bounding box center [1500, 242] width 108 height 61
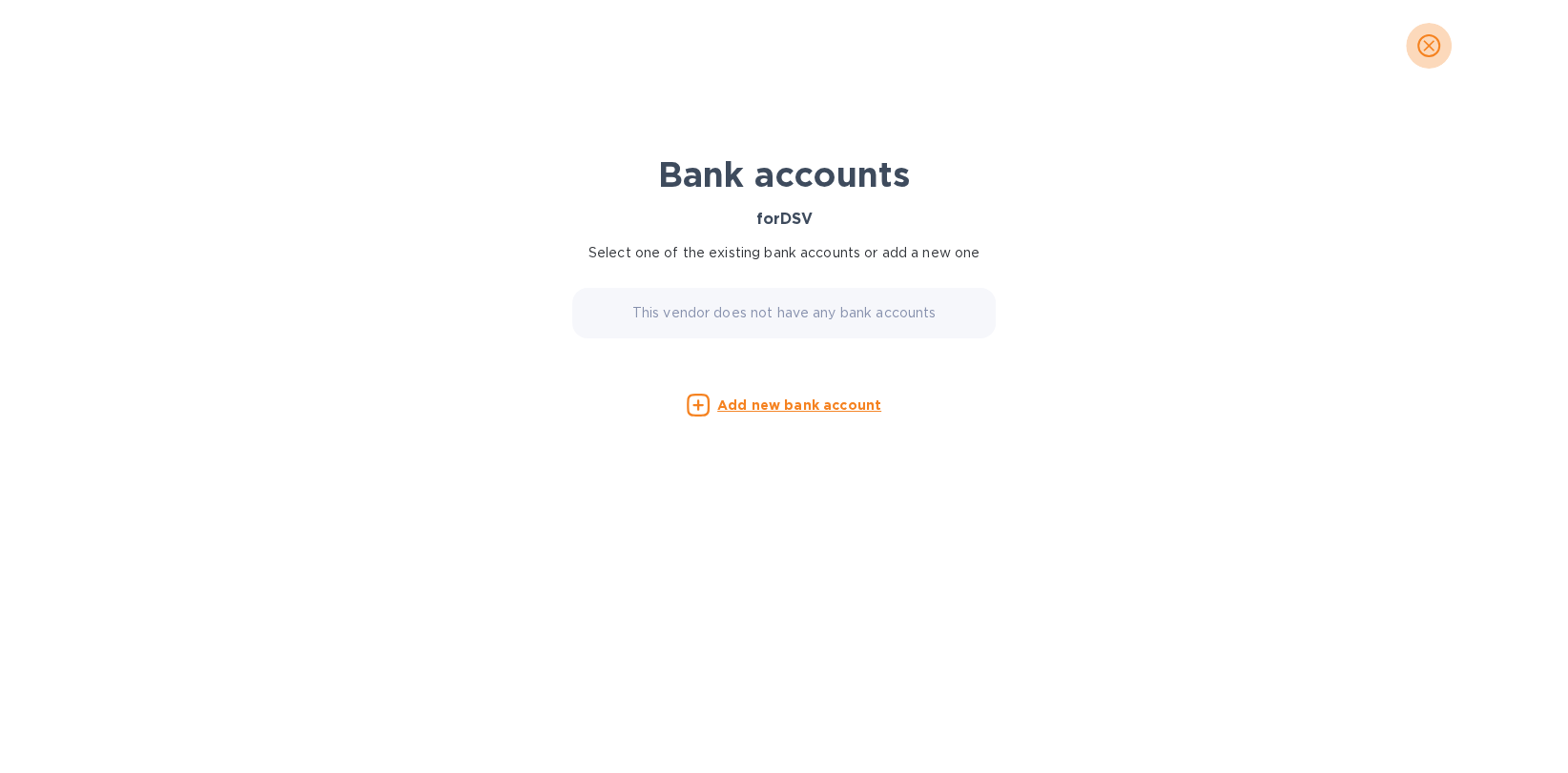
click at [1436, 46] on icon "close" at bounding box center [1429, 46] width 19 height 19
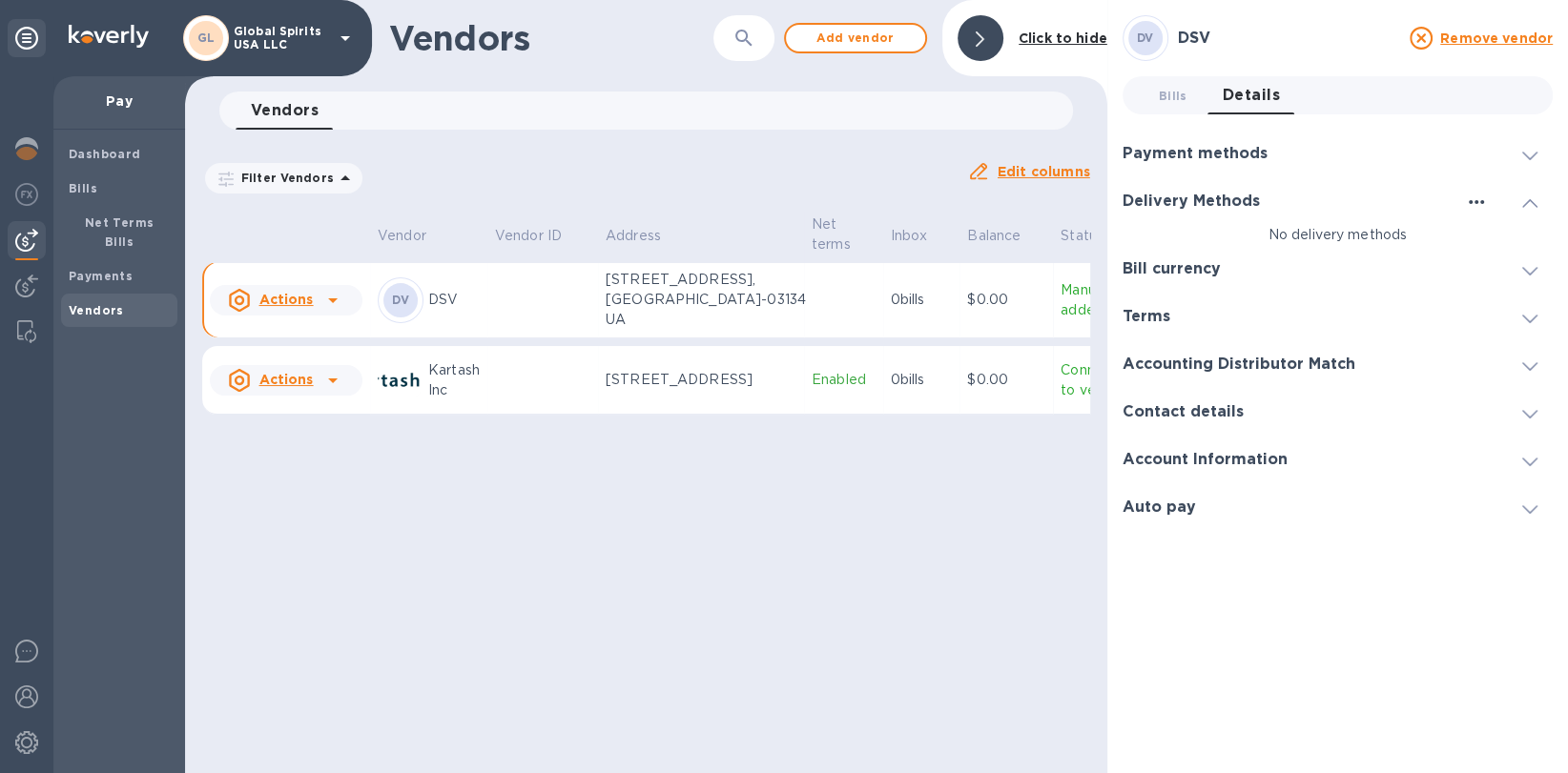
click at [1478, 200] on icon "button" at bounding box center [1477, 202] width 23 height 23
click at [1478, 200] on div at bounding box center [784, 386] width 1568 height 773
click at [1478, 201] on icon "button" at bounding box center [1477, 202] width 23 height 23
click at [1481, 242] on p "Add new" at bounding box center [1501, 242] width 63 height 19
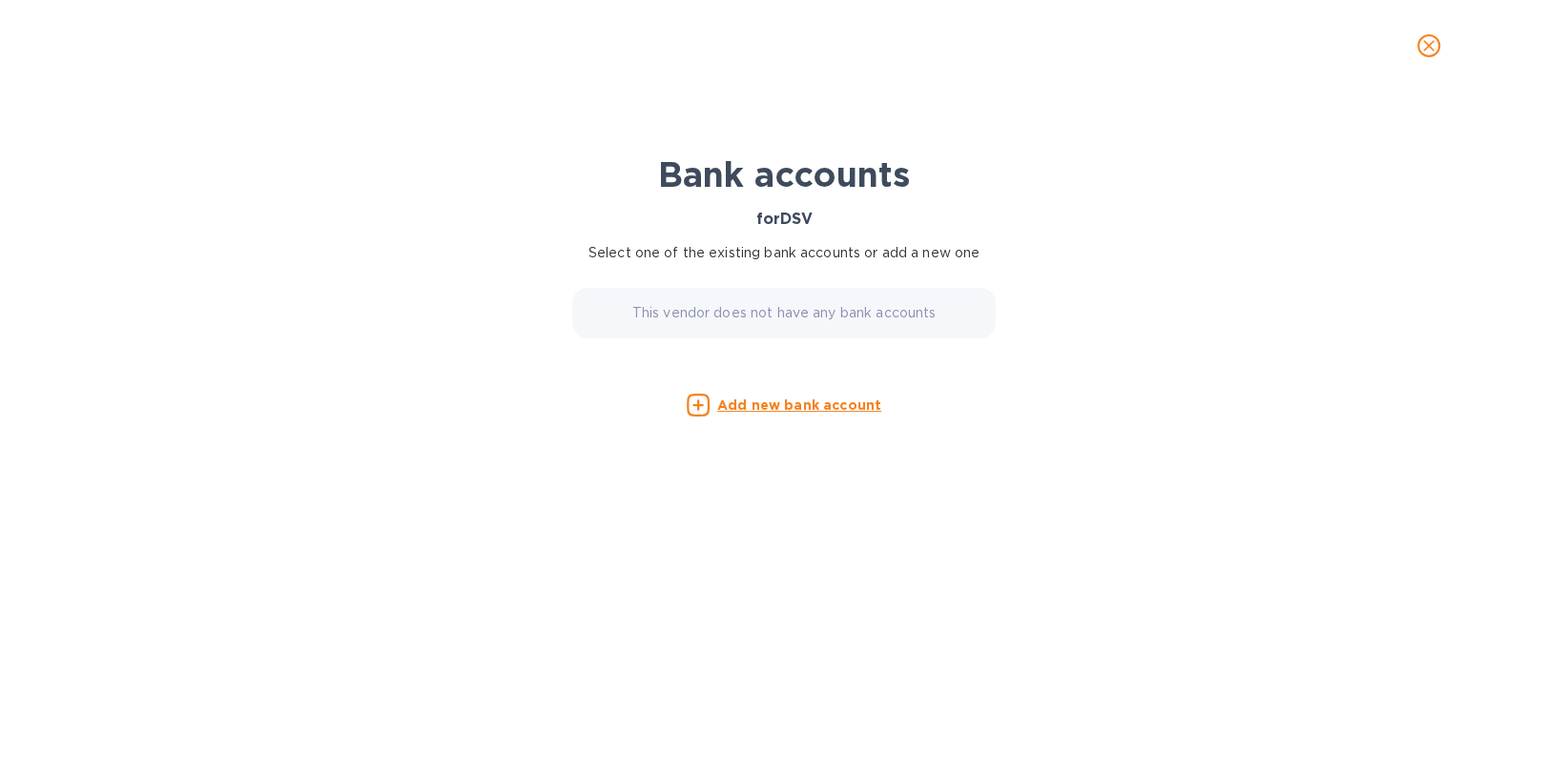
click at [1425, 45] on icon "close" at bounding box center [1429, 46] width 19 height 19
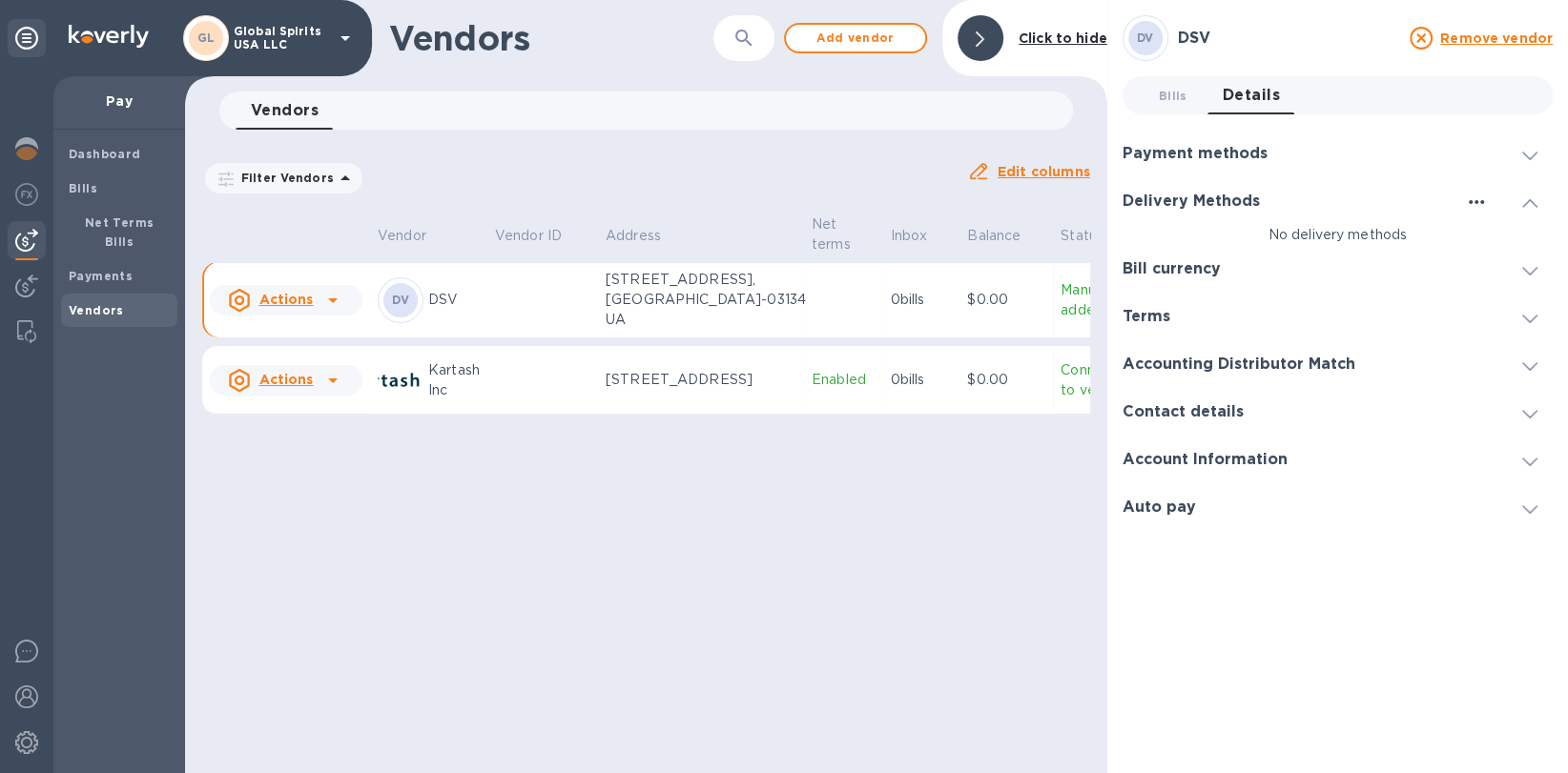
click at [1461, 203] on button "button" at bounding box center [1477, 202] width 31 height 15
click at [1494, 242] on p "Add new" at bounding box center [1501, 242] width 63 height 19
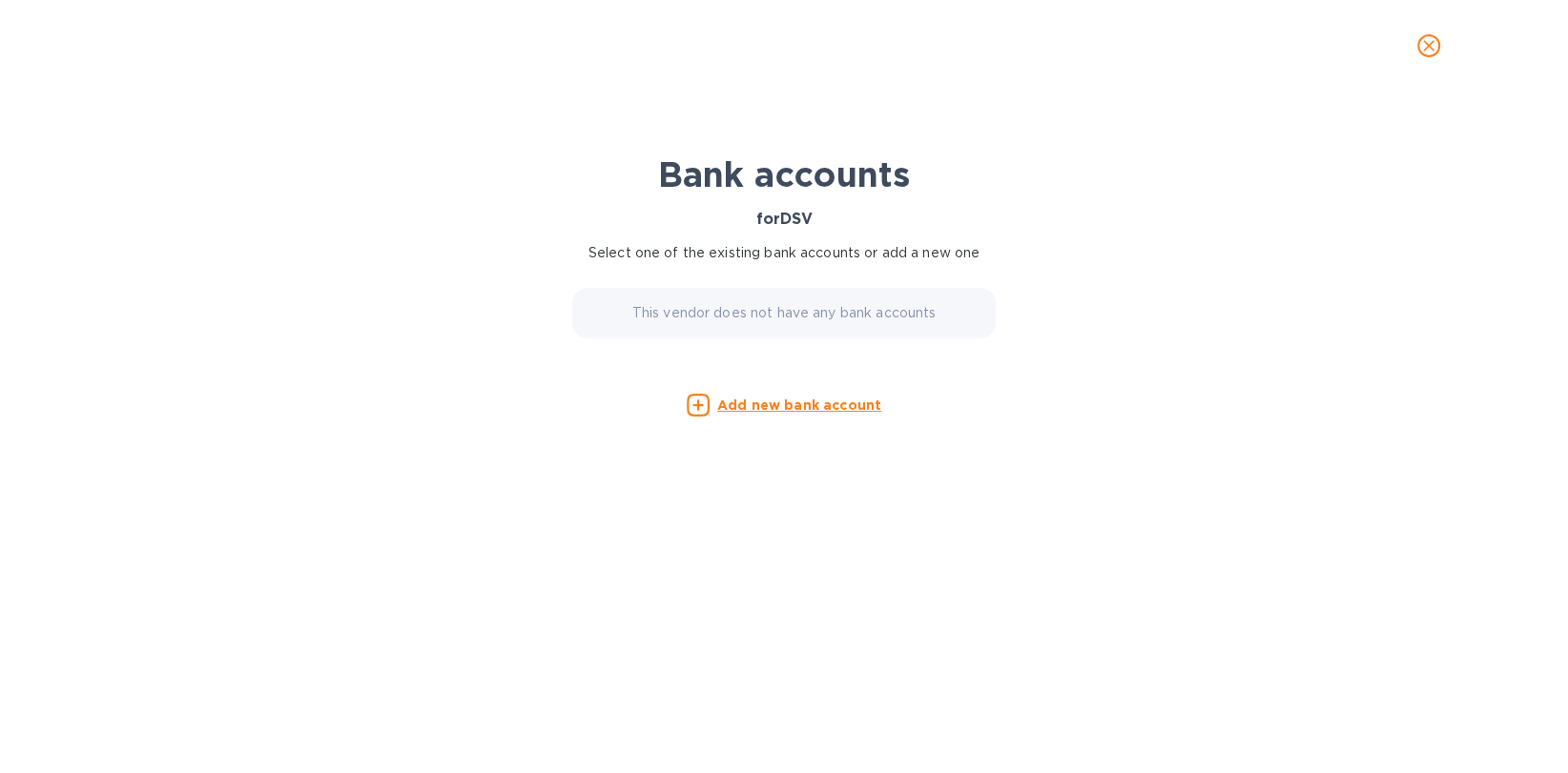
click at [824, 409] on u "Add new bank account" at bounding box center [798, 405] width 164 height 15
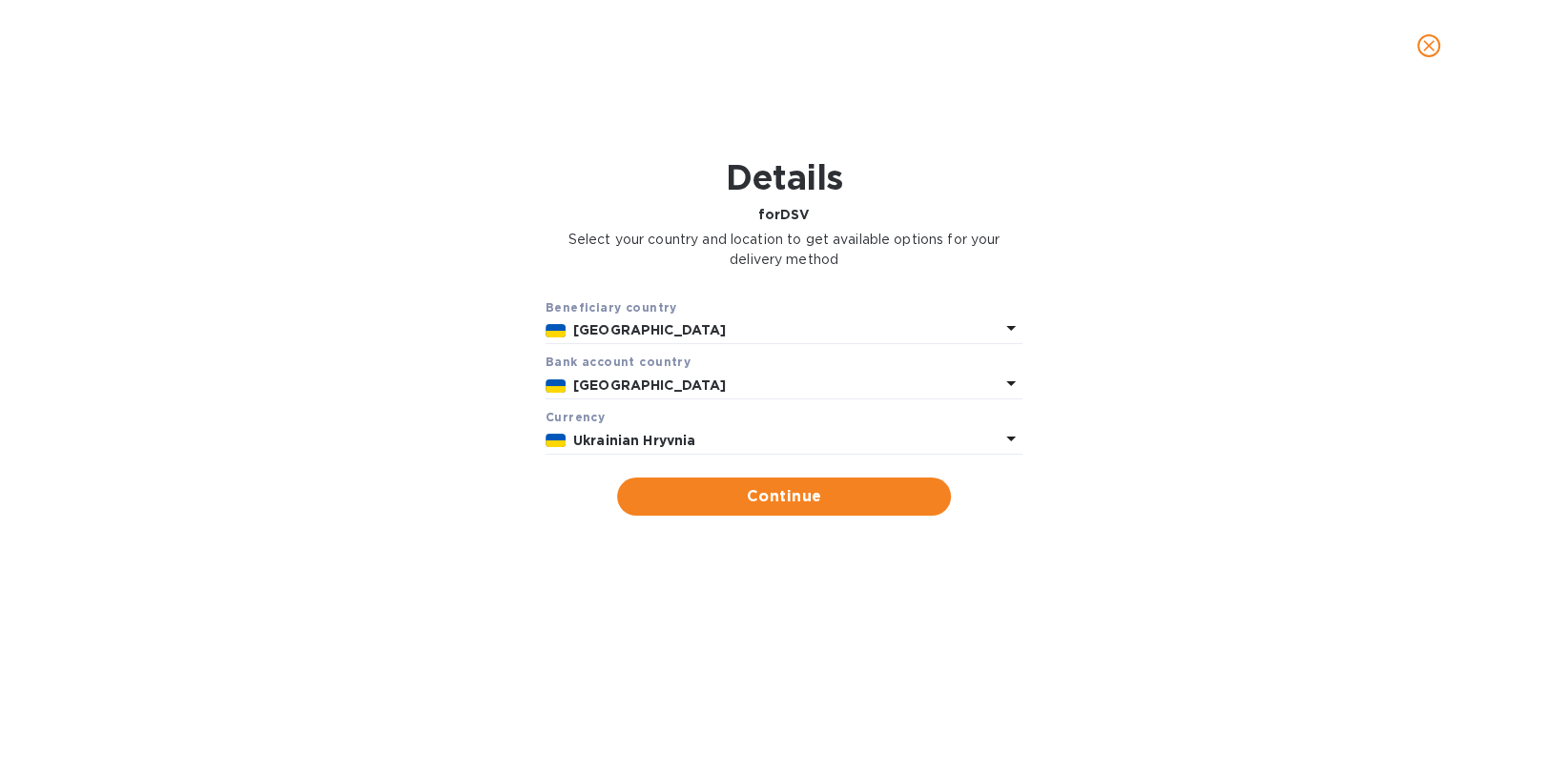
click at [1425, 59] on button "close" at bounding box center [1429, 46] width 46 height 46
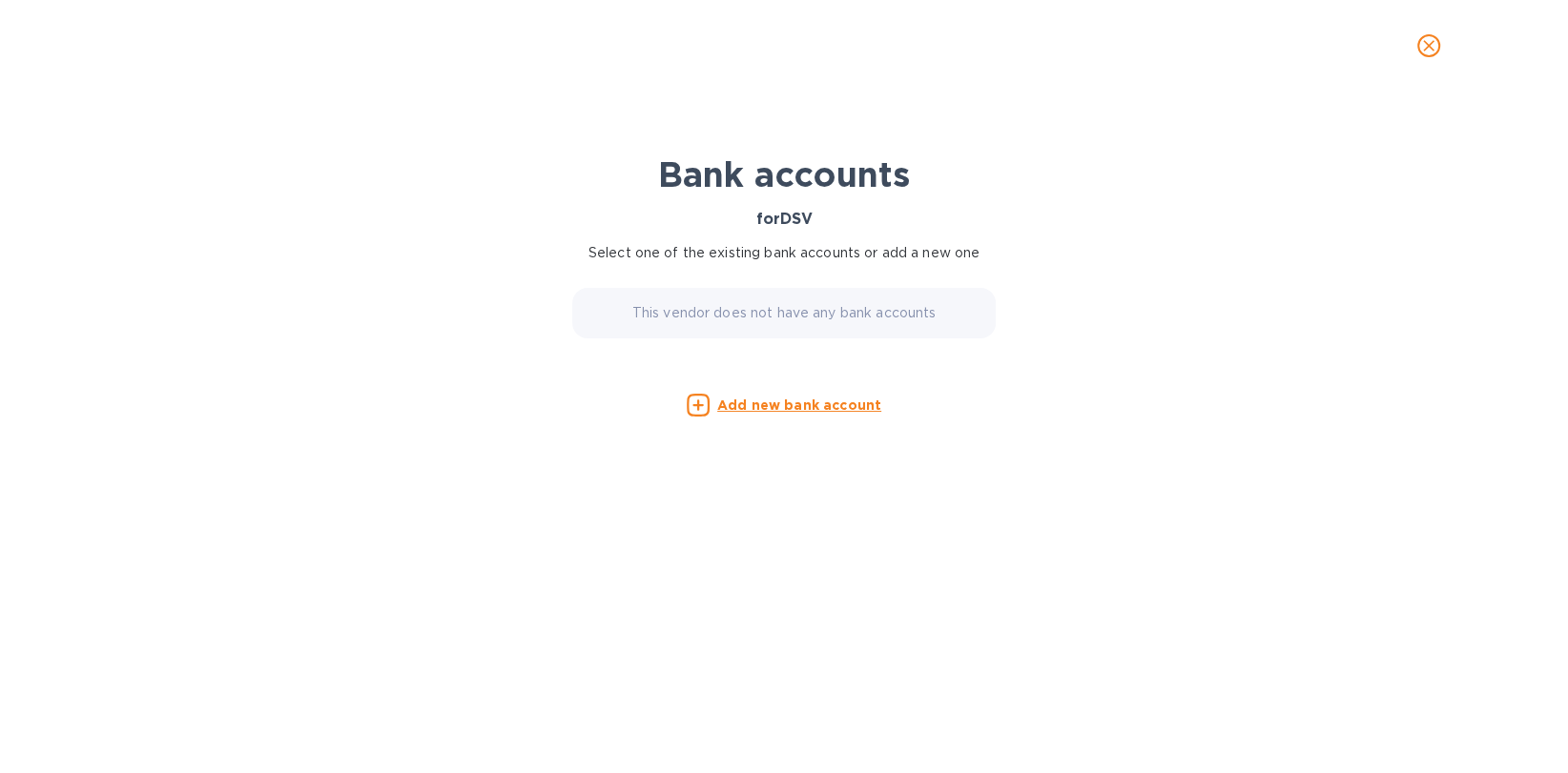
click at [1419, 49] on icon "close" at bounding box center [1429, 46] width 19 height 19
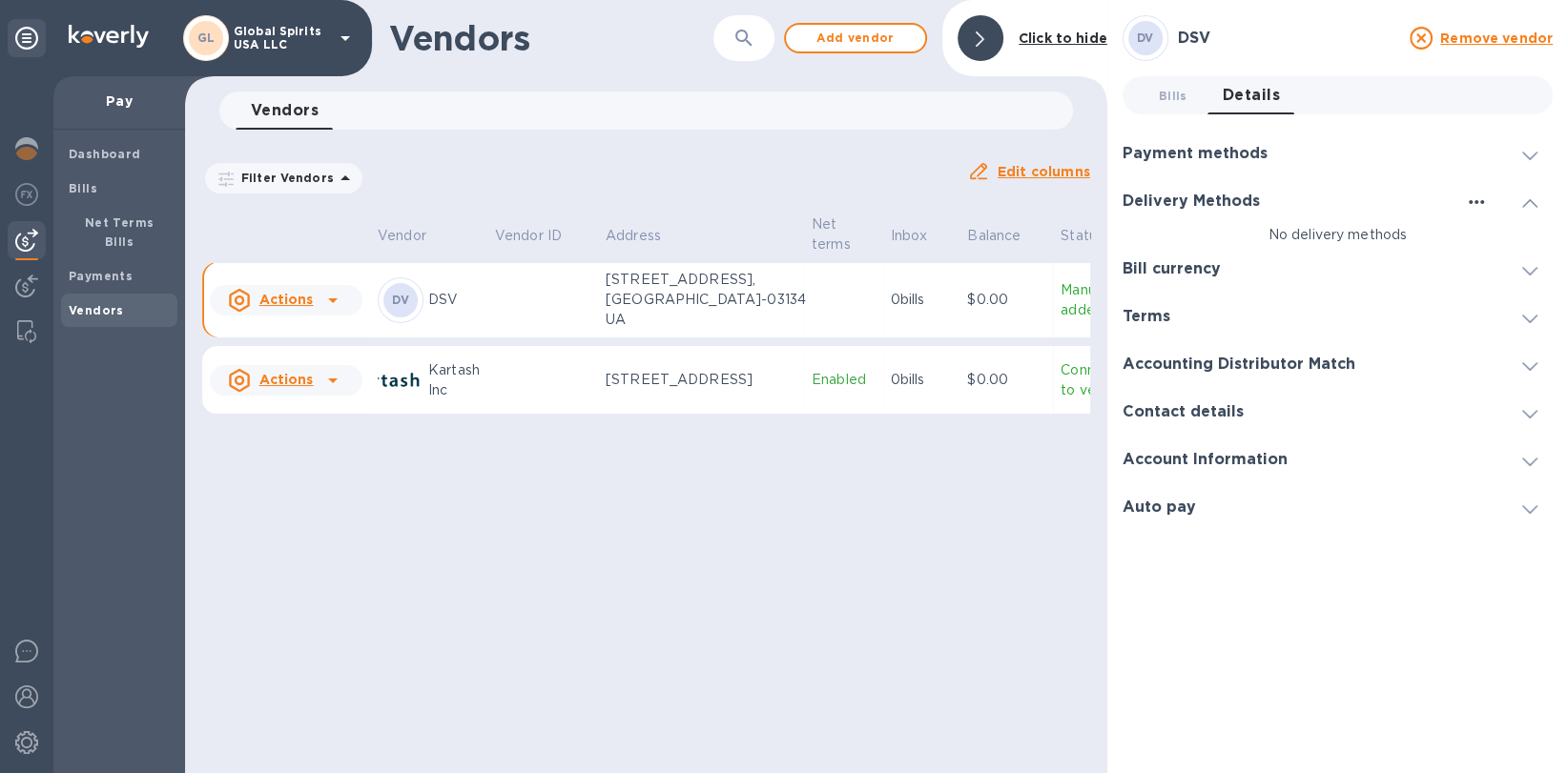
click at [1478, 198] on icon "button" at bounding box center [1477, 202] width 23 height 23
click at [1484, 240] on p "Add new" at bounding box center [1501, 242] width 63 height 19
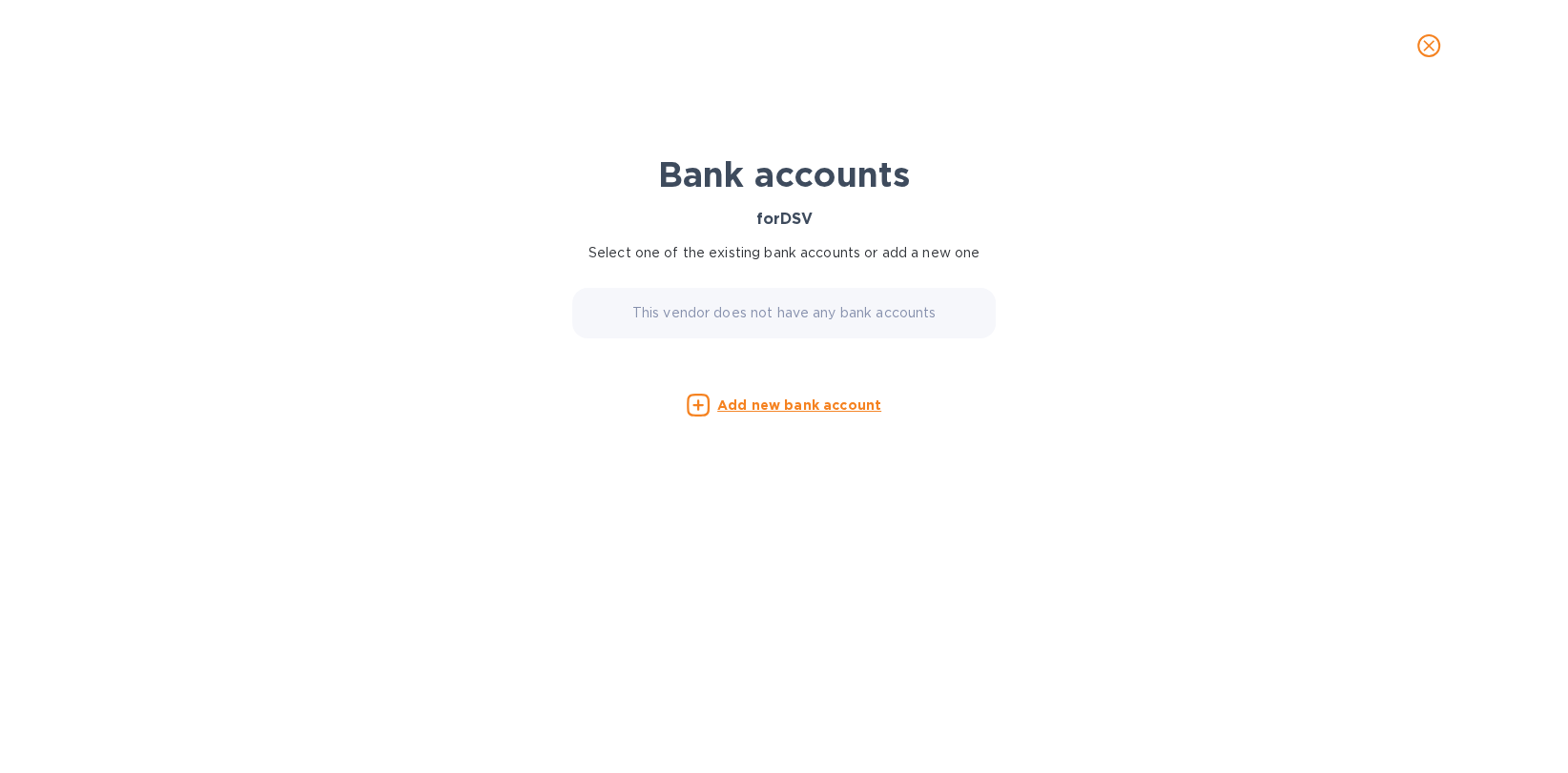
click at [837, 408] on u "Add new bank account" at bounding box center [798, 405] width 164 height 15
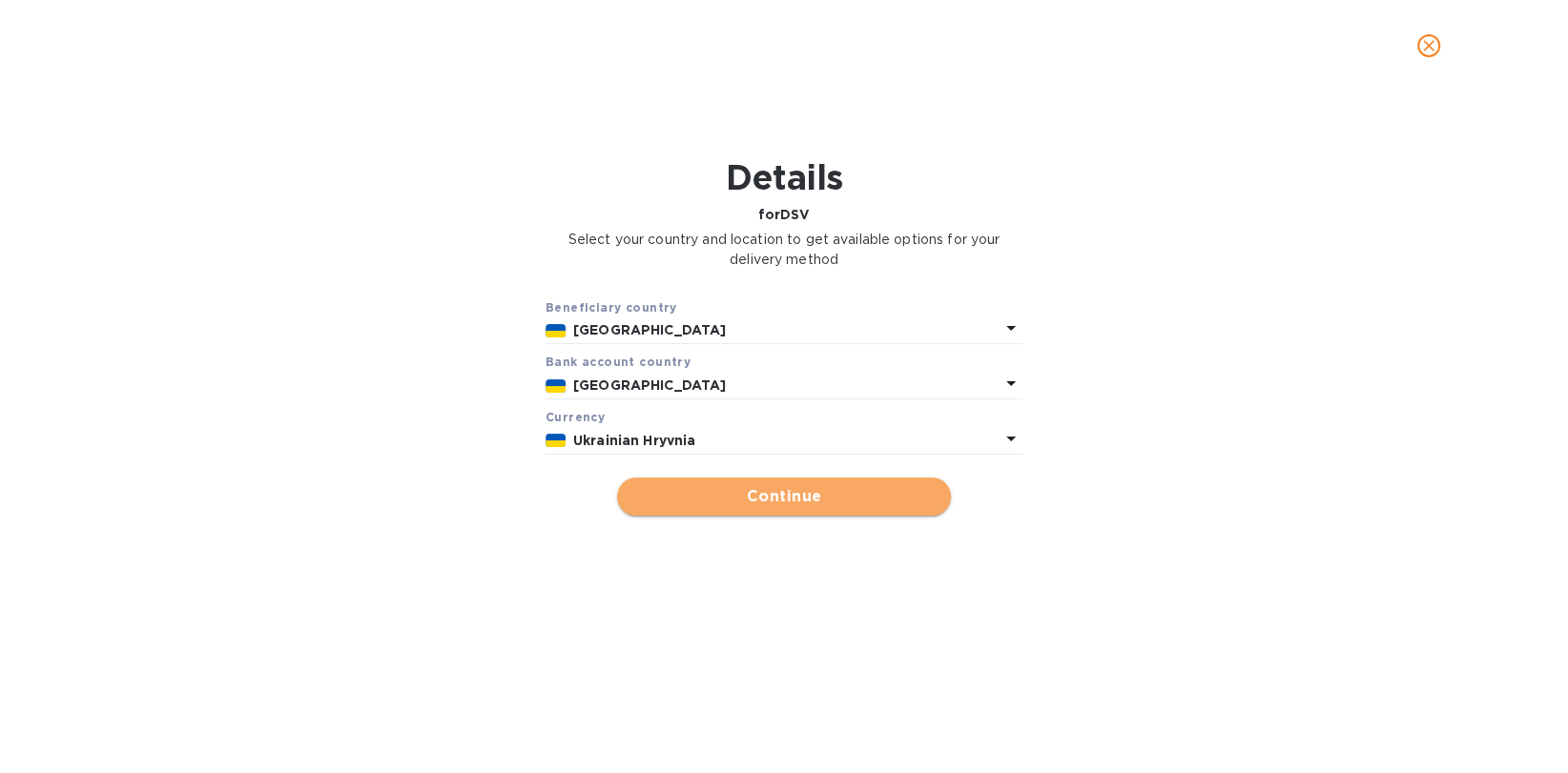
click at [828, 498] on span "Continue" at bounding box center [784, 497] width 303 height 23
type input "DSV"
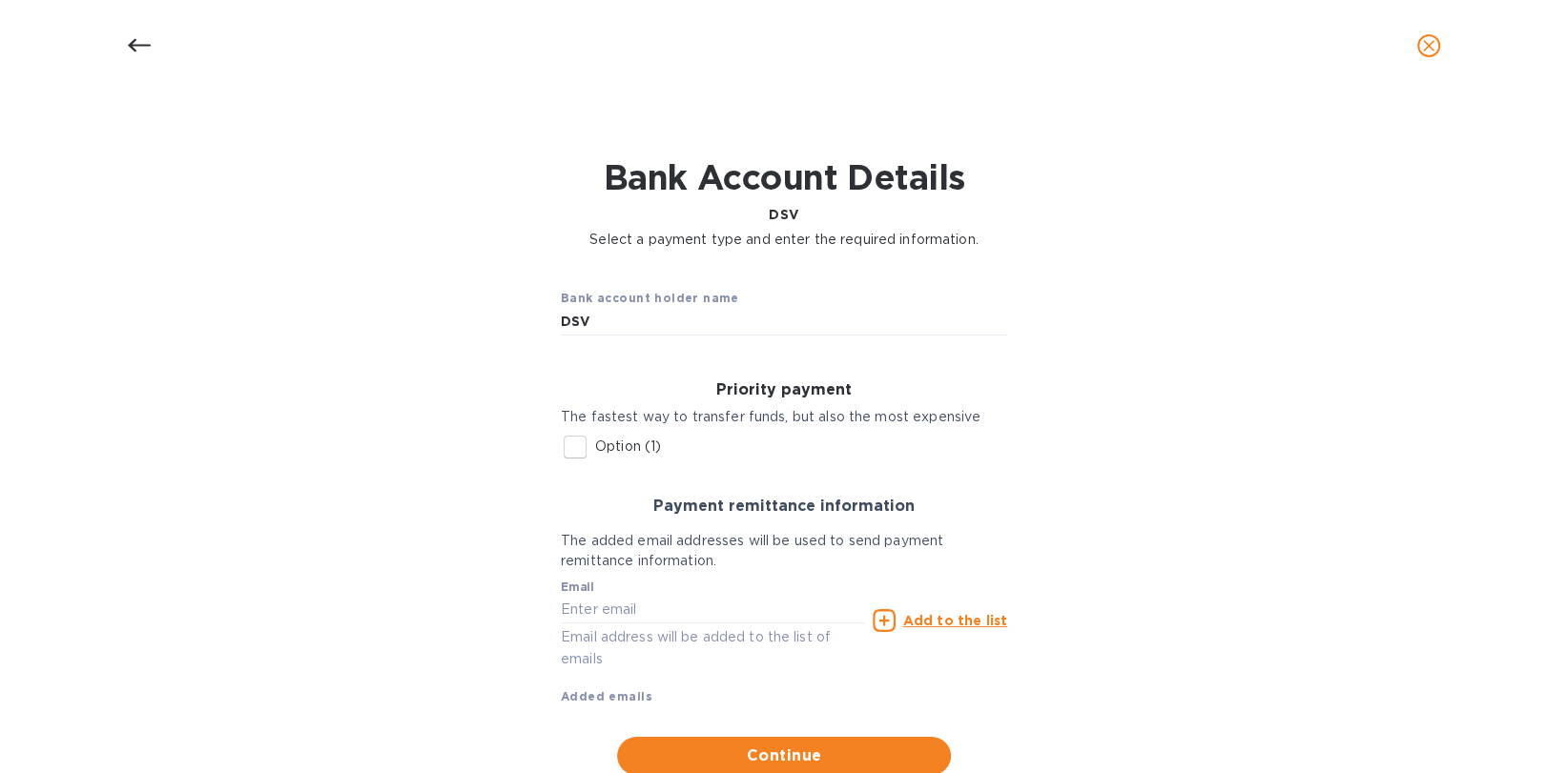
click at [576, 436] on input "Option (1)" at bounding box center [575, 447] width 40 height 40
checkbox input "true"
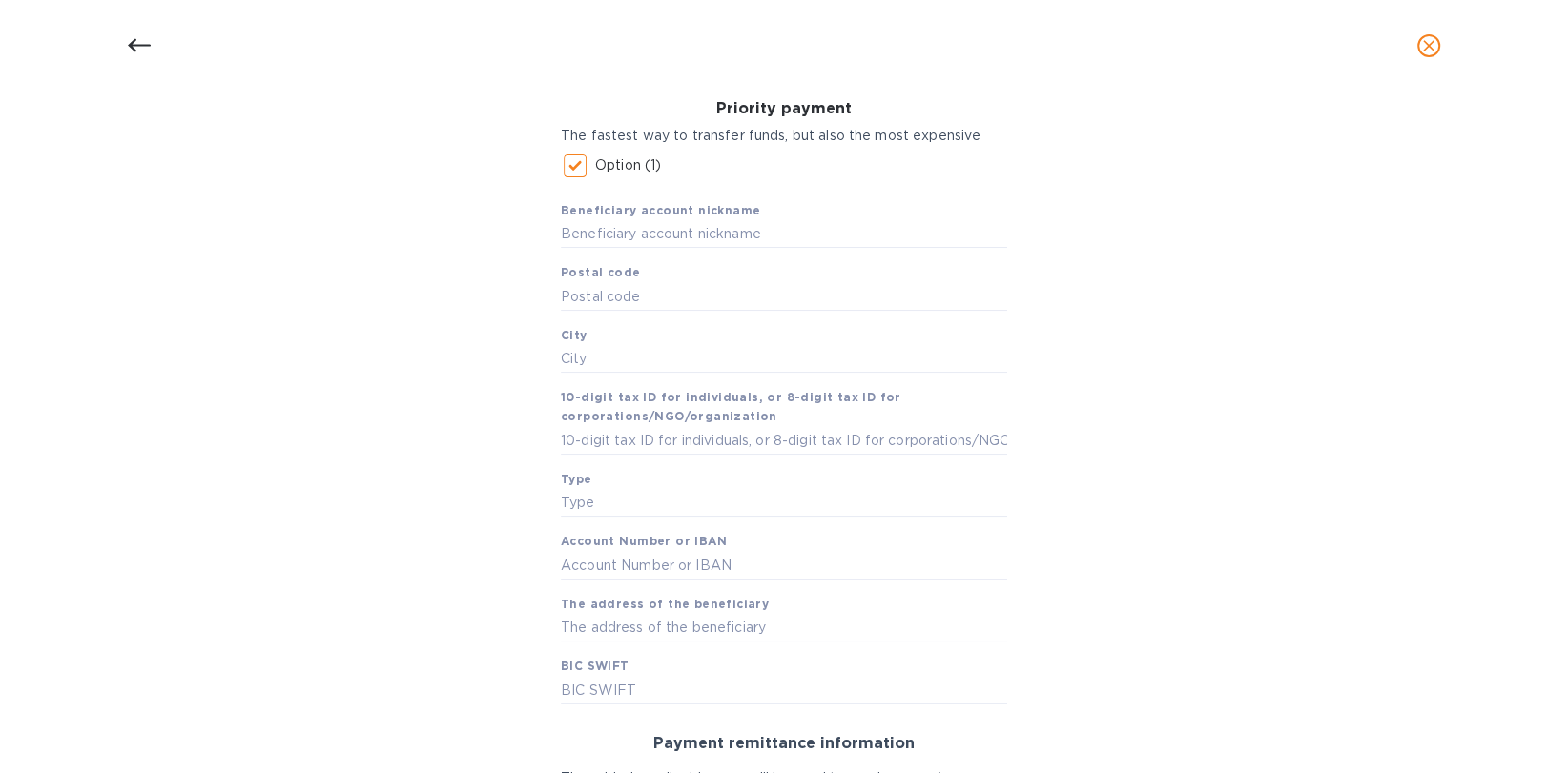
scroll to position [293, 0]
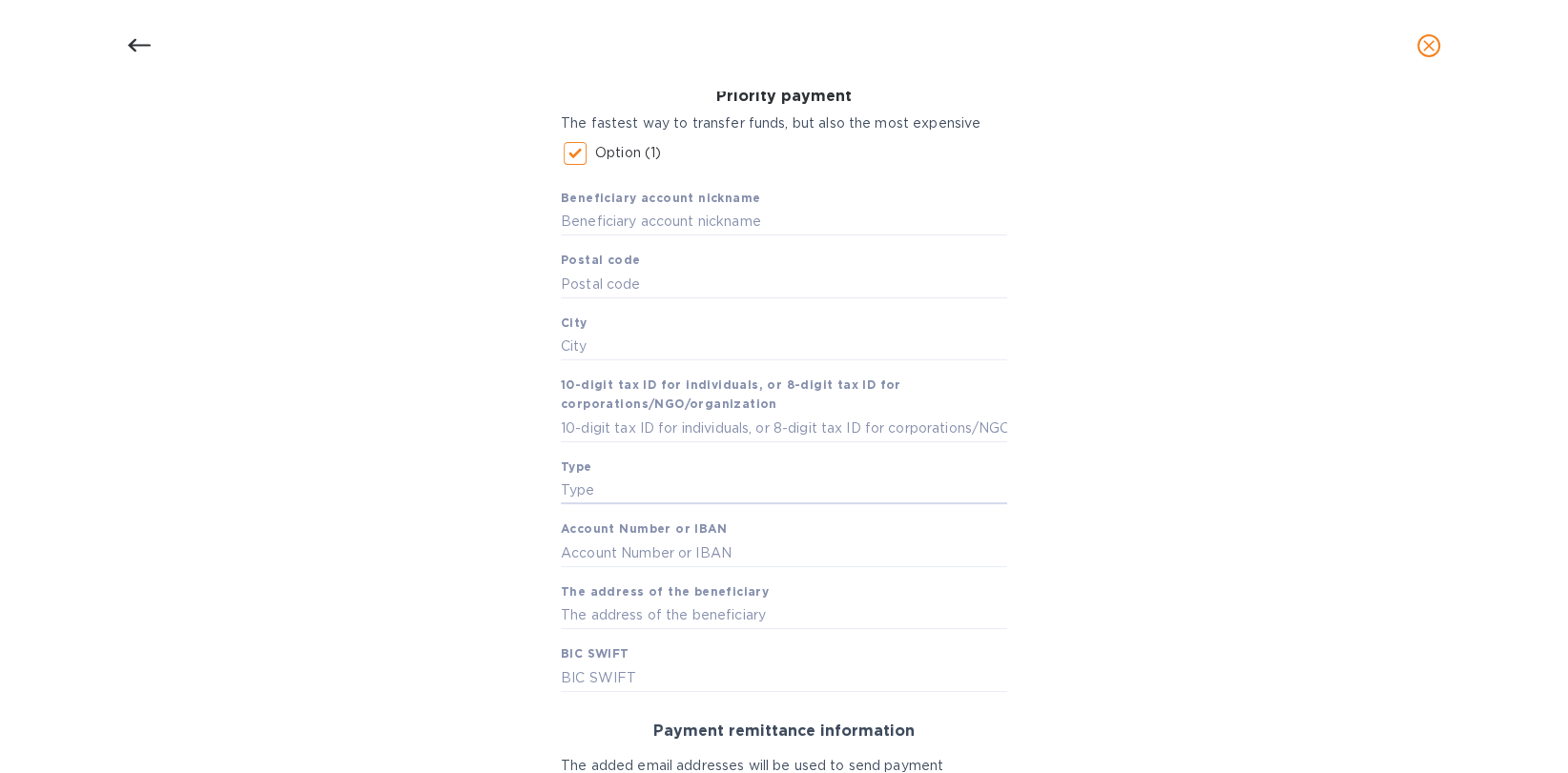
click at [681, 499] on input "text" at bounding box center [783, 491] width 446 height 29
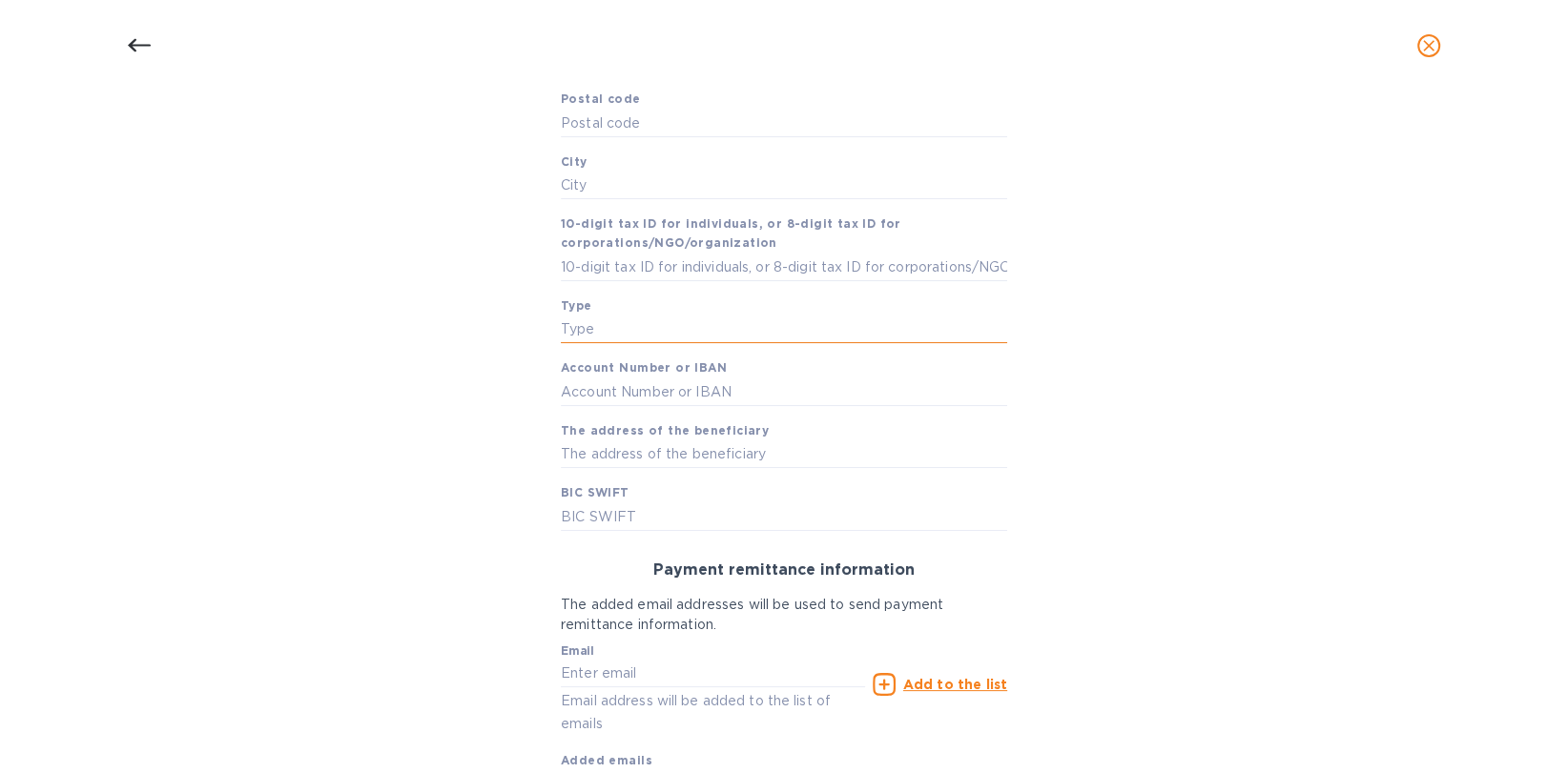
scroll to position [0, 0]
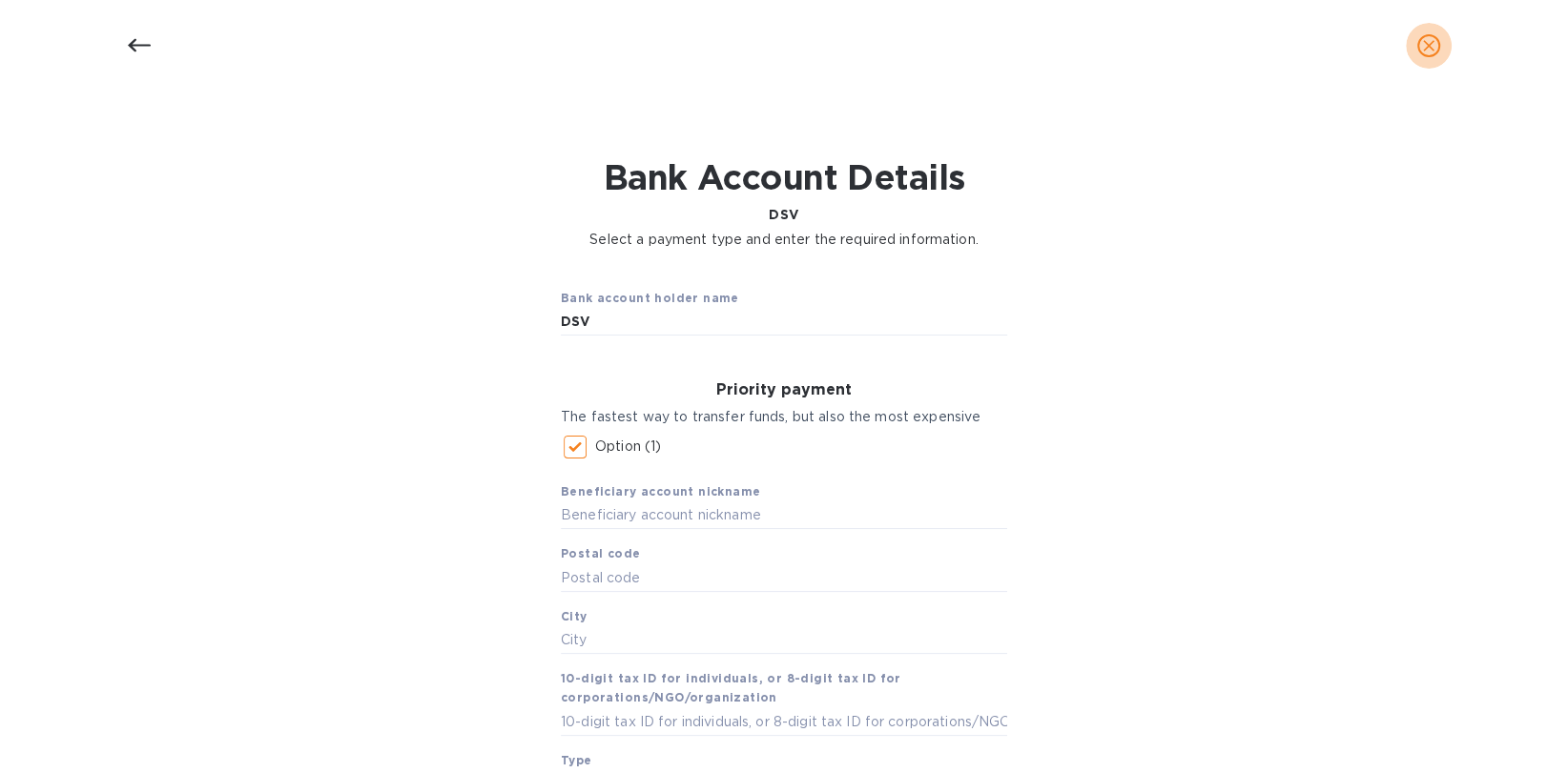
click at [1411, 46] on button "close" at bounding box center [1429, 46] width 46 height 46
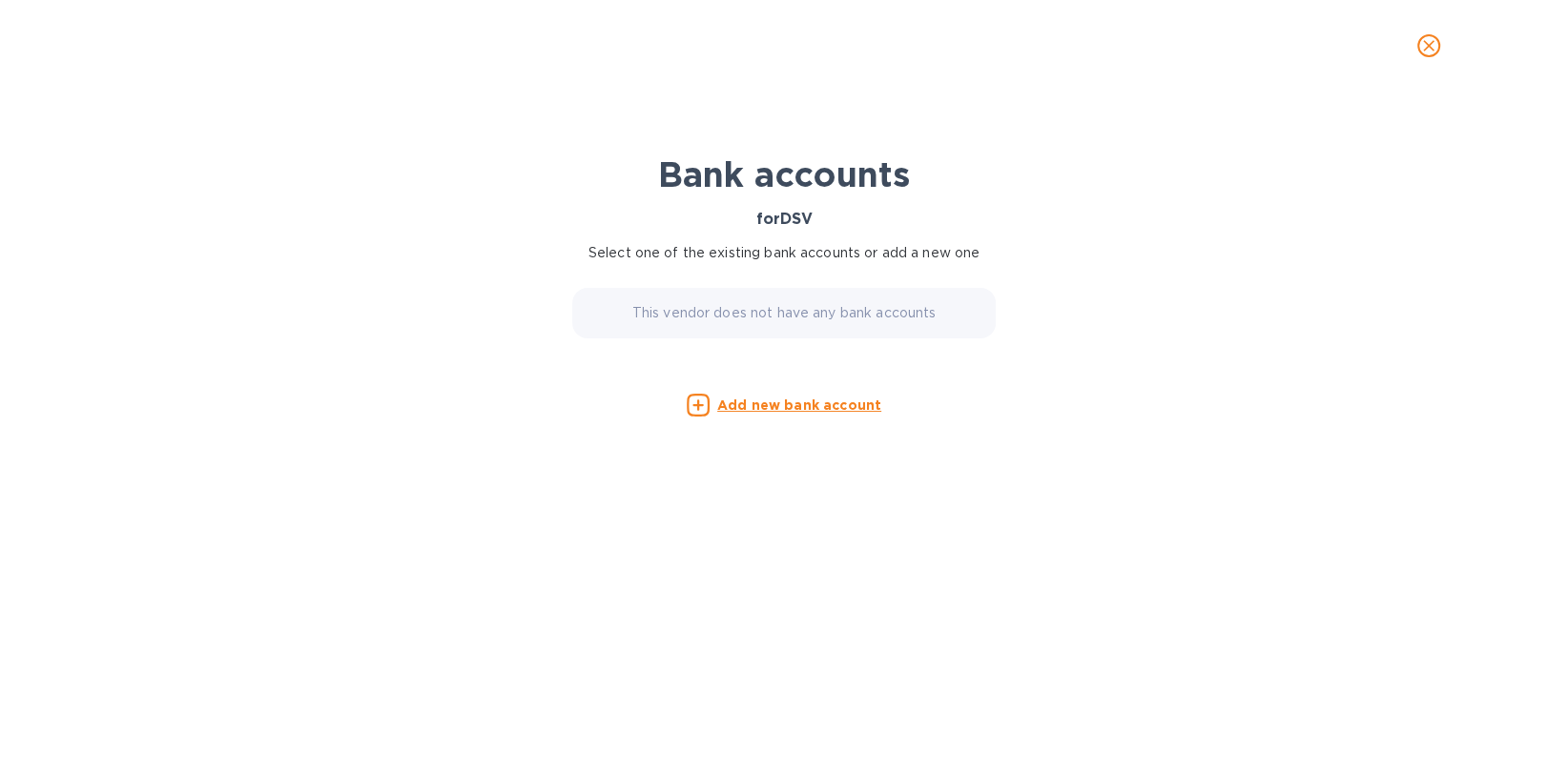
click at [1425, 39] on icon "close" at bounding box center [1429, 46] width 19 height 19
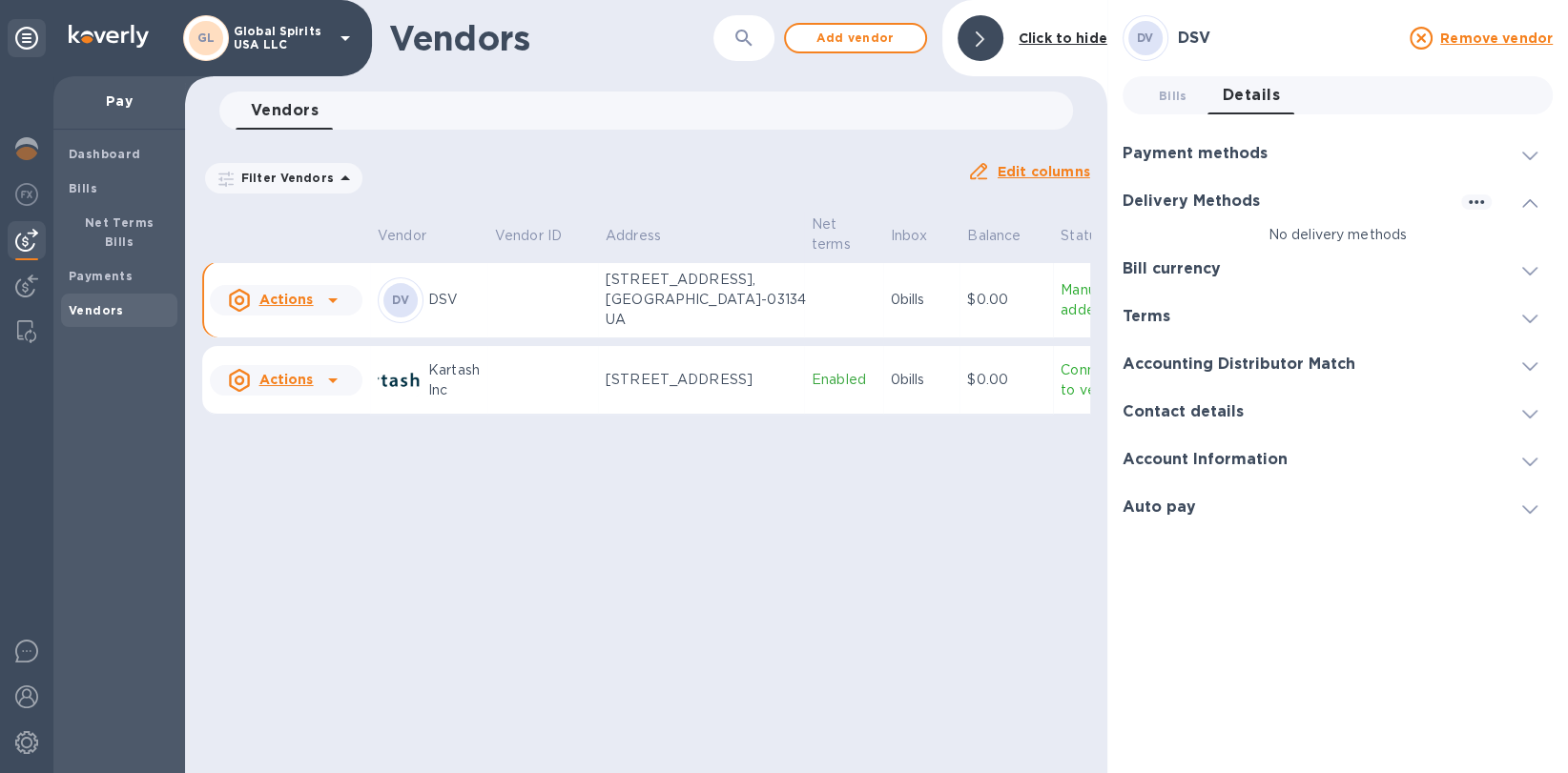
click at [1463, 210] on div at bounding box center [1477, 201] width 31 height 18
click at [1530, 192] on div at bounding box center [1530, 201] width 46 height 19
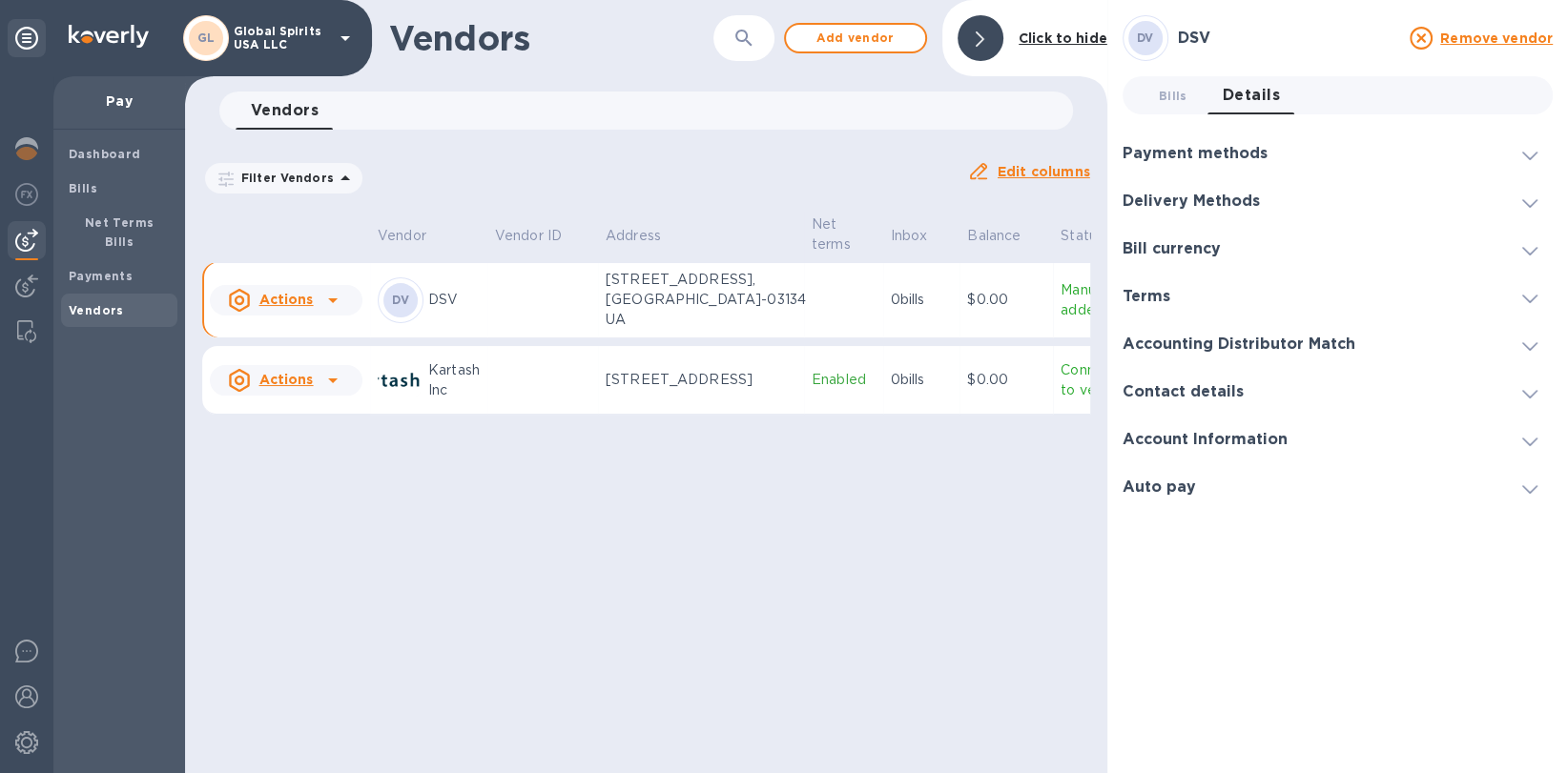
click at [1530, 192] on div at bounding box center [1530, 201] width 46 height 19
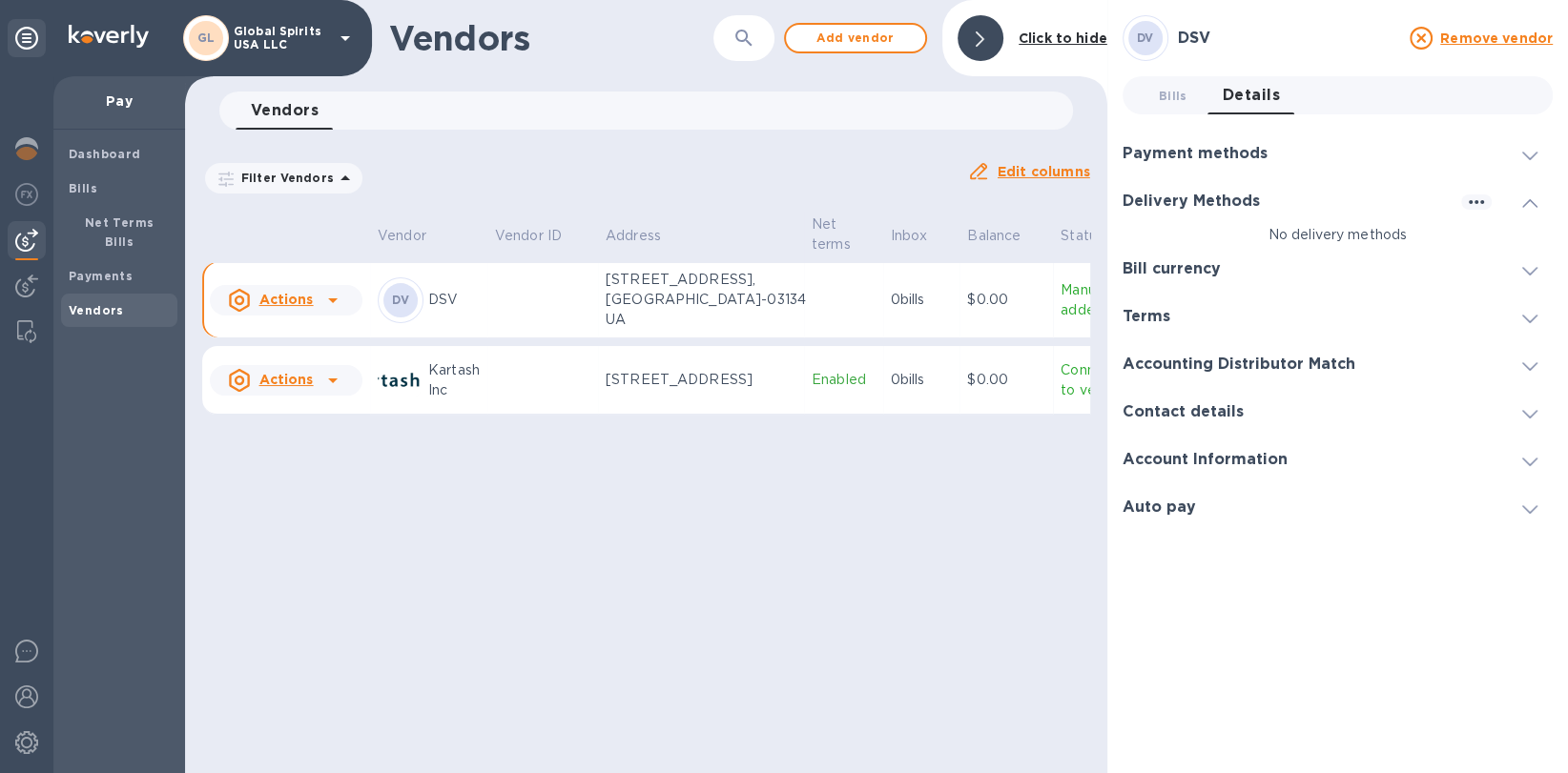
click at [891, 310] on p "0 bills" at bounding box center [921, 299] width 62 height 20
click at [1540, 207] on div at bounding box center [1530, 201] width 46 height 19
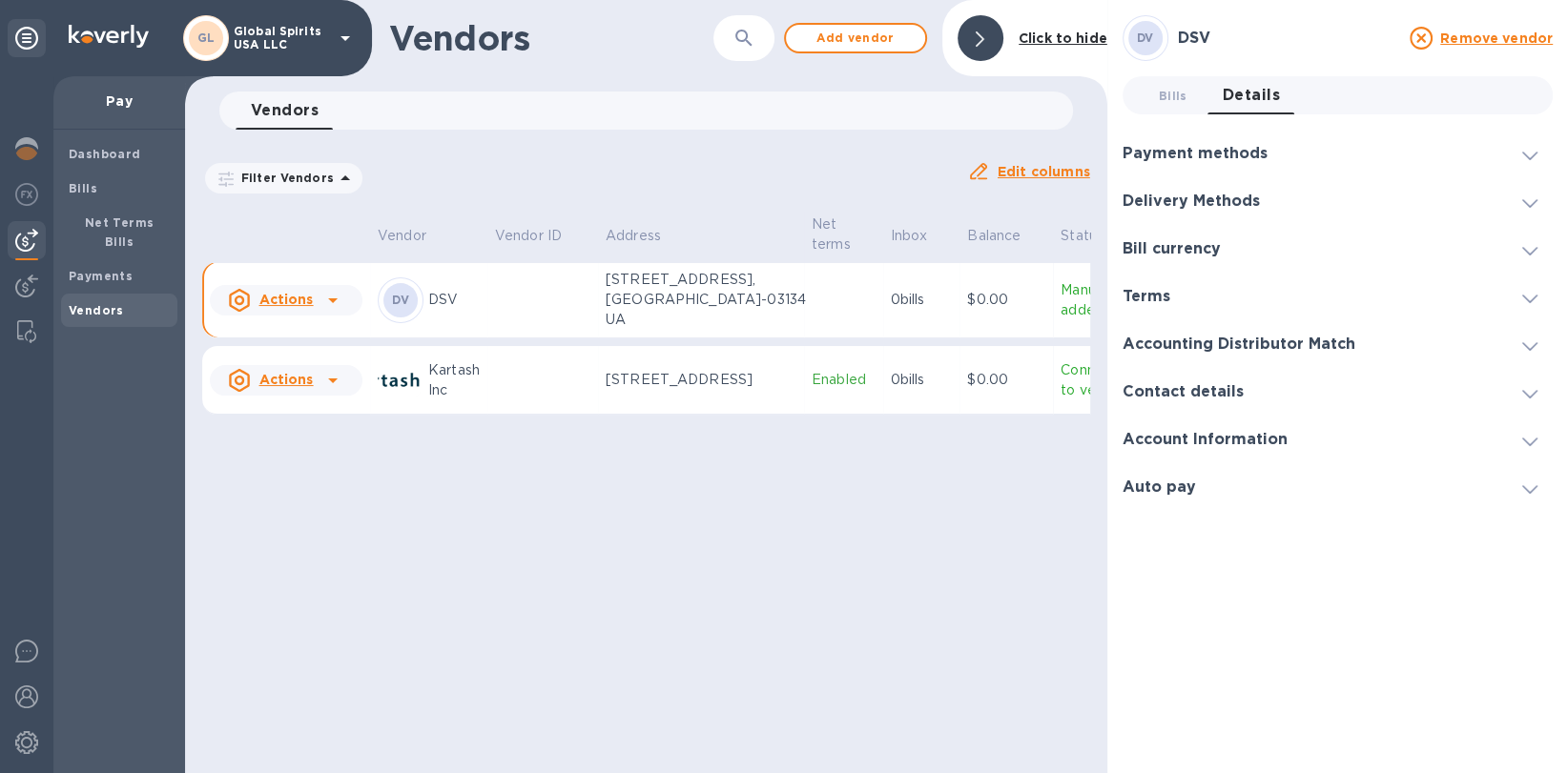
click at [967, 310] on p "$0.00" at bounding box center [1007, 299] width 79 height 20
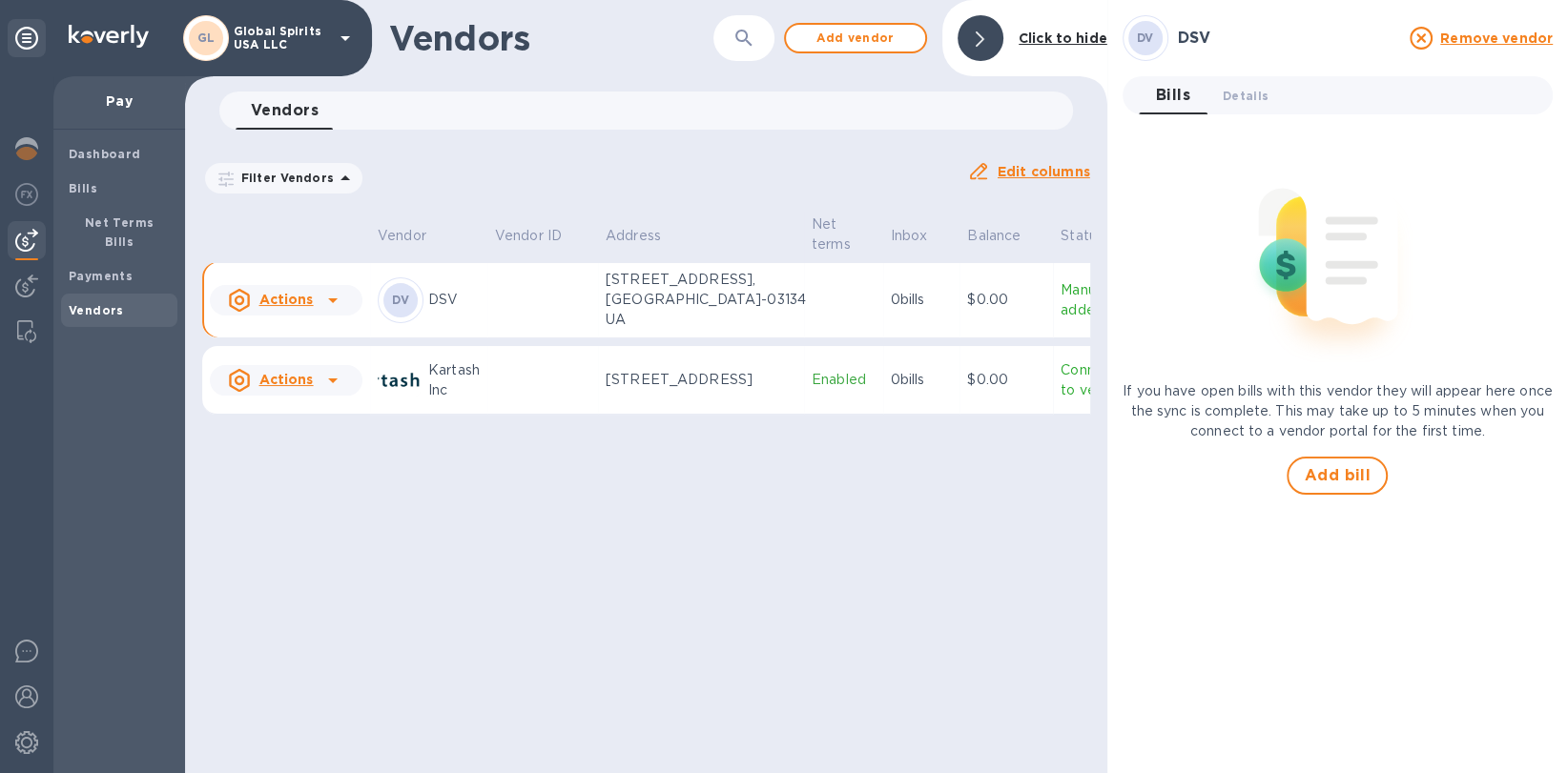
click at [891, 303] on p "0 bills" at bounding box center [921, 299] width 62 height 20
click at [1283, 84] on div "Bills 0 Details 0" at bounding box center [1345, 96] width 414 height 38
click at [1257, 86] on span "Details 0" at bounding box center [1246, 95] width 46 height 20
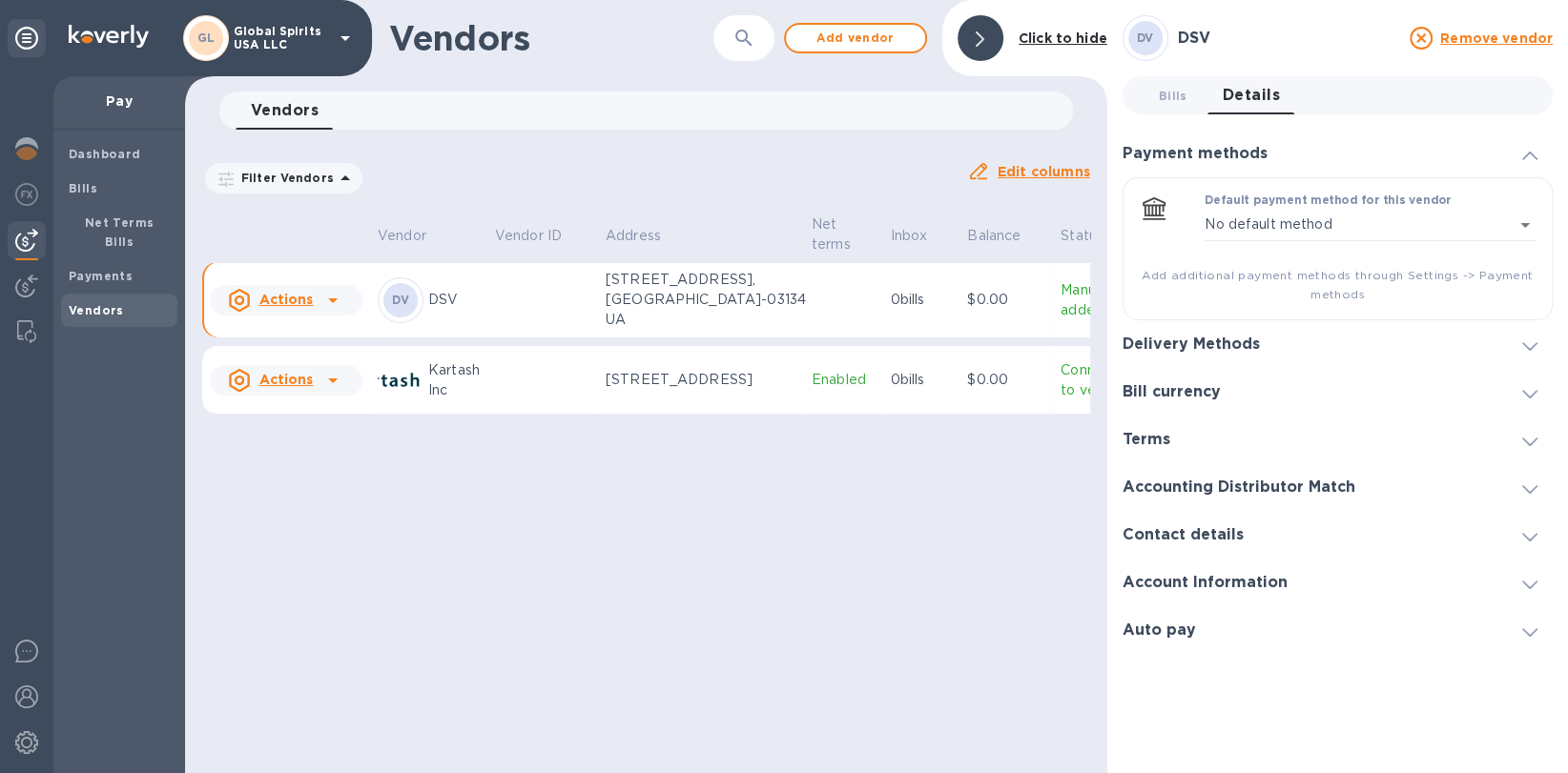
click at [1536, 342] on icon at bounding box center [1530, 346] width 15 height 9
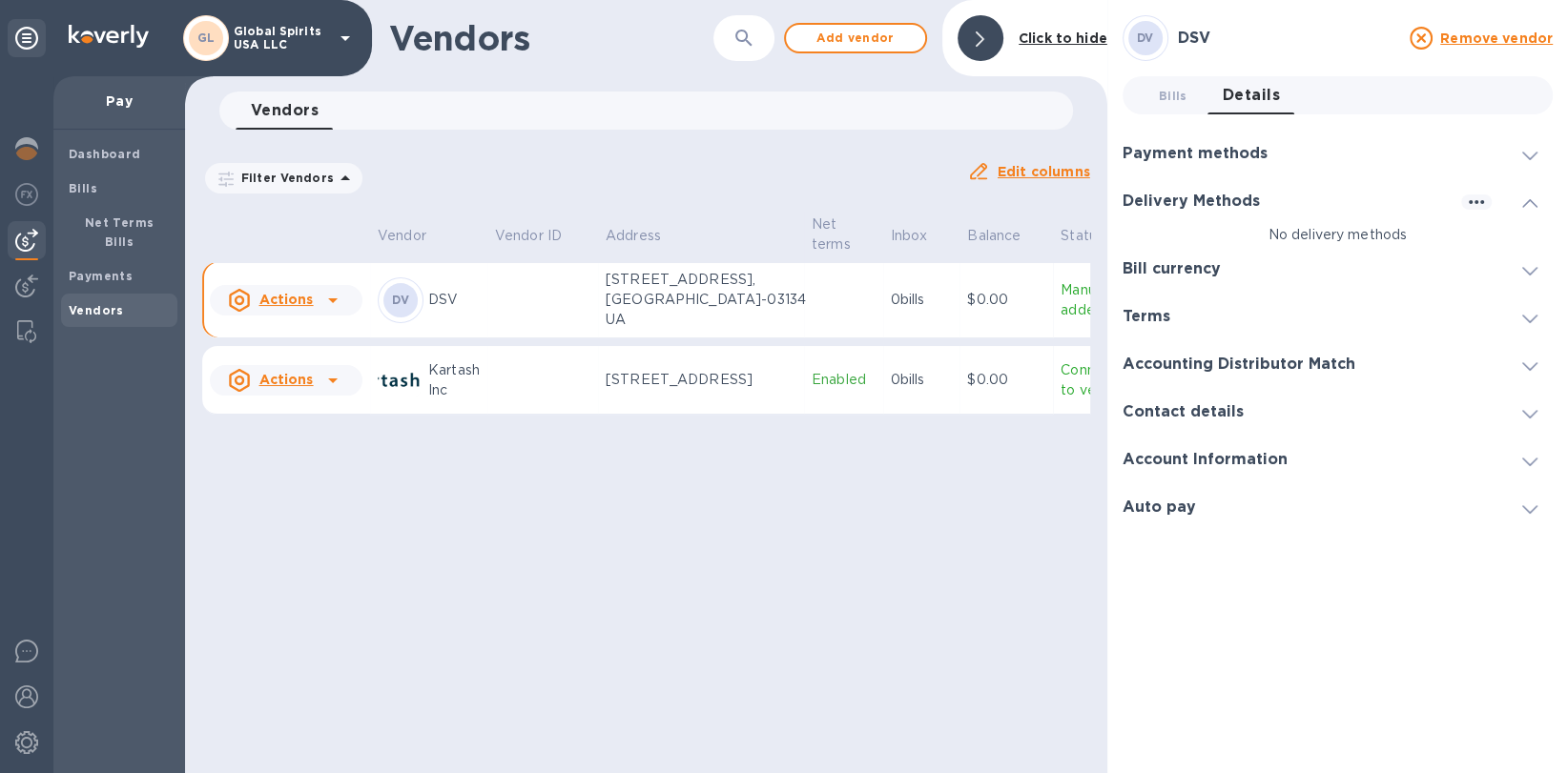
click at [277, 41] on p "Global Spirits USA LLC" at bounding box center [281, 38] width 95 height 27
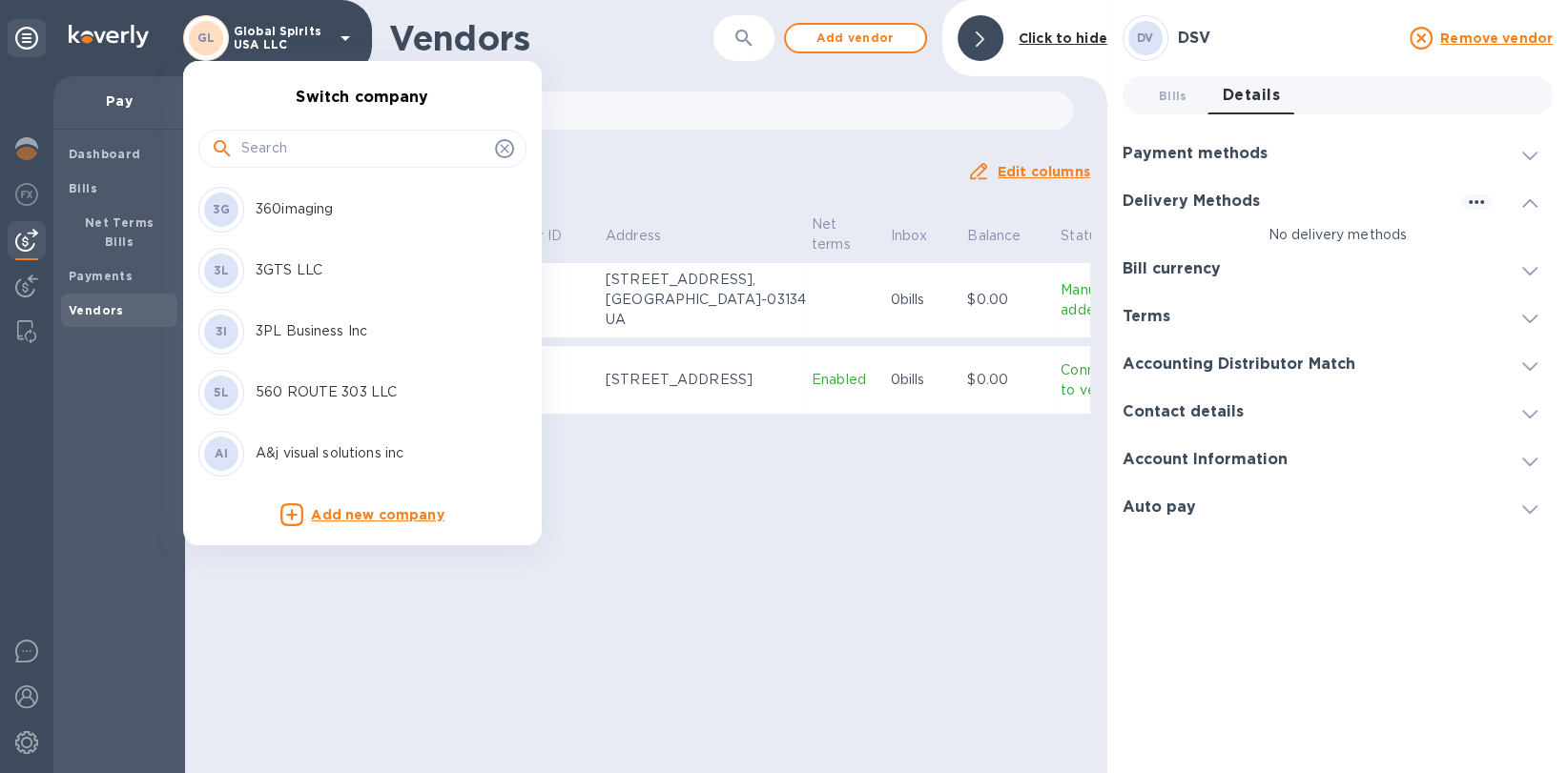
click at [312, 159] on input "text" at bounding box center [364, 149] width 246 height 29
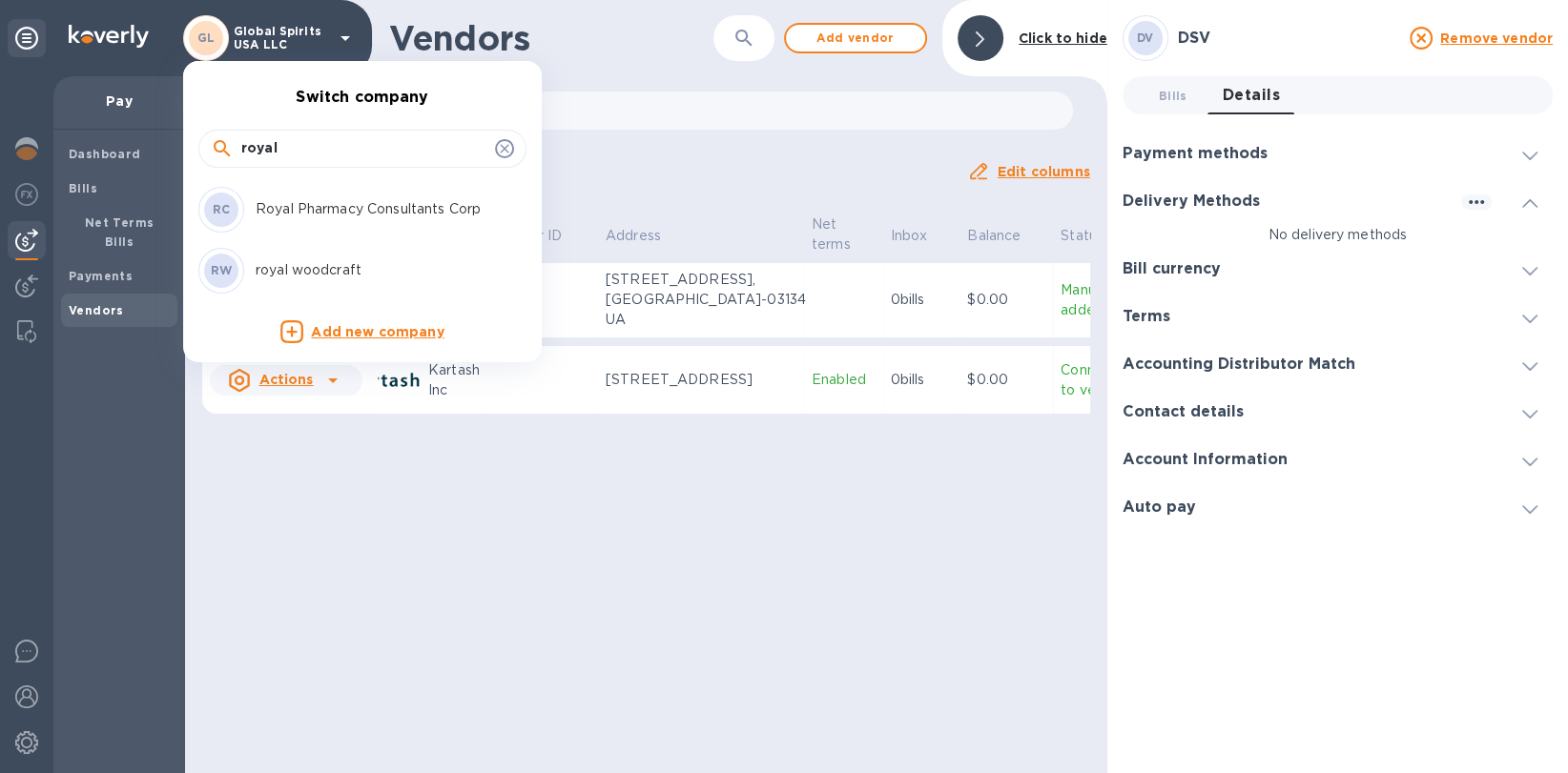
type input "royal"
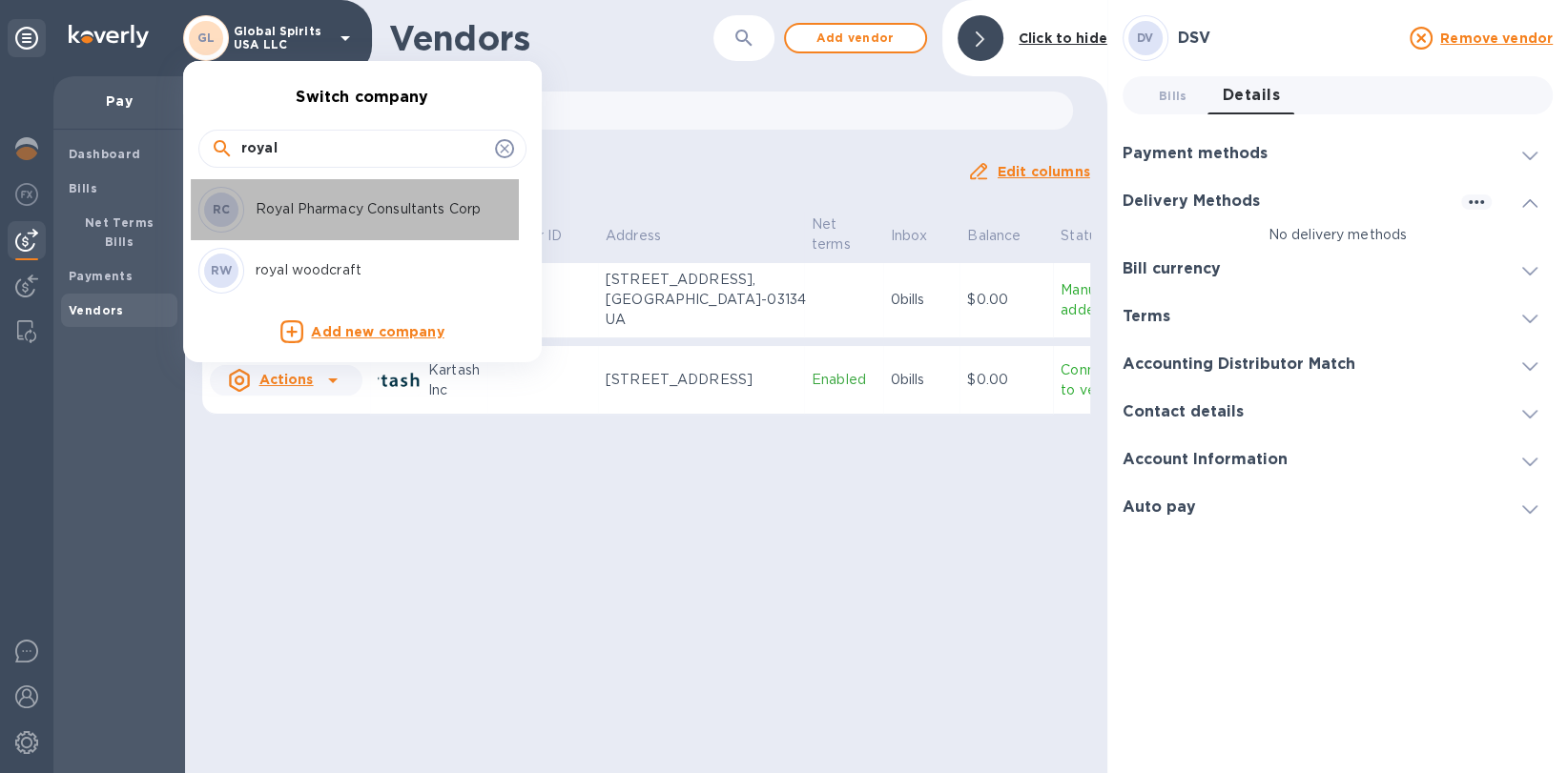
click at [317, 212] on p "Royal Pharmacy Consultants Corp" at bounding box center [375, 209] width 240 height 20
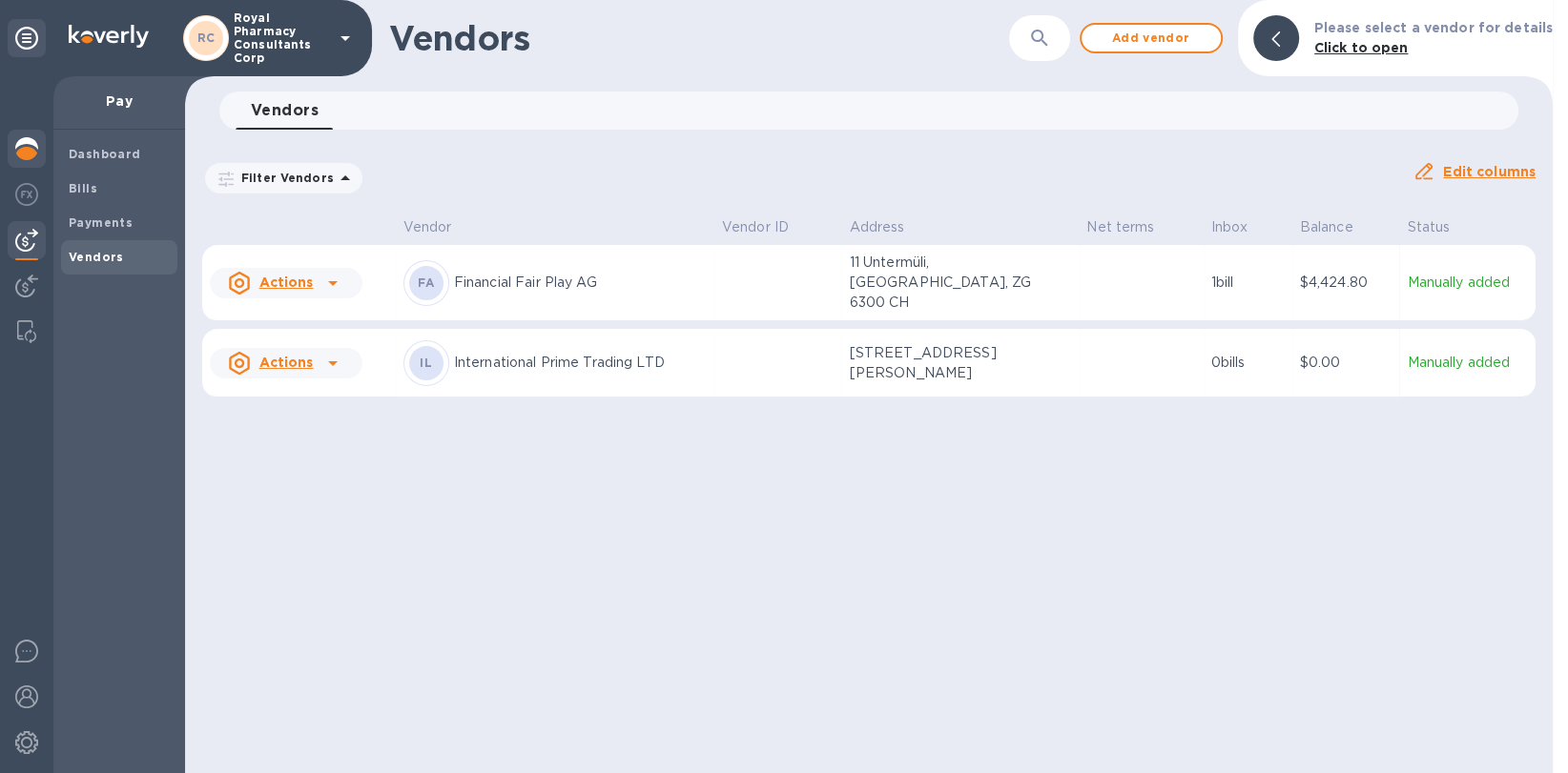
click at [37, 154] on img at bounding box center [27, 149] width 23 height 23
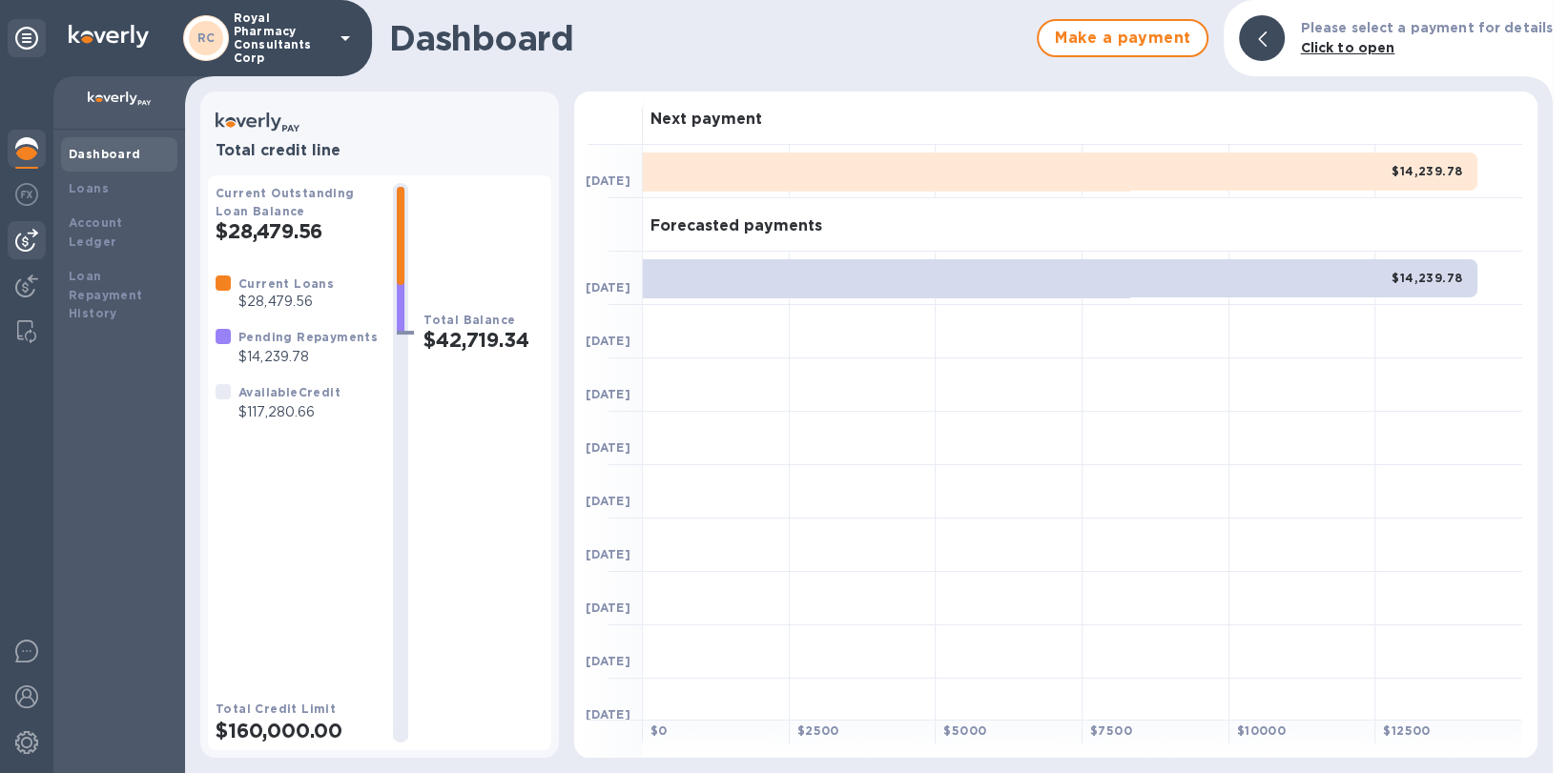
click at [27, 241] on img at bounding box center [27, 241] width 23 height 23
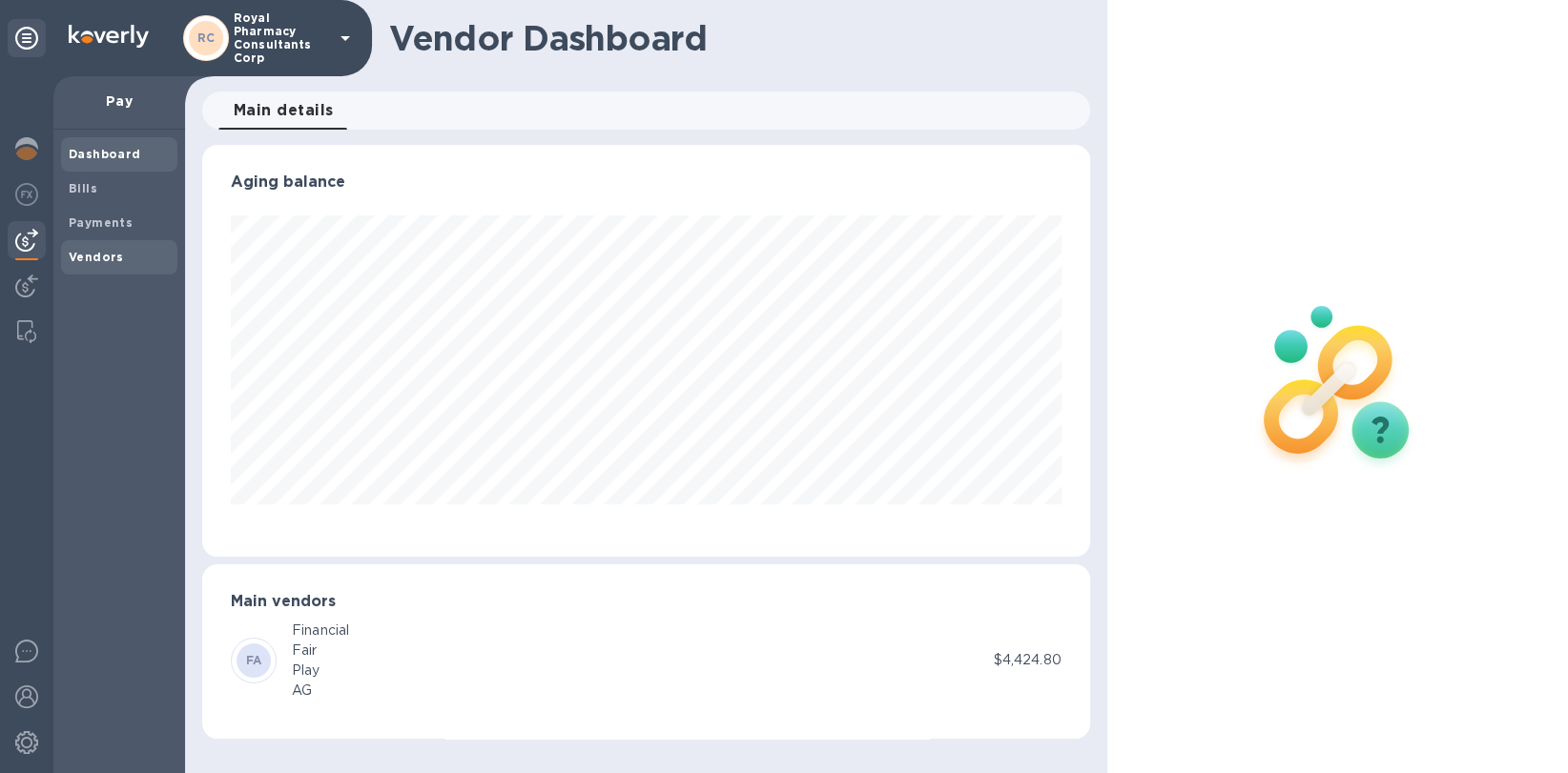
scroll to position [410, 887]
click at [99, 257] on b "Vendors" at bounding box center [97, 256] width 56 height 14
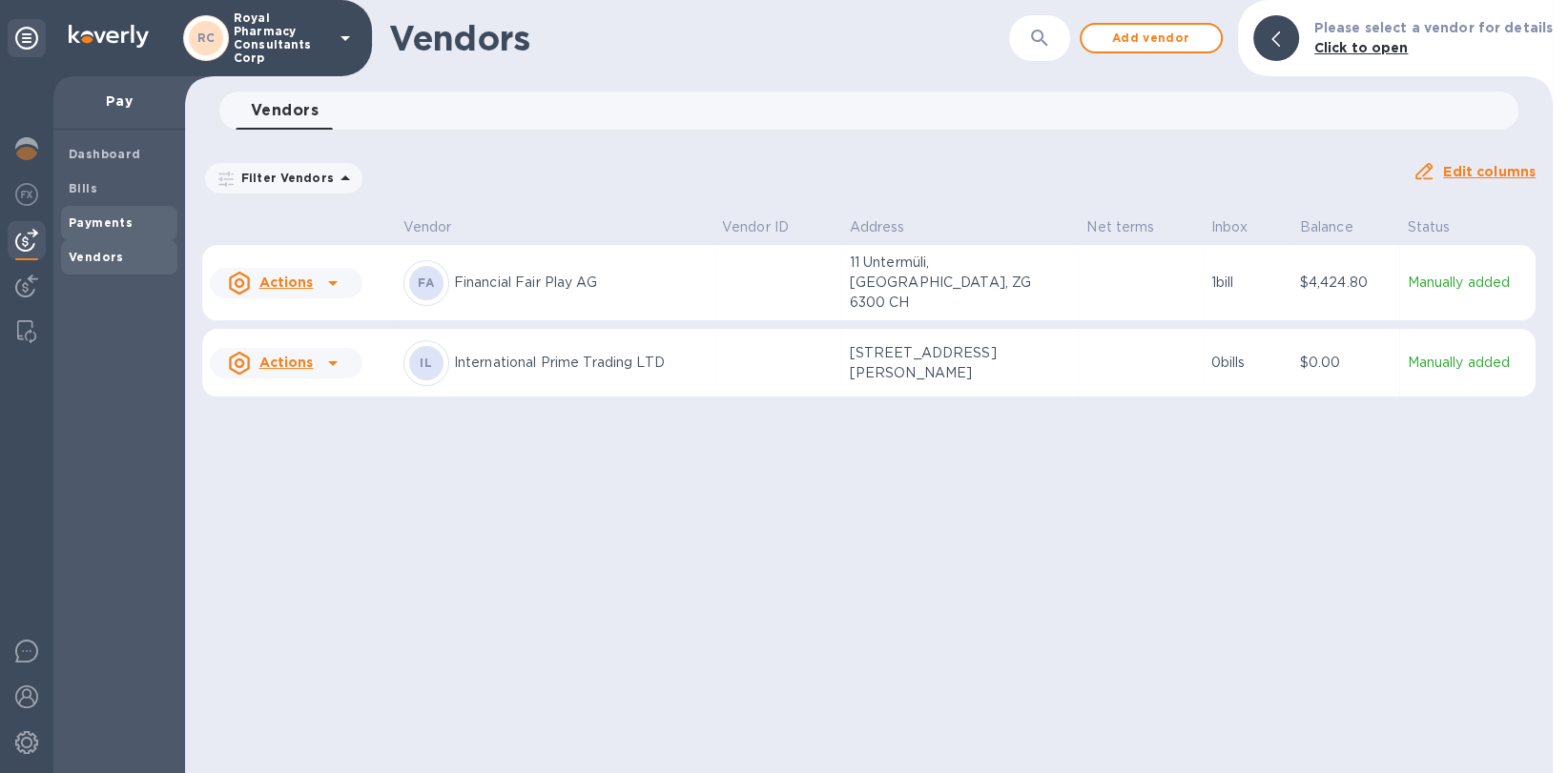
click at [141, 231] on span "Payments" at bounding box center [119, 223] width 101 height 19
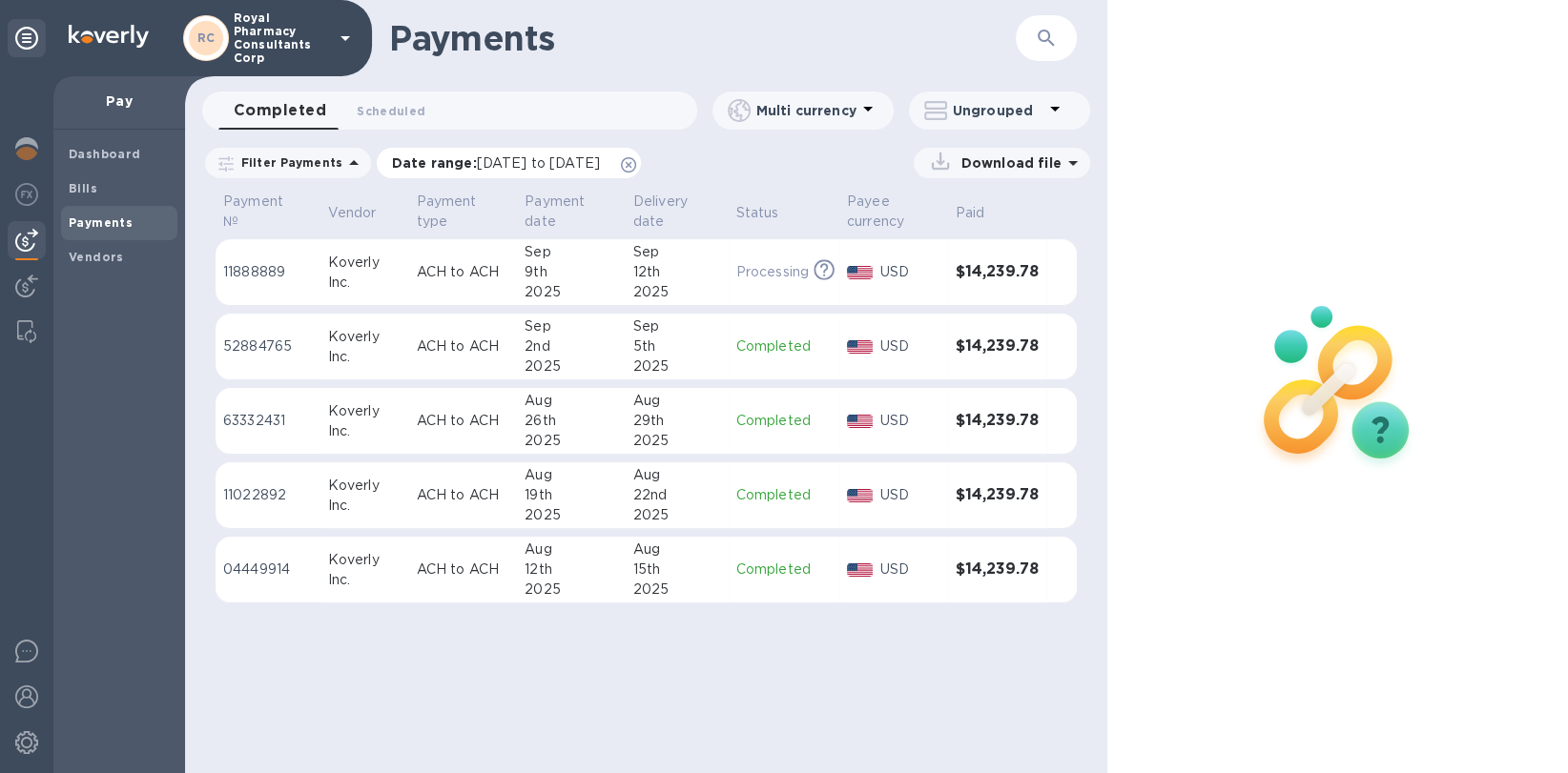
click at [636, 160] on icon at bounding box center [629, 165] width 15 height 15
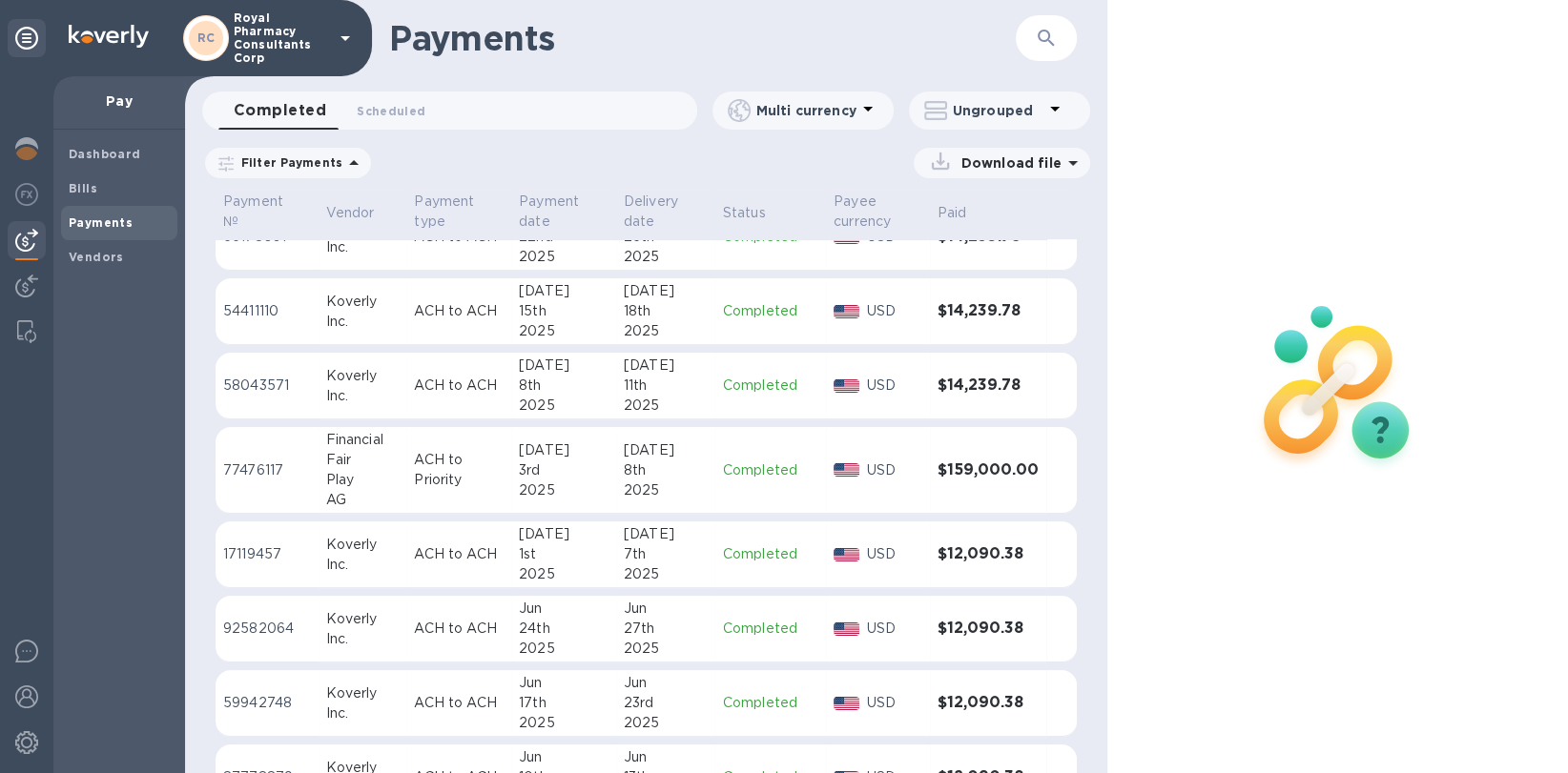
scroll to position [558, 0]
